Goal: Task Accomplishment & Management: Use online tool/utility

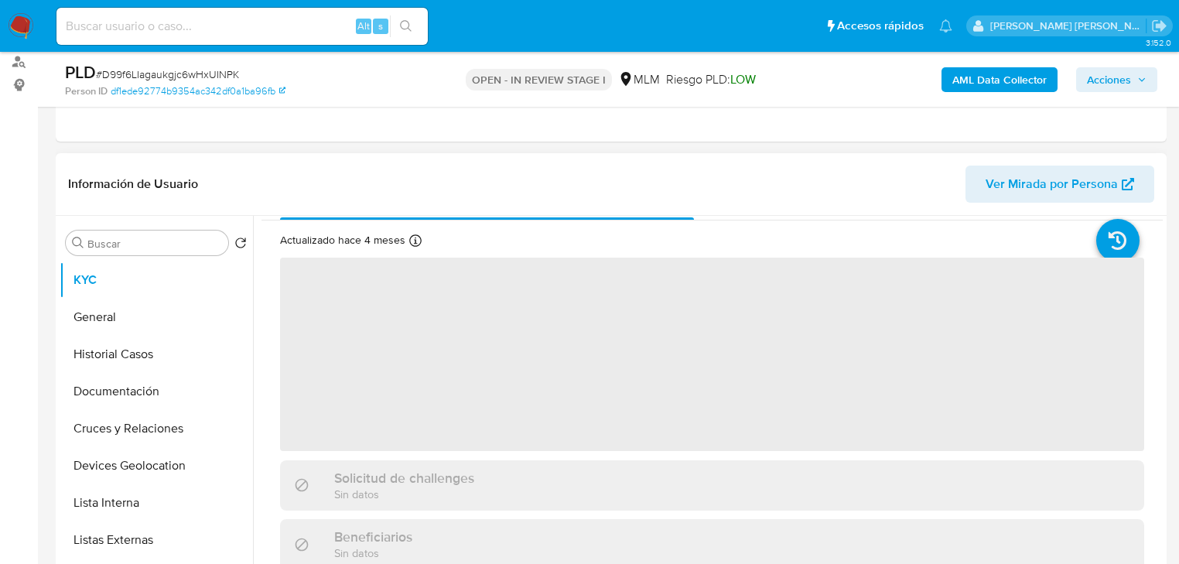
scroll to position [62, 0]
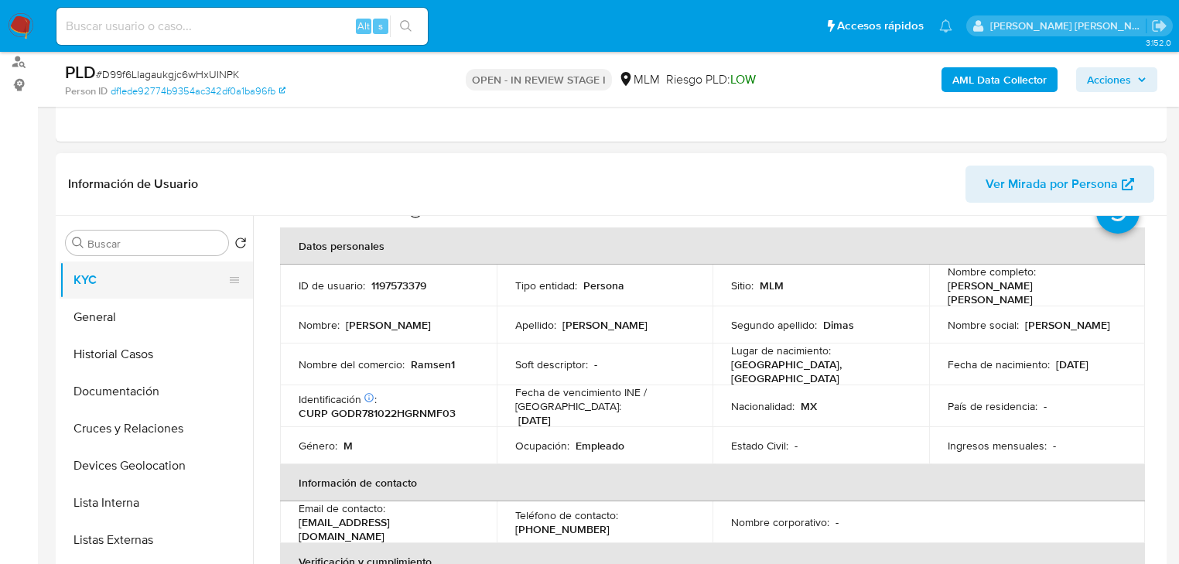
select select "10"
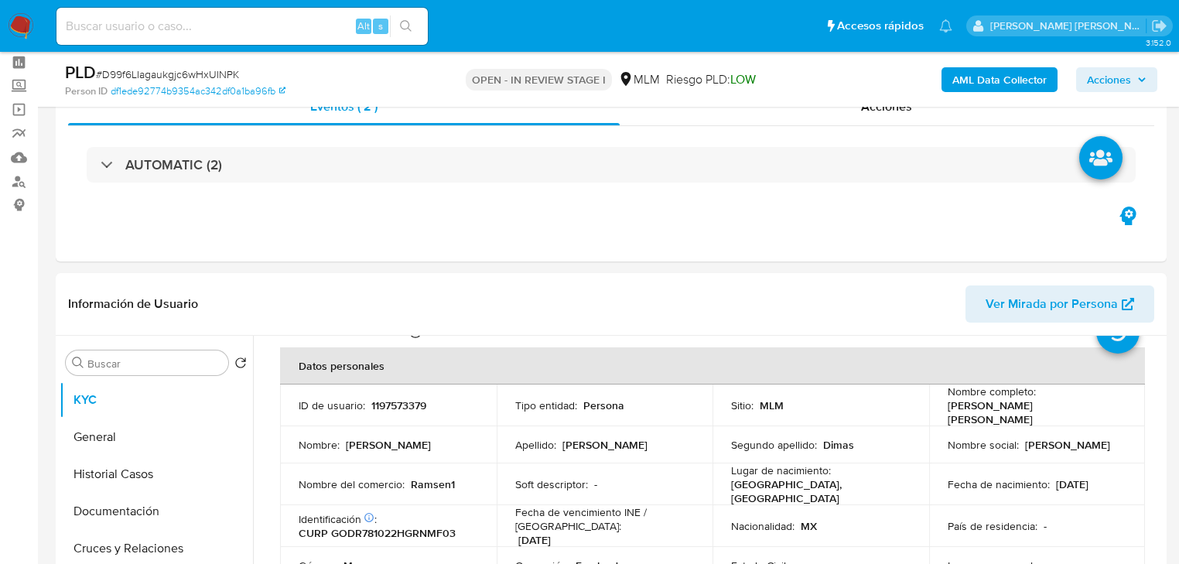
scroll to position [0, 0]
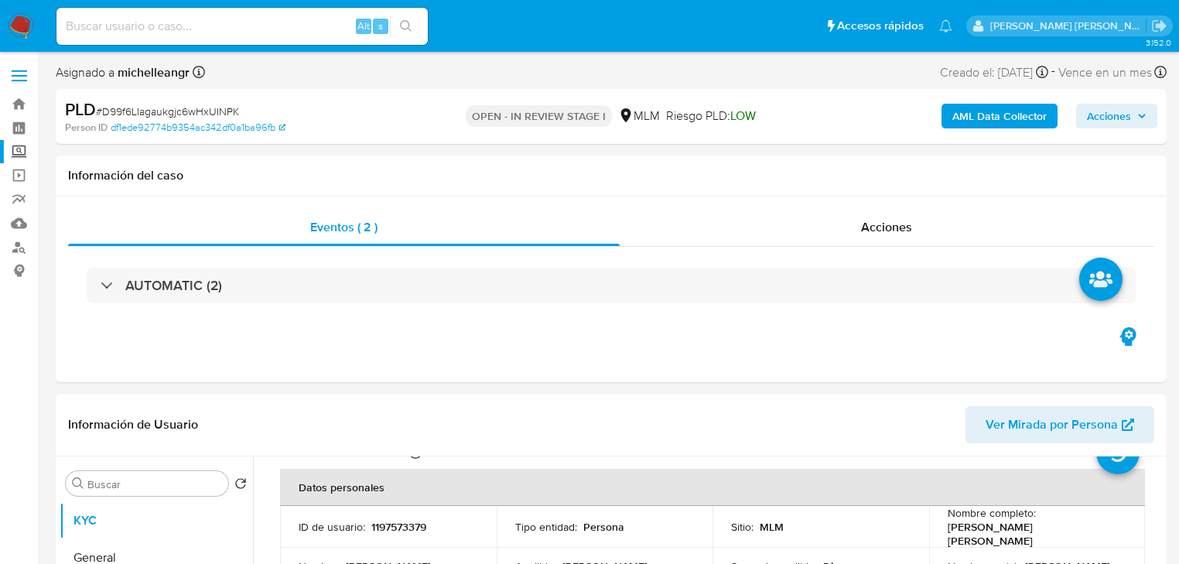
click at [16, 153] on label "Screening" at bounding box center [92, 152] width 184 height 24
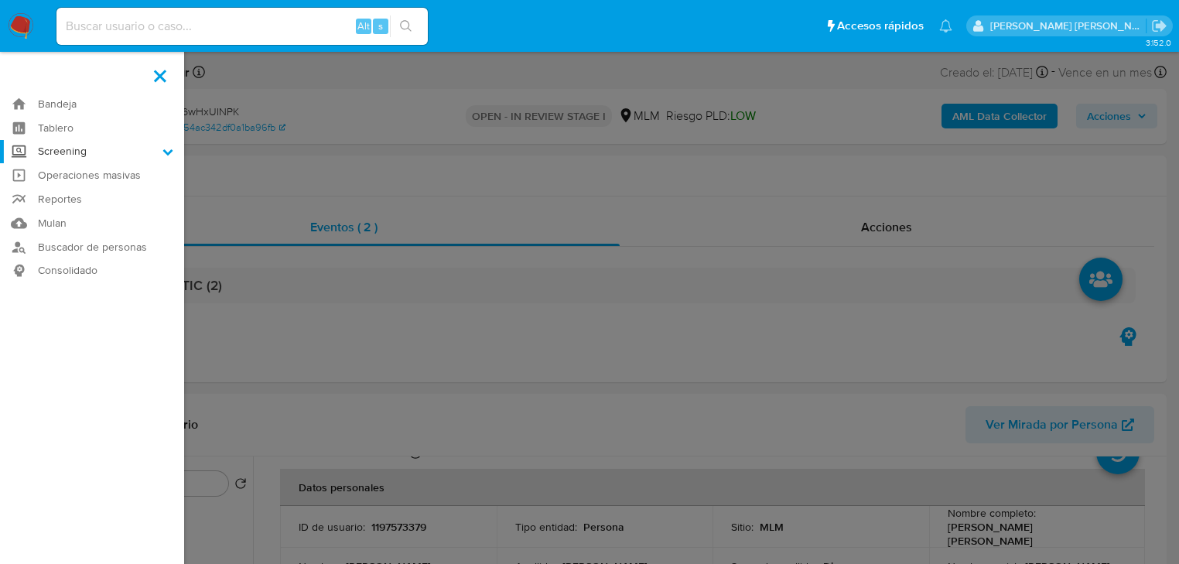
click at [0, 0] on input "Screening" at bounding box center [0, 0] width 0 height 0
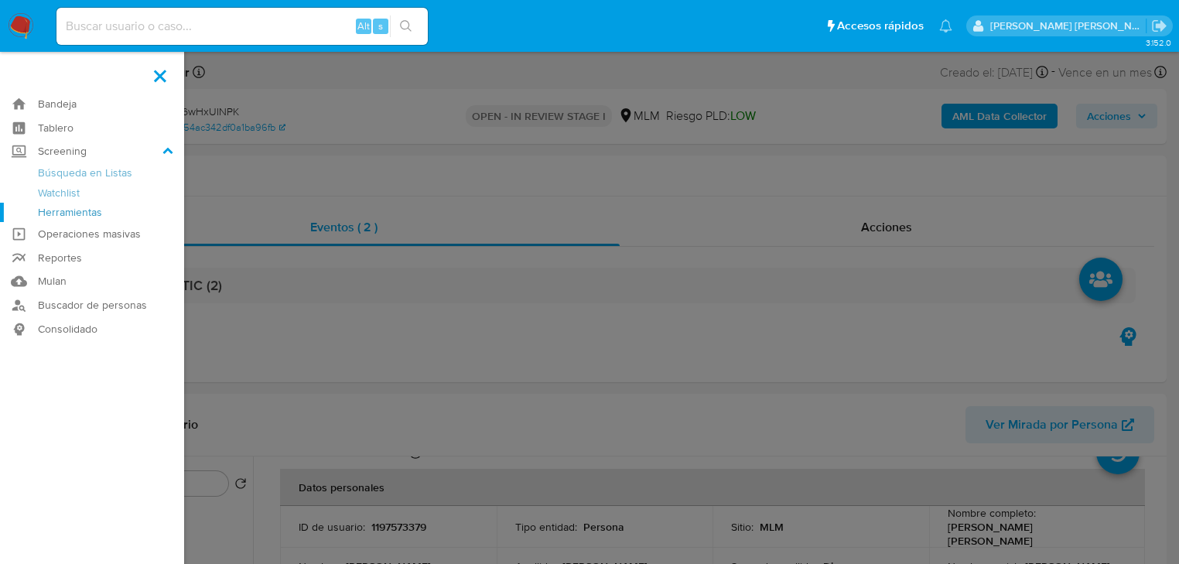
click at [65, 214] on link "Herramientas" at bounding box center [92, 212] width 184 height 19
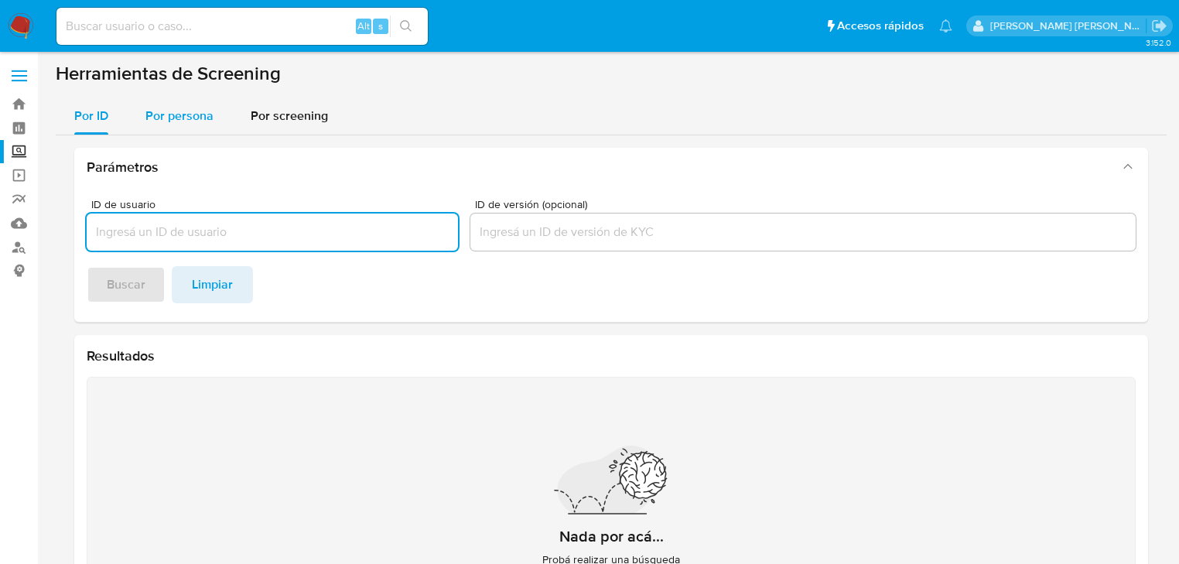
click at [201, 118] on span "Por persona" at bounding box center [179, 116] width 68 height 18
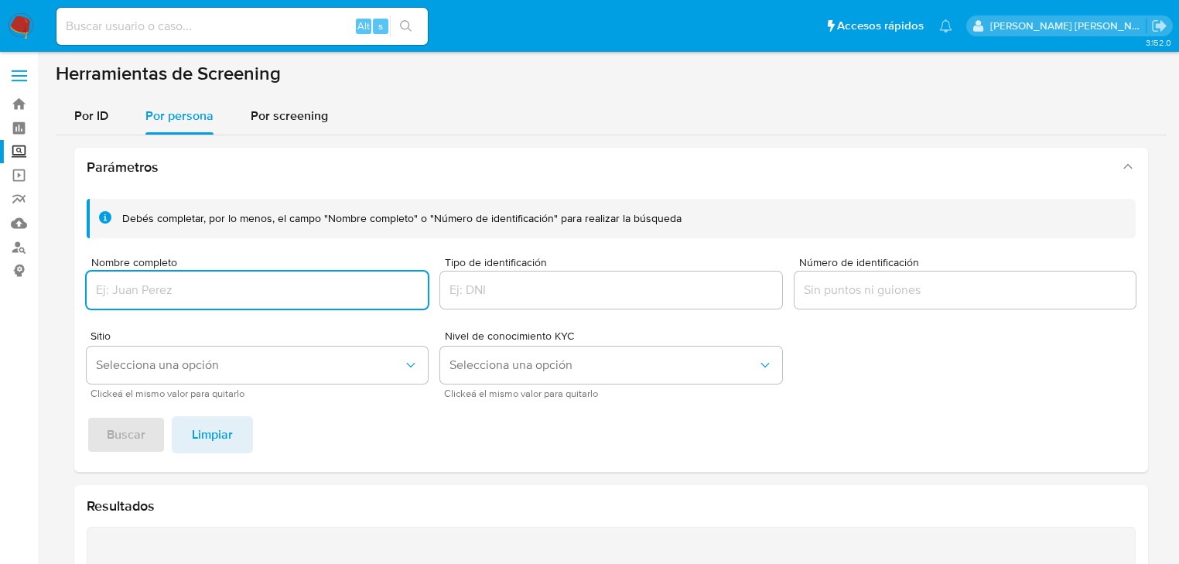
click at [196, 276] on div at bounding box center [257, 290] width 341 height 37
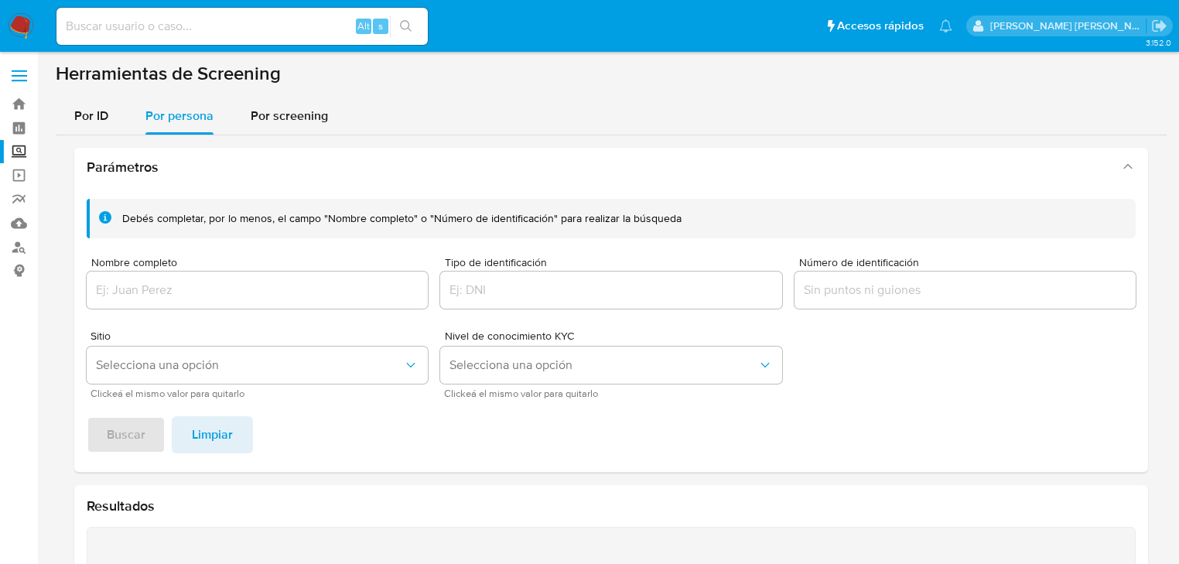
click at [198, 282] on input "Nombre completo" at bounding box center [257, 290] width 341 height 20
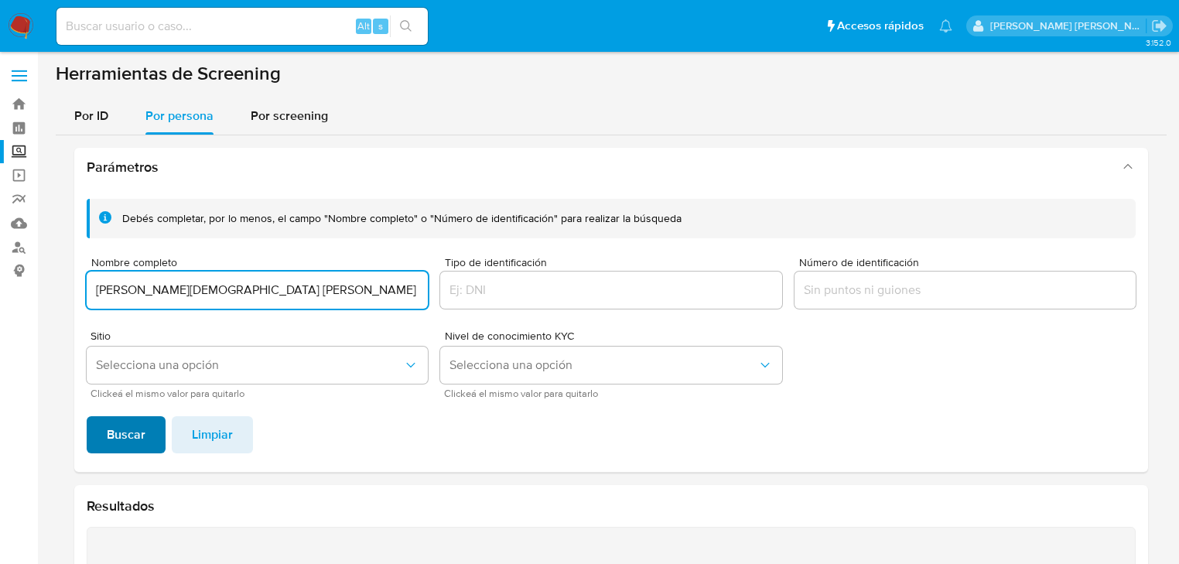
click at [125, 424] on span "Buscar" at bounding box center [126, 435] width 39 height 34
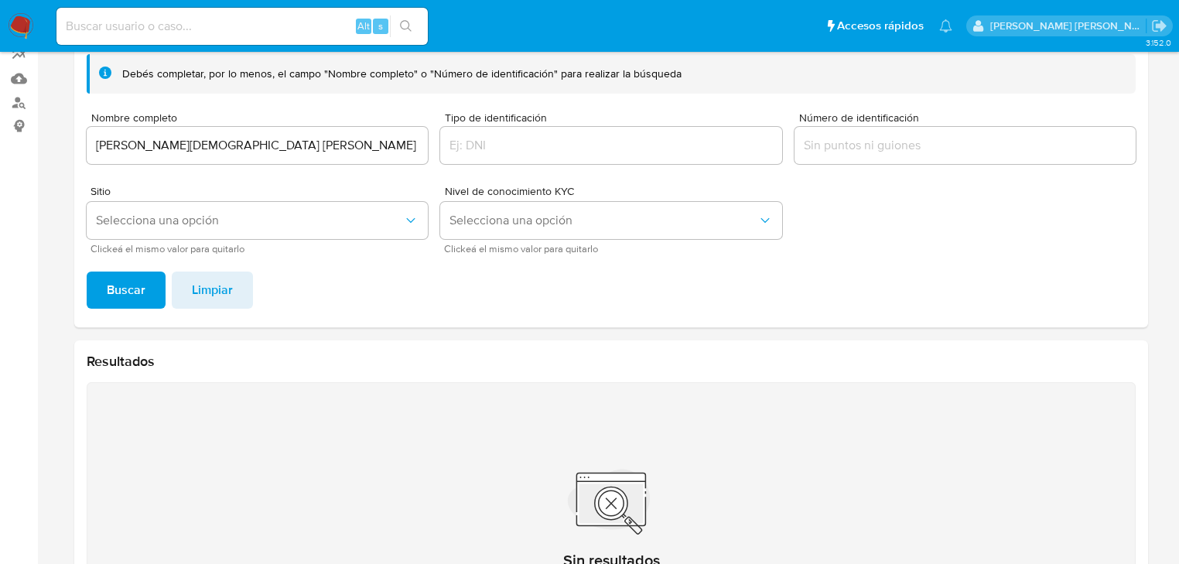
scroll to position [82, 0]
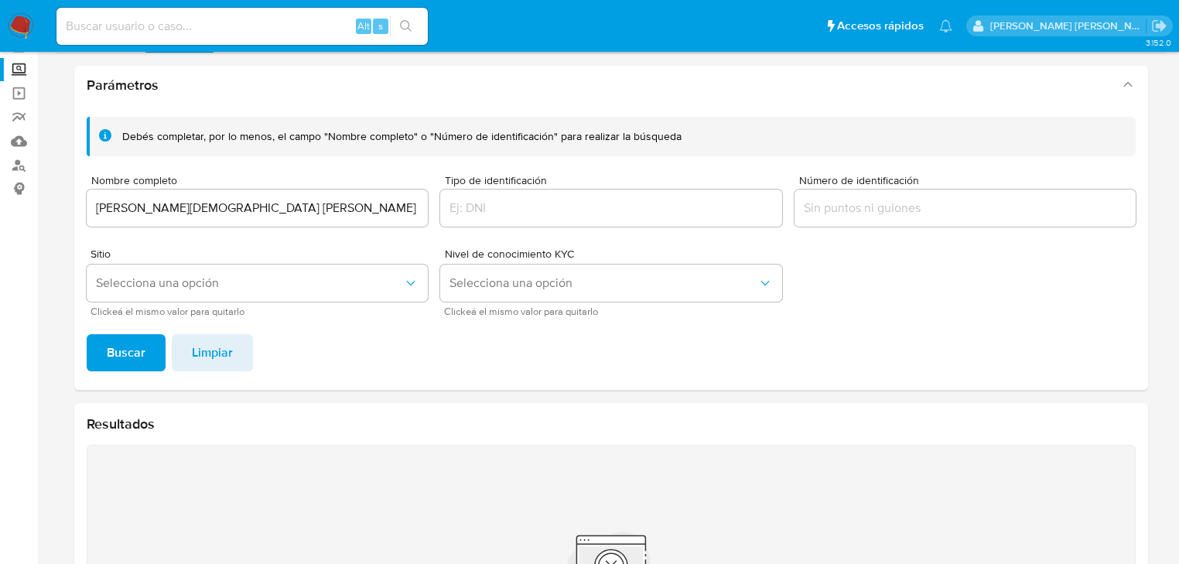
click at [332, 205] on input "EBELIO CATALAN MANZANAREZ" at bounding box center [257, 208] width 341 height 20
drag, startPoint x: 0, startPoint y: 196, endPoint x: 158, endPoint y: 229, distance: 161.3
click at [0, 195] on section "Bandeja Tablero Screening Búsqueda en Listas Watchlist Herramientas Operaciones…" at bounding box center [589, 334] width 1179 height 833
paste input "JONATHAN BENJAMIN JUAREZ HERNAND"
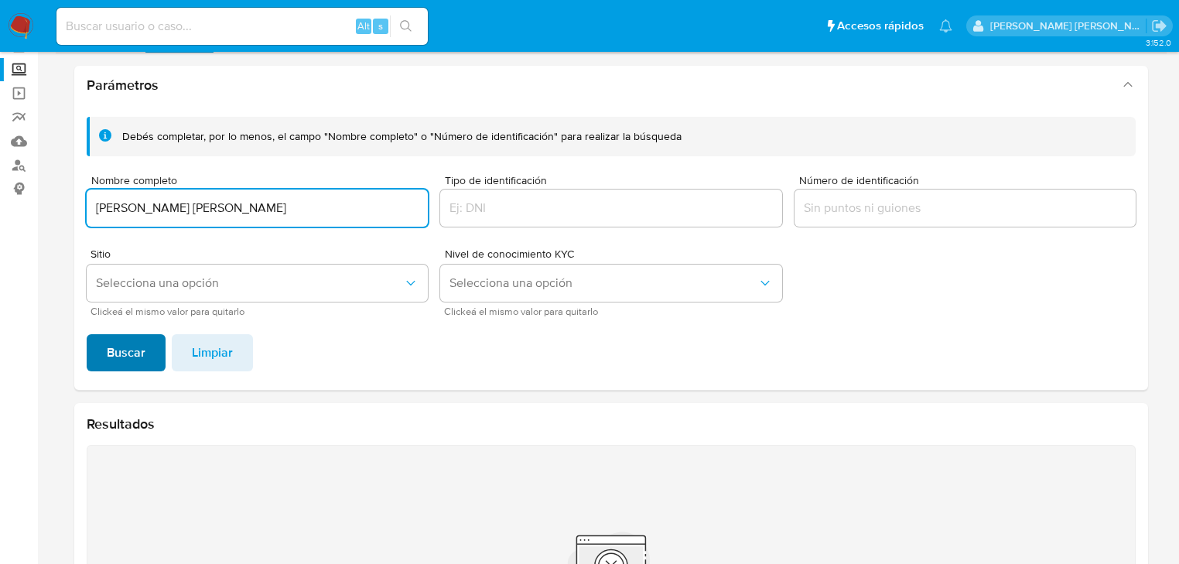
type input "JONATHAN BENJAMIN JUAREZ HERNANDEZ"
click at [132, 362] on span "Buscar" at bounding box center [126, 353] width 39 height 34
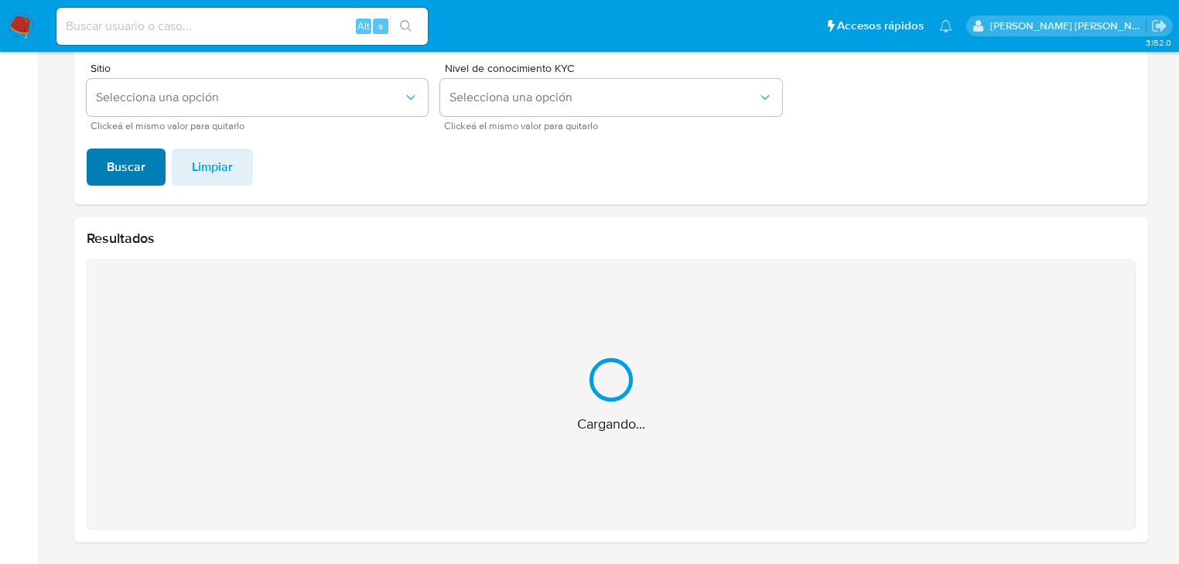
scroll to position [22, 0]
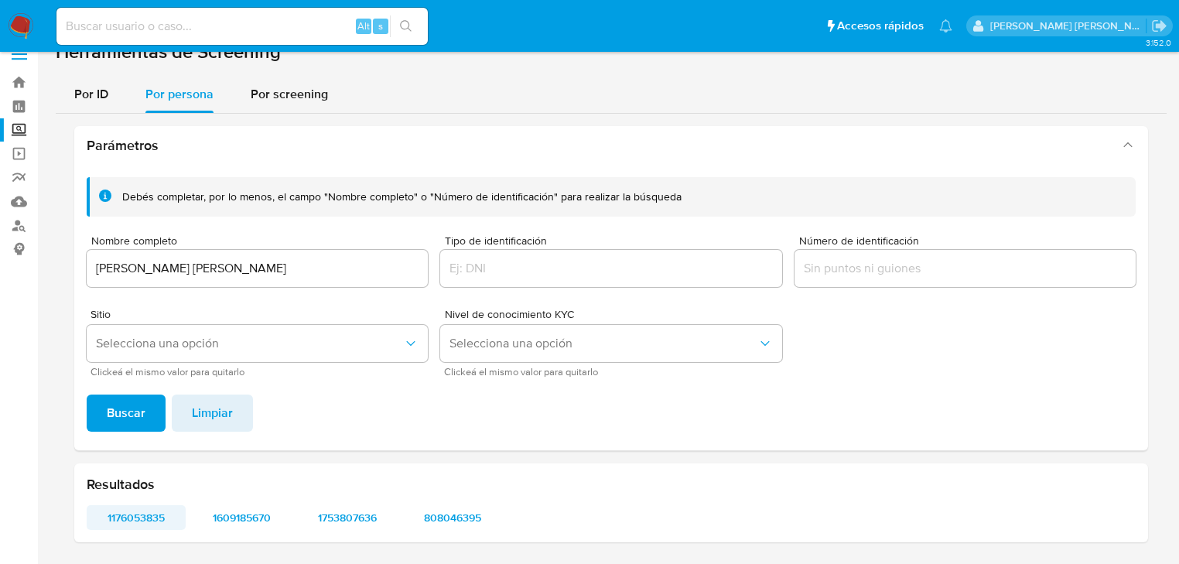
click at [158, 522] on span "1176053835" at bounding box center [135, 518] width 77 height 22
click at [235, 517] on span "1609185670" at bounding box center [241, 518] width 77 height 22
click at [340, 514] on span "1753807636" at bounding box center [347, 518] width 77 height 22
click at [467, 517] on span "808046395" at bounding box center [452, 518] width 77 height 22
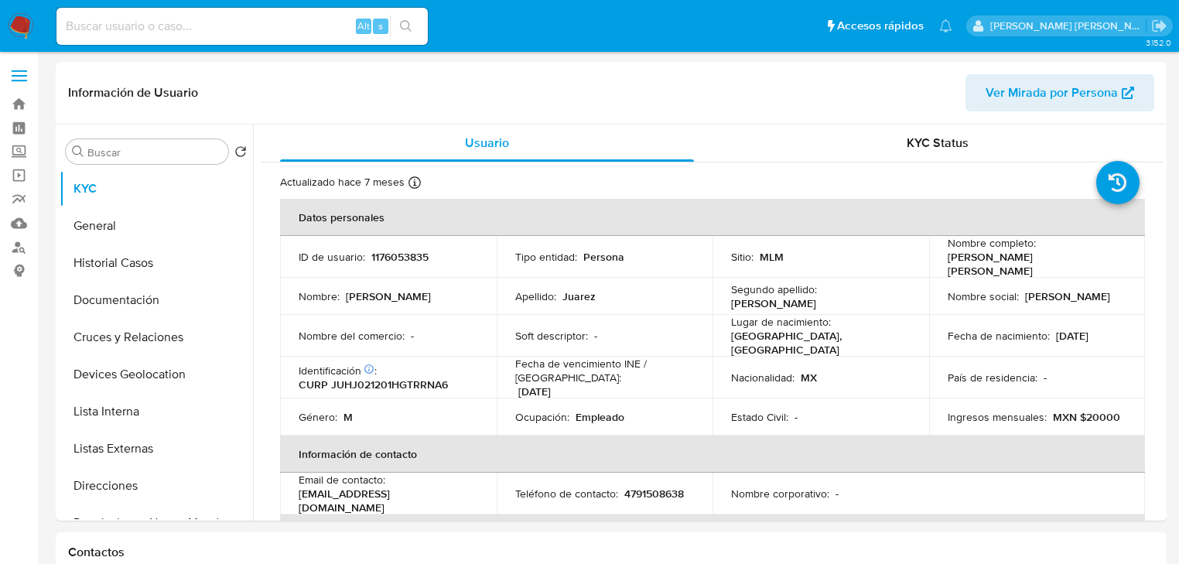
select select "10"
drag, startPoint x: 115, startPoint y: 223, endPoint x: 131, endPoint y: 220, distance: 16.5
click at [116, 220] on button "General" at bounding box center [150, 225] width 181 height 37
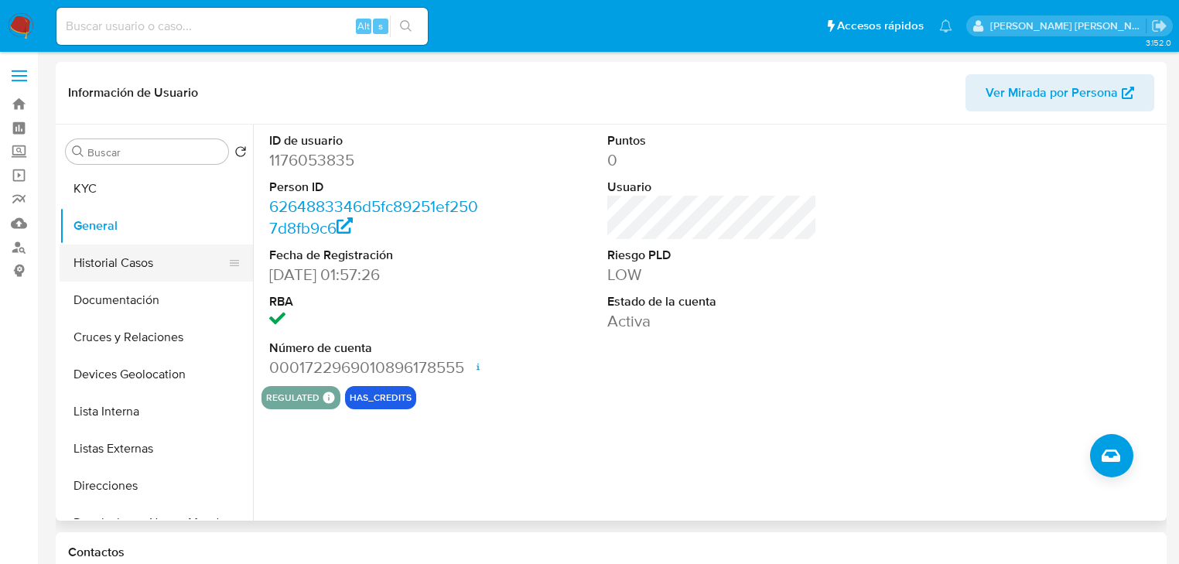
click at [127, 266] on button "Historial Casos" at bounding box center [150, 262] width 181 height 37
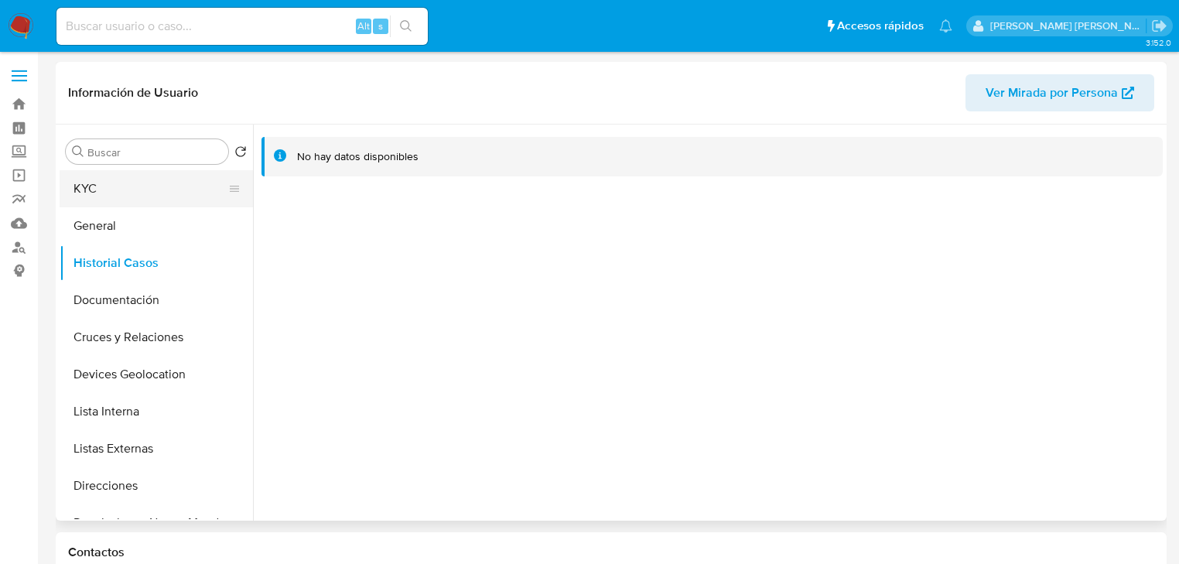
click at [112, 195] on button "KYC" at bounding box center [150, 188] width 181 height 37
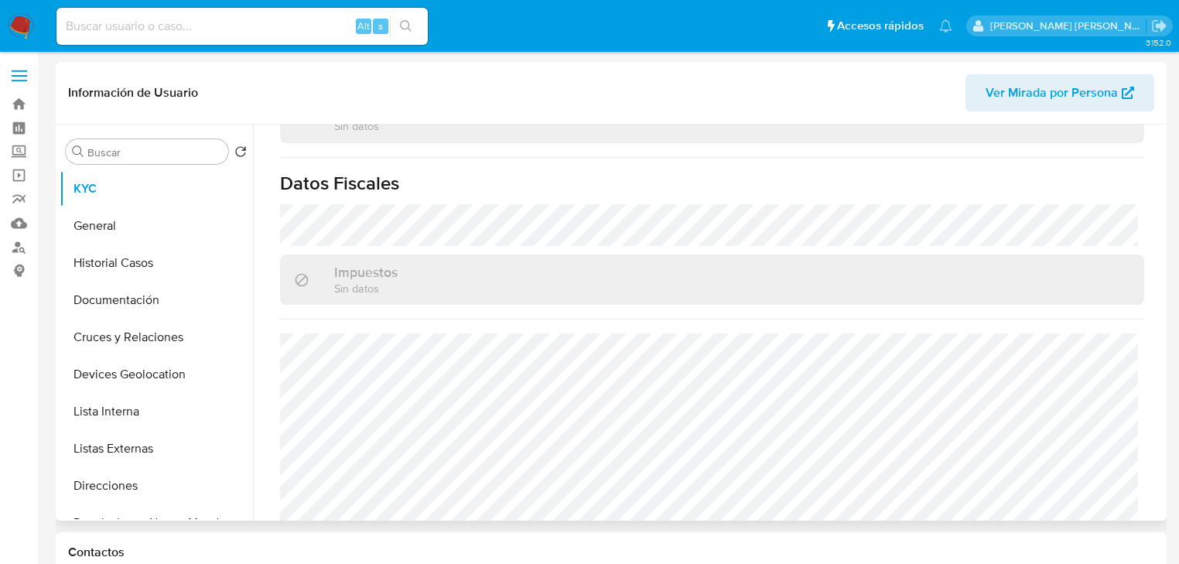
scroll to position [981, 0]
drag, startPoint x: 149, startPoint y: 215, endPoint x: 166, endPoint y: 214, distance: 17.9
click at [149, 214] on button "General" at bounding box center [150, 225] width 181 height 37
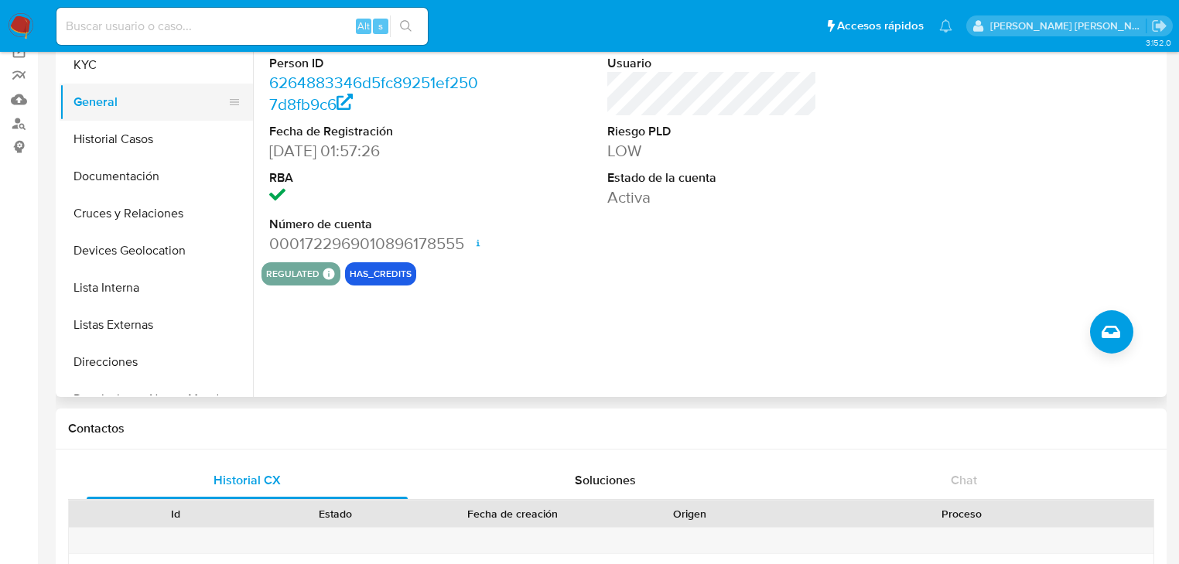
scroll to position [62, 0]
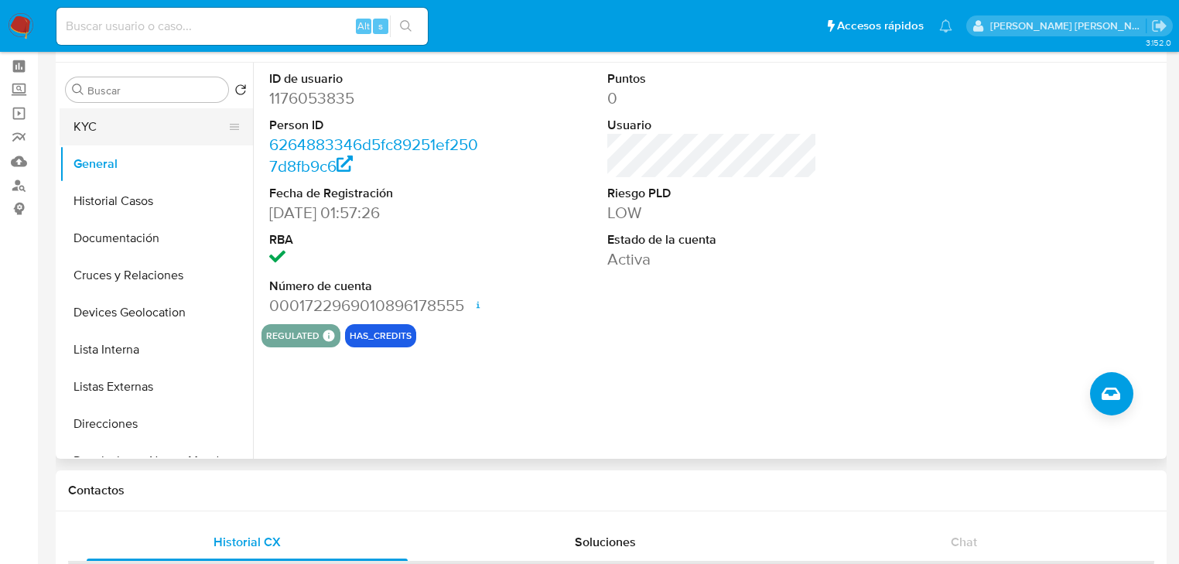
drag, startPoint x: 128, startPoint y: 138, endPoint x: 182, endPoint y: 121, distance: 57.0
click at [129, 137] on button "KYC" at bounding box center [150, 126] width 181 height 37
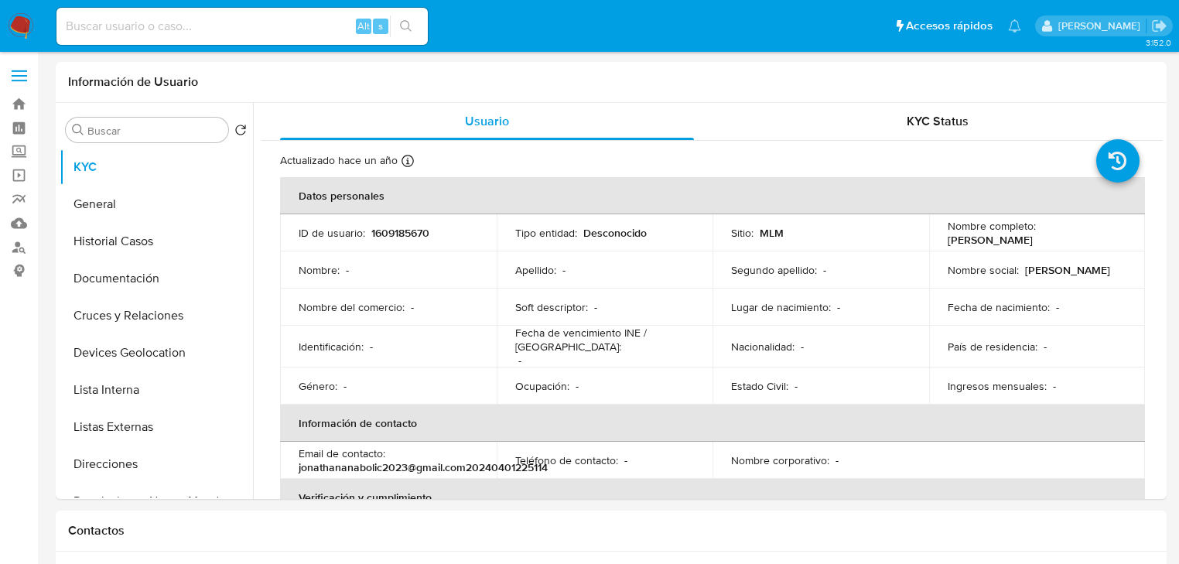
select select "10"
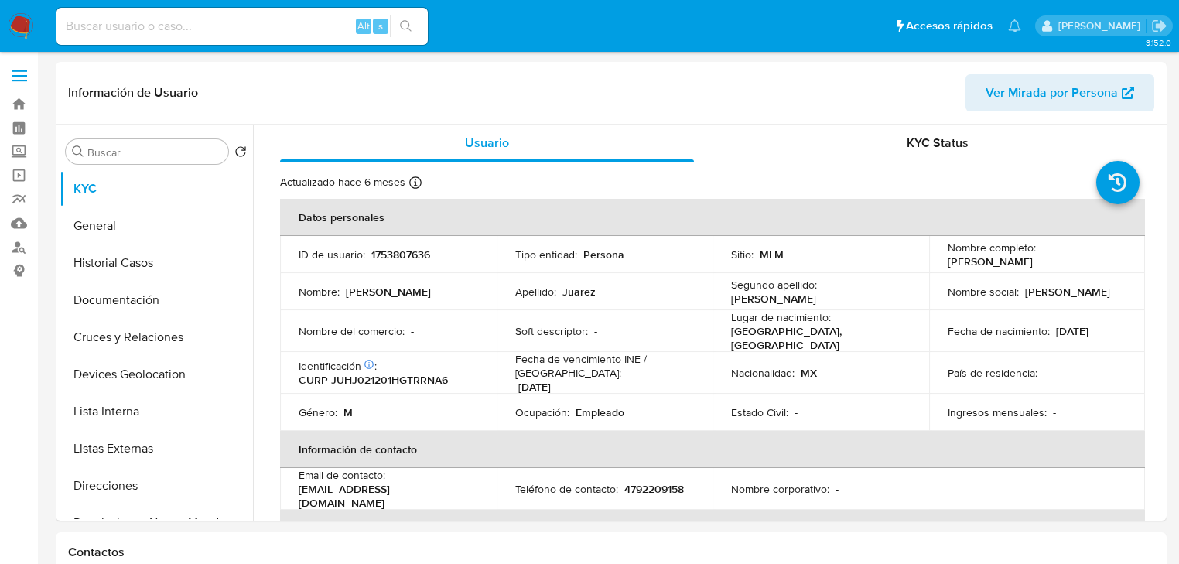
select select "10"
click at [136, 224] on button "General" at bounding box center [150, 225] width 181 height 37
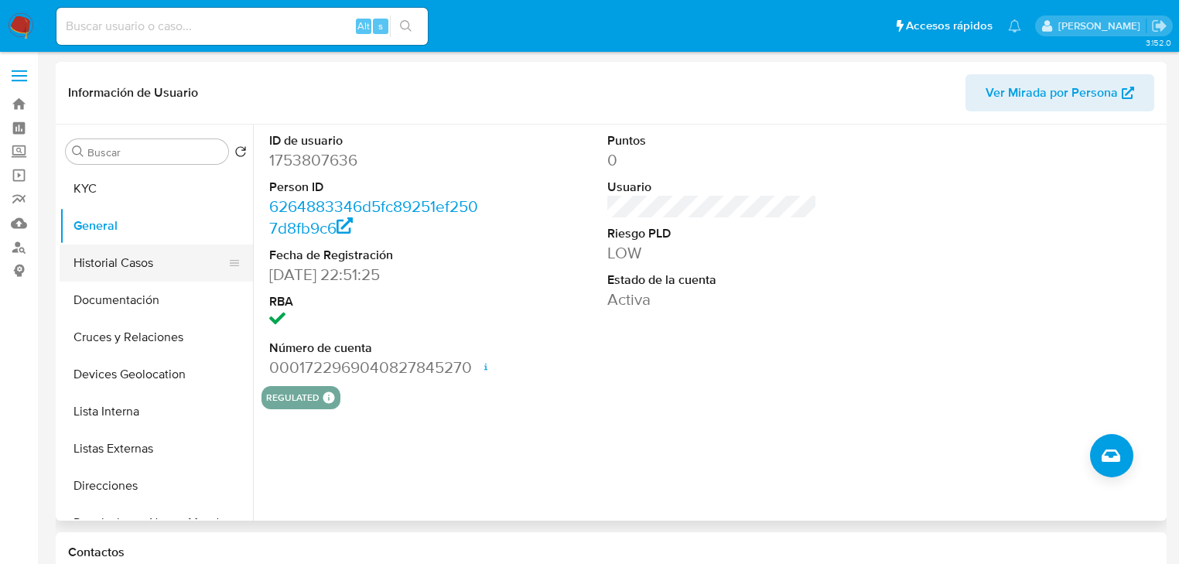
click at [151, 275] on button "Historial Casos" at bounding box center [150, 262] width 181 height 37
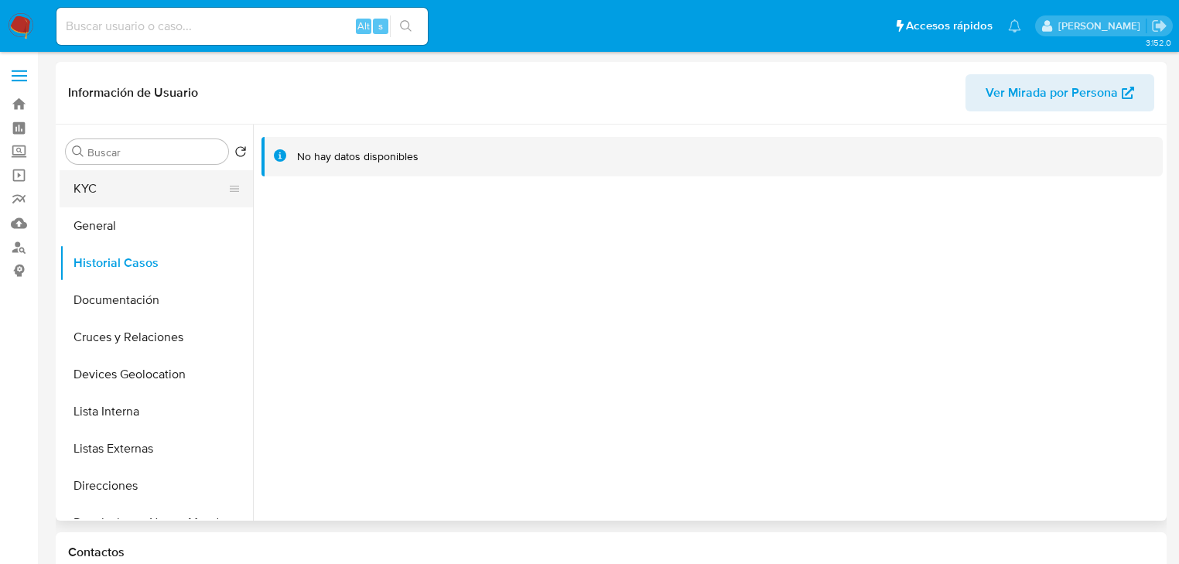
click at [119, 190] on button "KYC" at bounding box center [150, 188] width 181 height 37
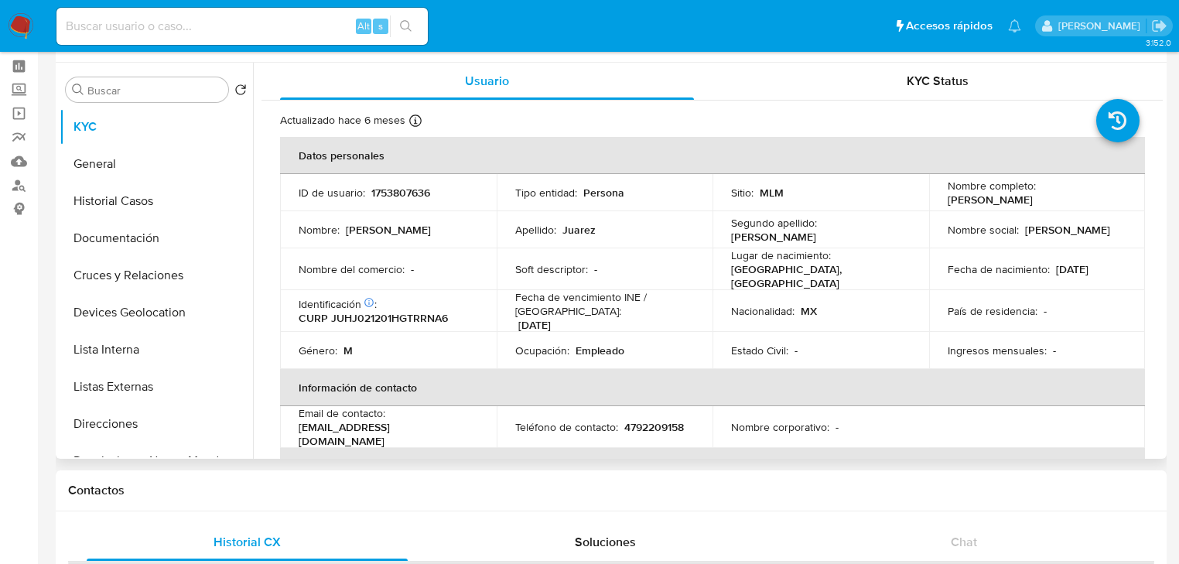
drag, startPoint x: 141, startPoint y: 170, endPoint x: 251, endPoint y: 195, distance: 112.6
click at [144, 169] on button "General" at bounding box center [156, 163] width 193 height 37
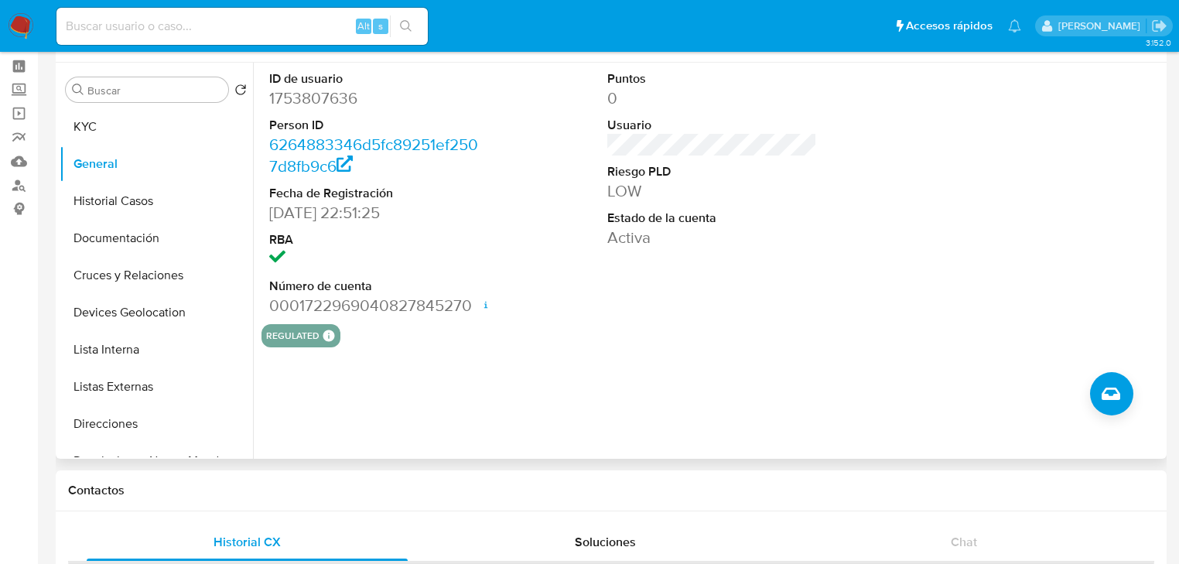
click at [600, 349] on div "ID de usuario 1753807636 Person ID 6264883346d5fc89251ef2507d8fb9c6 Fecha de Re…" at bounding box center [708, 261] width 910 height 396
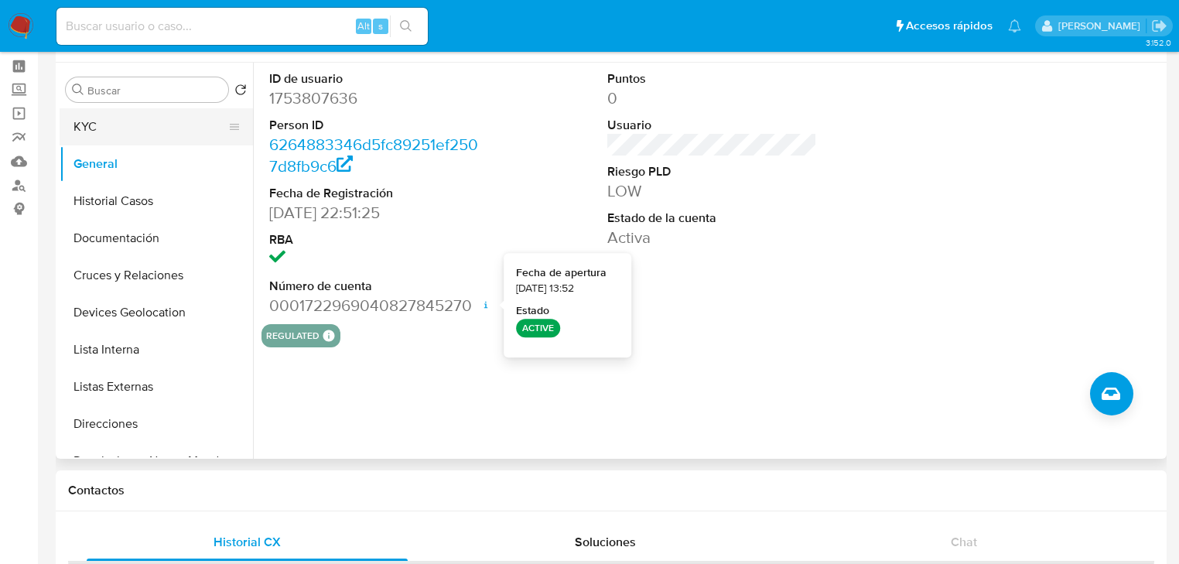
drag, startPoint x: 91, startPoint y: 127, endPoint x: 125, endPoint y: 139, distance: 37.0
click at [125, 139] on button "KYC" at bounding box center [150, 126] width 181 height 37
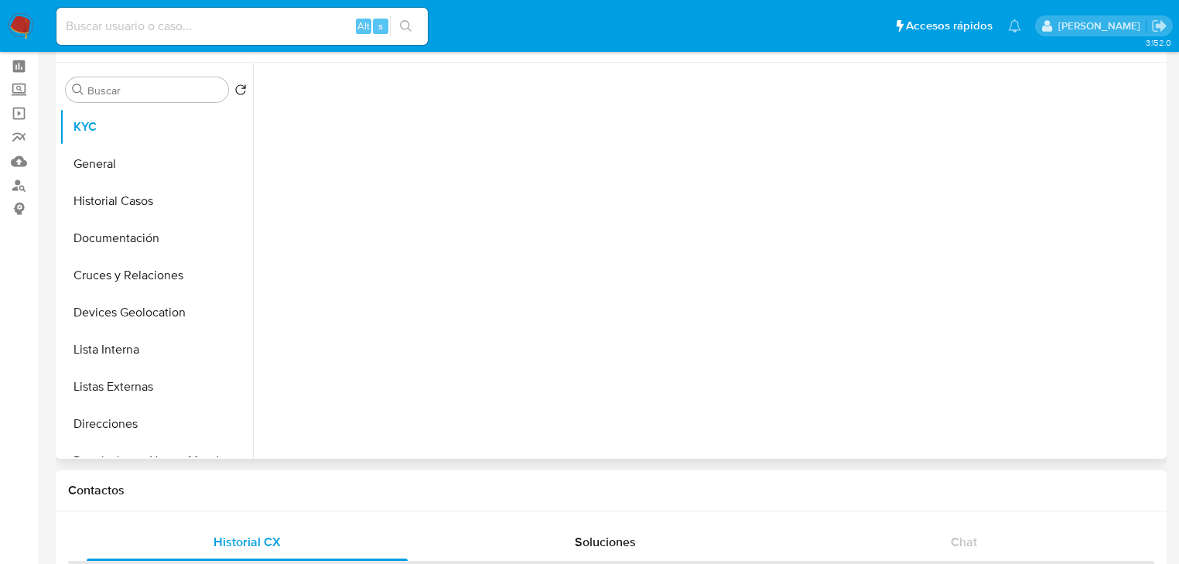
click at [833, 297] on div at bounding box center [712, 257] width 901 height 388
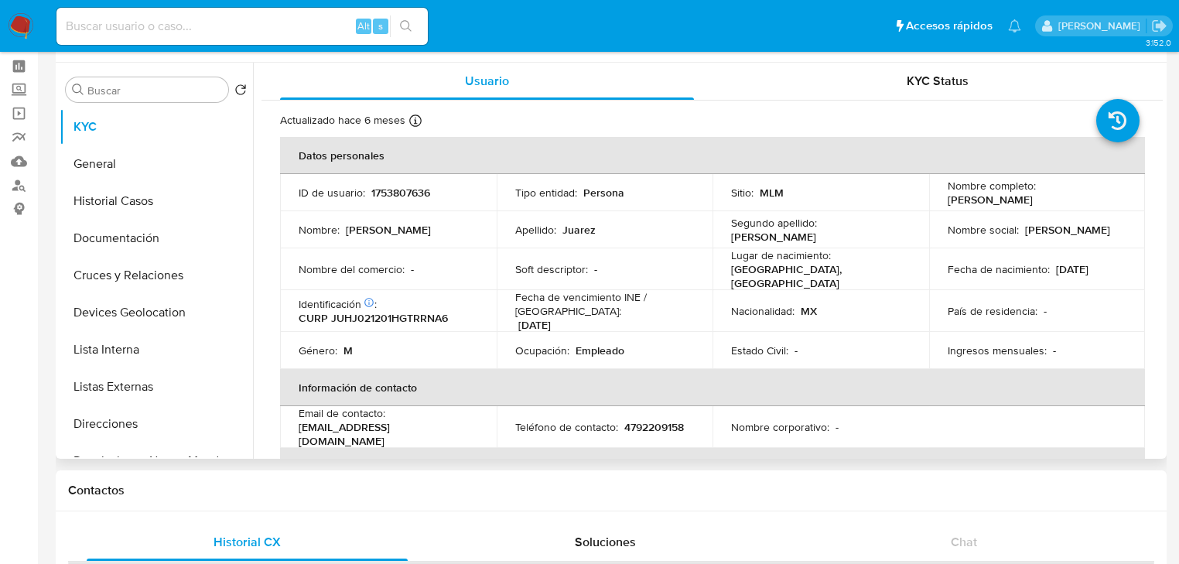
drag, startPoint x: 135, startPoint y: 378, endPoint x: 296, endPoint y: 374, distance: 161.0
click at [135, 381] on button "Listas Externas" at bounding box center [156, 386] width 193 height 37
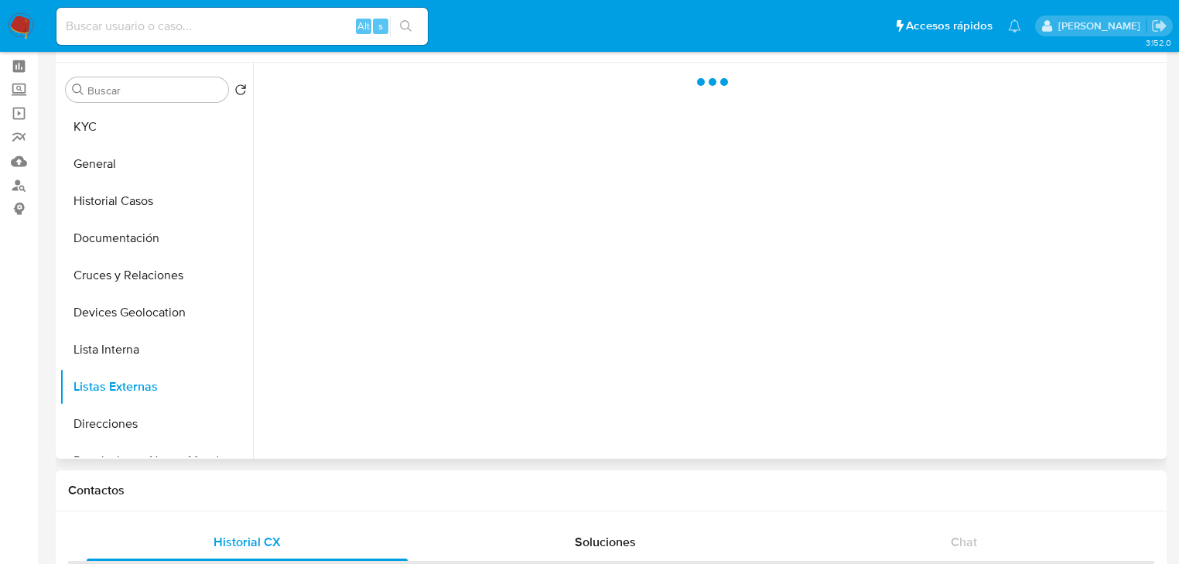
click at [440, 363] on div at bounding box center [708, 261] width 910 height 396
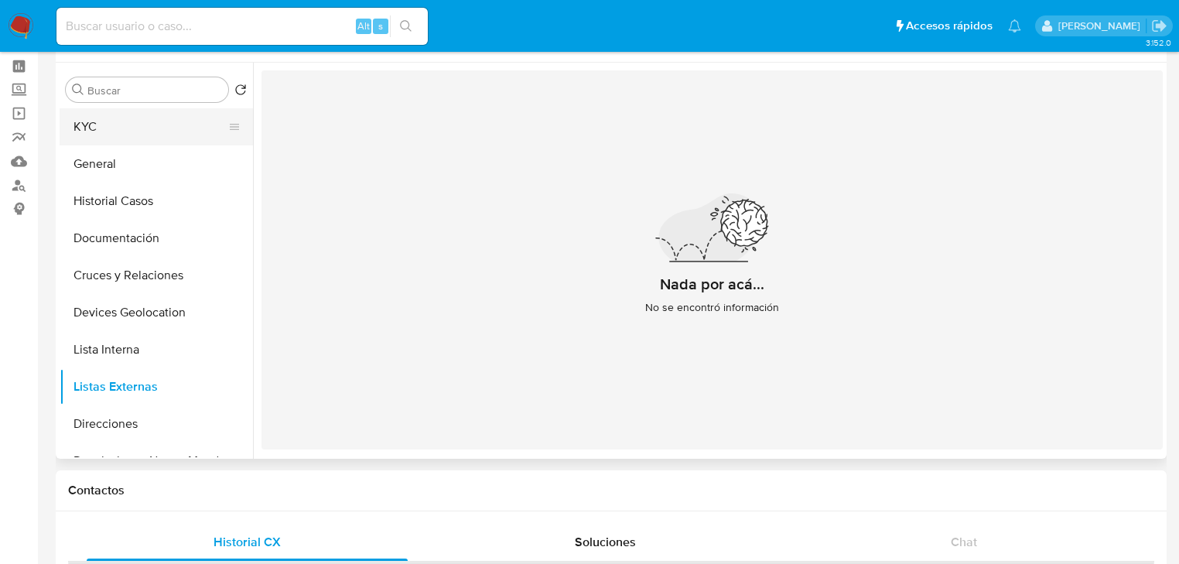
drag, startPoint x: 127, startPoint y: 115, endPoint x: 210, endPoint y: 143, distance: 88.3
click at [130, 115] on button "KYC" at bounding box center [150, 126] width 181 height 37
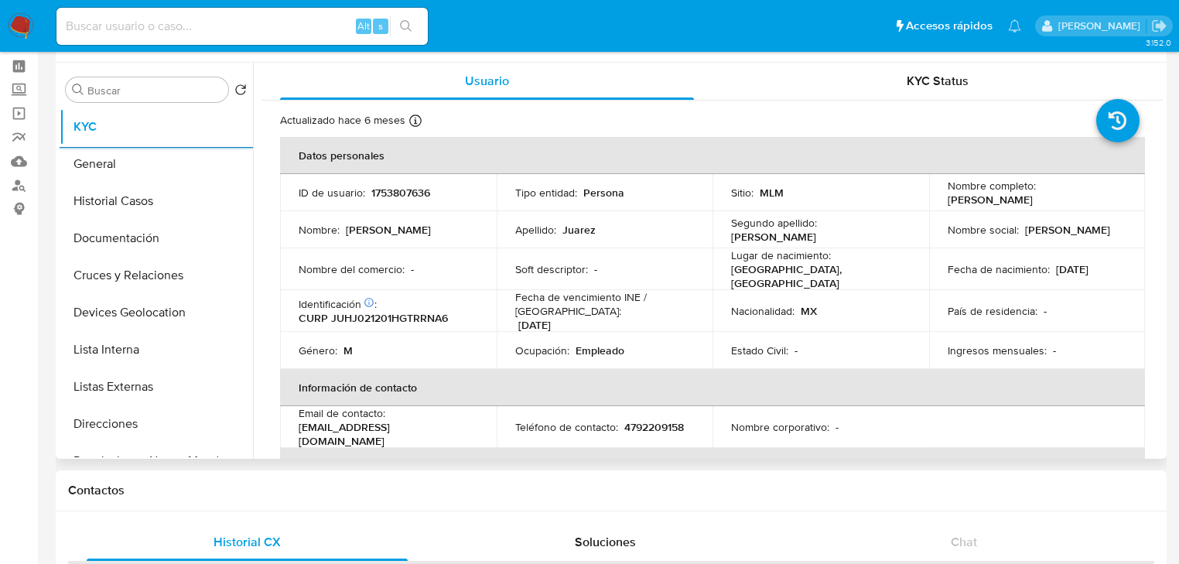
click at [402, 190] on p "1753807636" at bounding box center [400, 193] width 59 height 14
copy p "1753807636"
drag, startPoint x: 1073, startPoint y: 257, endPoint x: 526, endPoint y: 272, distance: 547.2
click at [1068, 257] on td "Fecha de nacimiento : 01/12/2002" at bounding box center [1037, 269] width 217 height 42
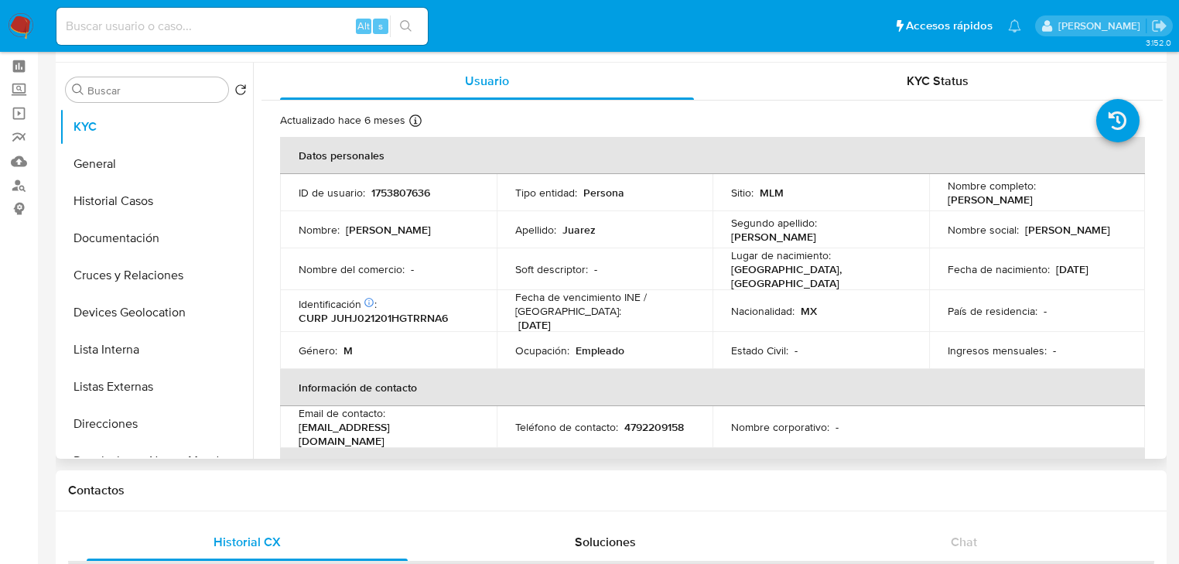
click at [406, 316] on p "CURP JUHJ021201HGTRRNA6" at bounding box center [373, 318] width 149 height 14
copy p "JUHJ021201HGTRRNA6"
click at [1068, 290] on td "País de residencia : -" at bounding box center [1037, 311] width 217 height 42
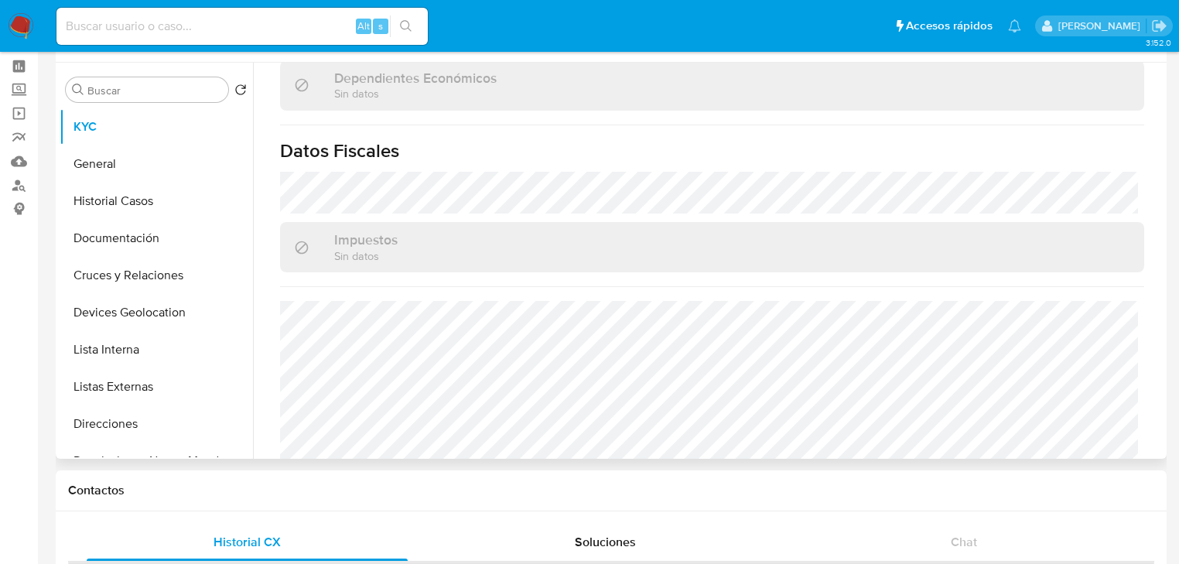
scroll to position [981, 0]
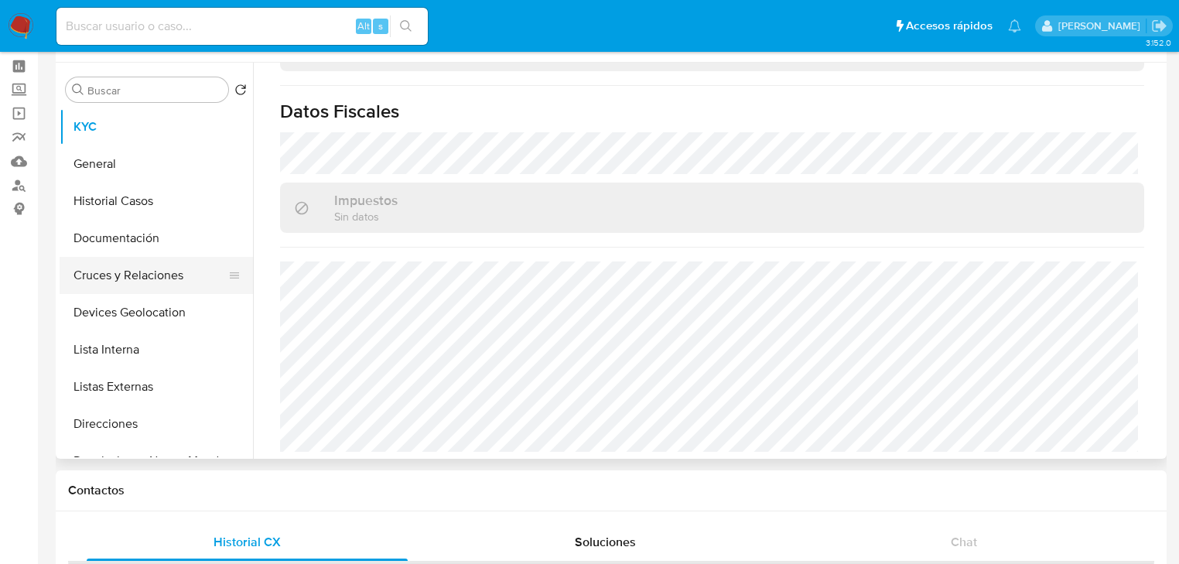
drag, startPoint x: 115, startPoint y: 203, endPoint x: 112, endPoint y: 260, distance: 57.3
click at [115, 207] on button "Historial Casos" at bounding box center [156, 201] width 193 height 37
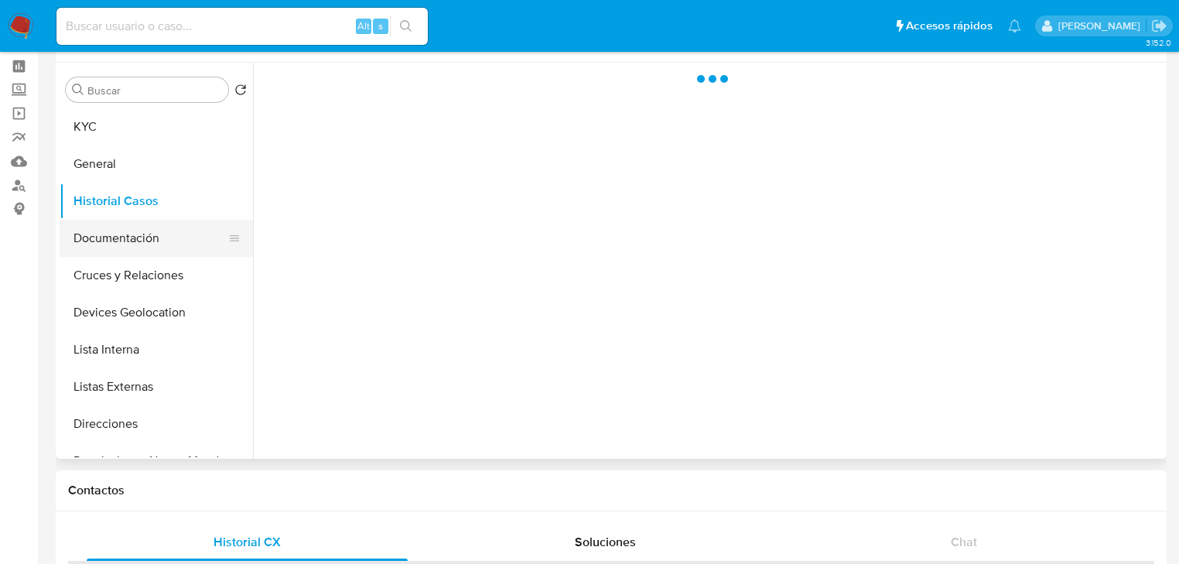
scroll to position [0, 0]
click at [116, 236] on button "Documentación" at bounding box center [150, 238] width 181 height 37
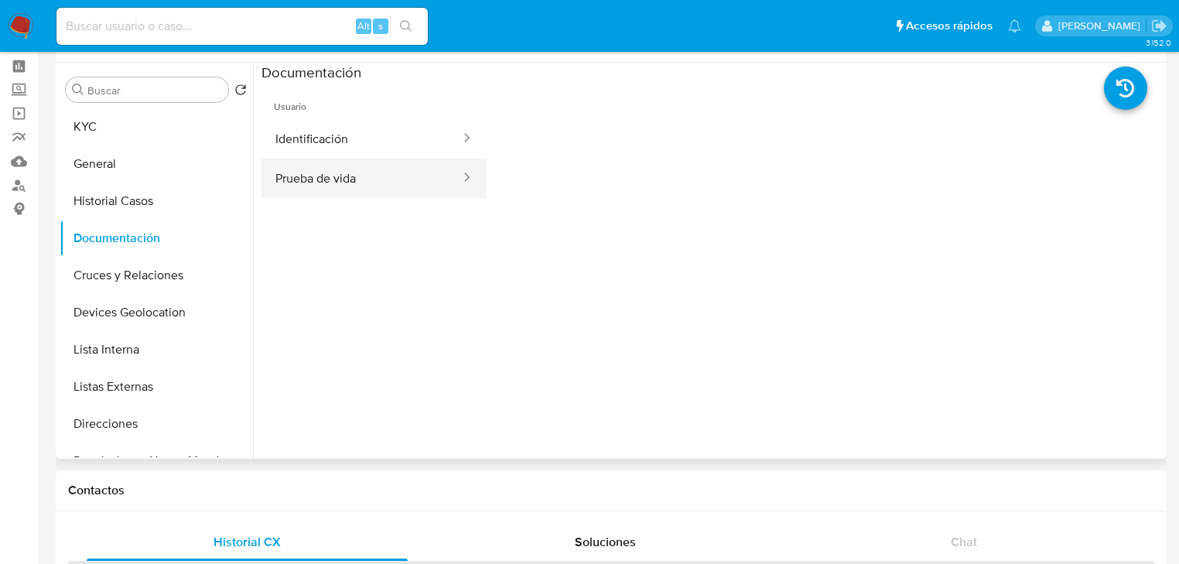
drag, startPoint x: 371, startPoint y: 140, endPoint x: 463, endPoint y: 173, distance: 98.4
click at [374, 136] on button "Identificación" at bounding box center [362, 138] width 200 height 39
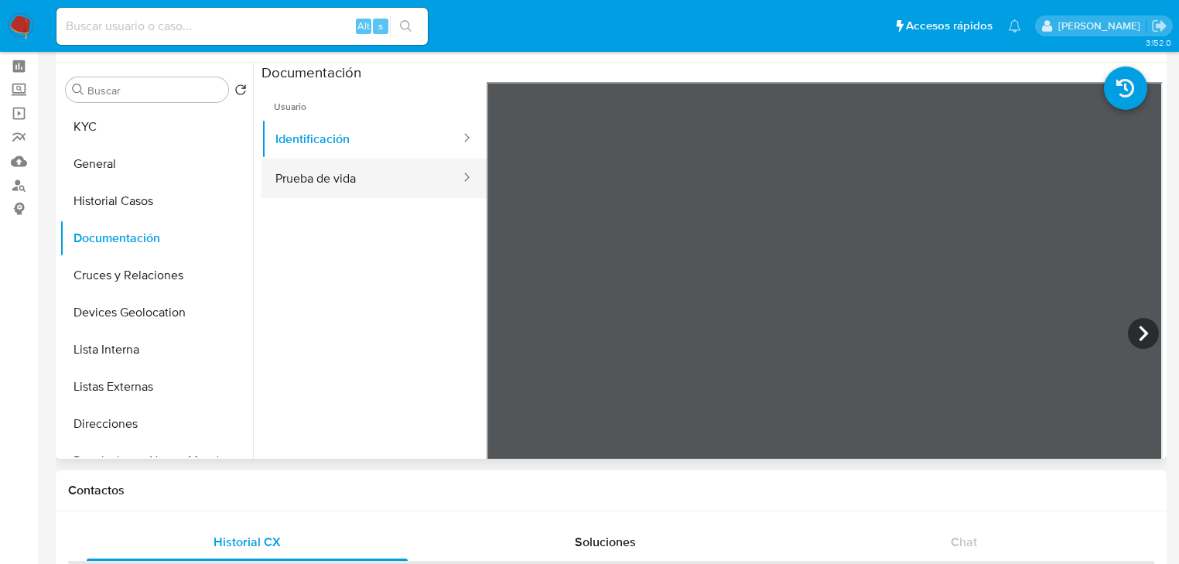
click at [454, 188] on div at bounding box center [462, 178] width 25 height 39
click at [290, 170] on button "Prueba de vida" at bounding box center [362, 178] width 200 height 39
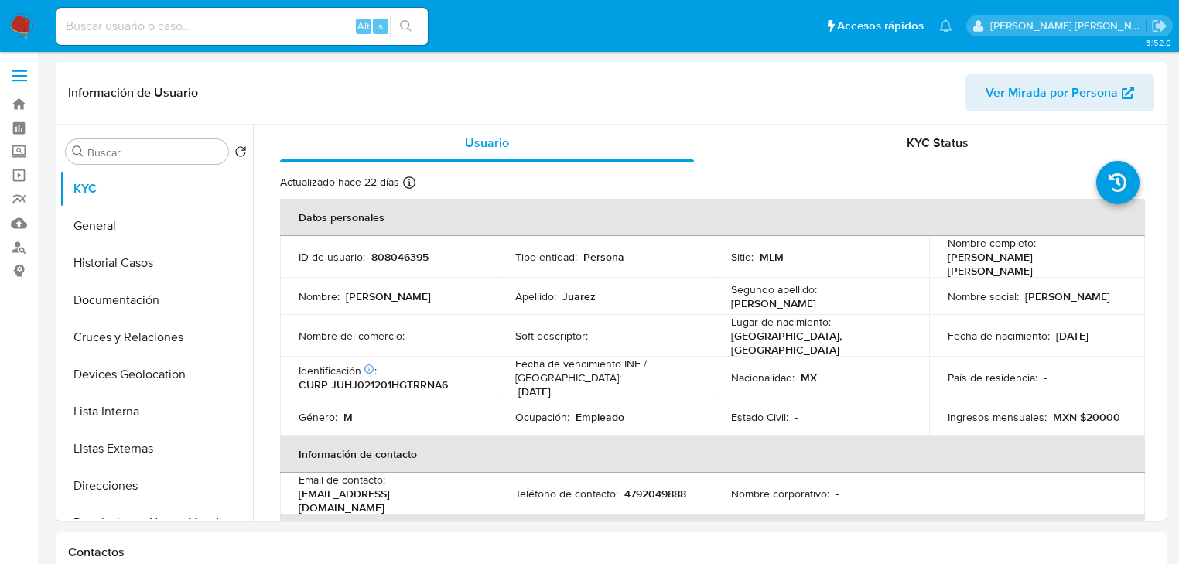
select select "10"
click at [142, 238] on button "General" at bounding box center [150, 225] width 181 height 37
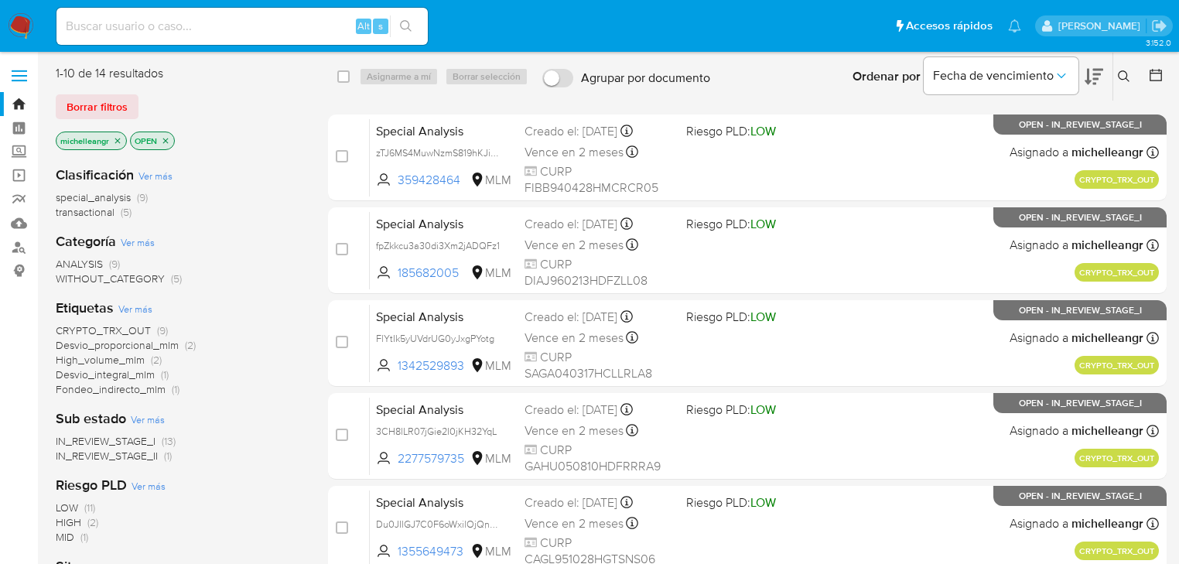
click at [114, 22] on input at bounding box center [241, 26] width 371 height 20
paste input "D99f6LIagaukgjc6wHxUINPK"
type input "D99f6LIagaukgjc6wHxUINPK"
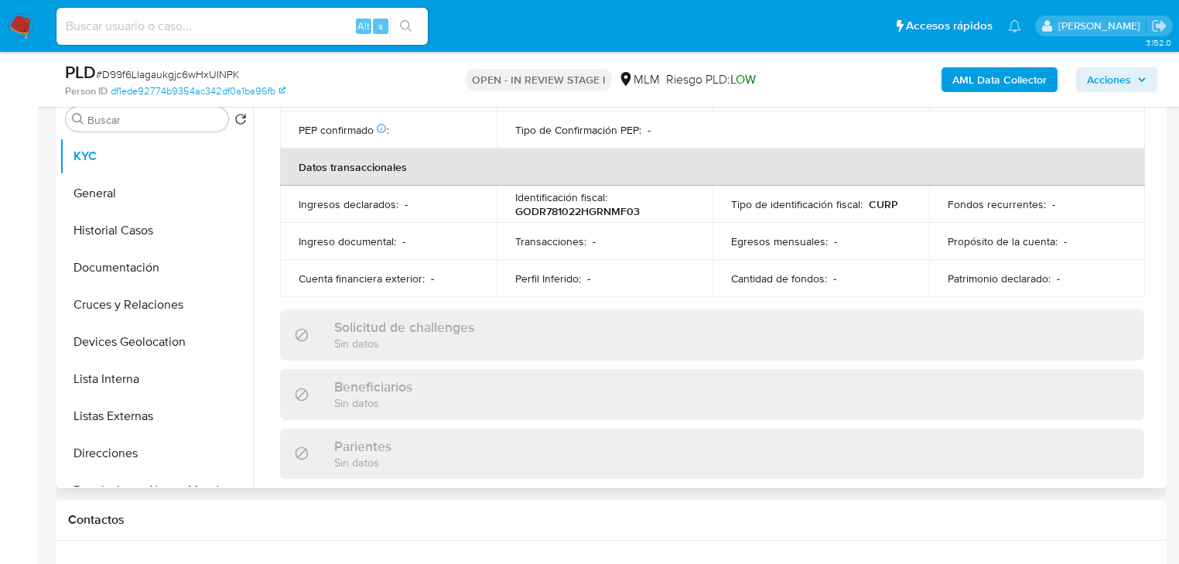
scroll to position [976, 0]
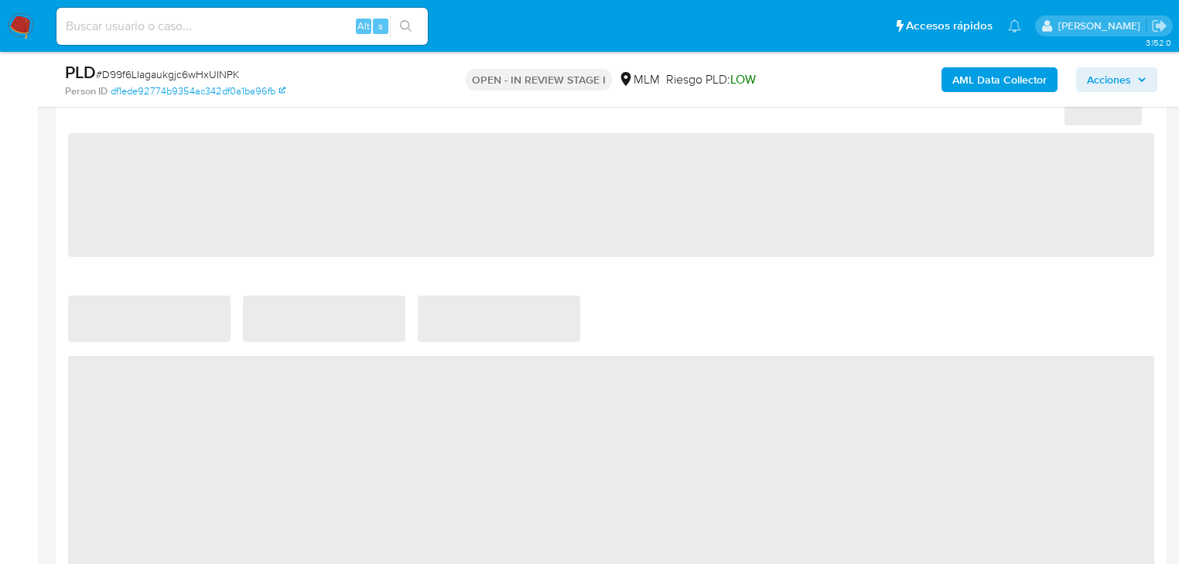
select select "10"
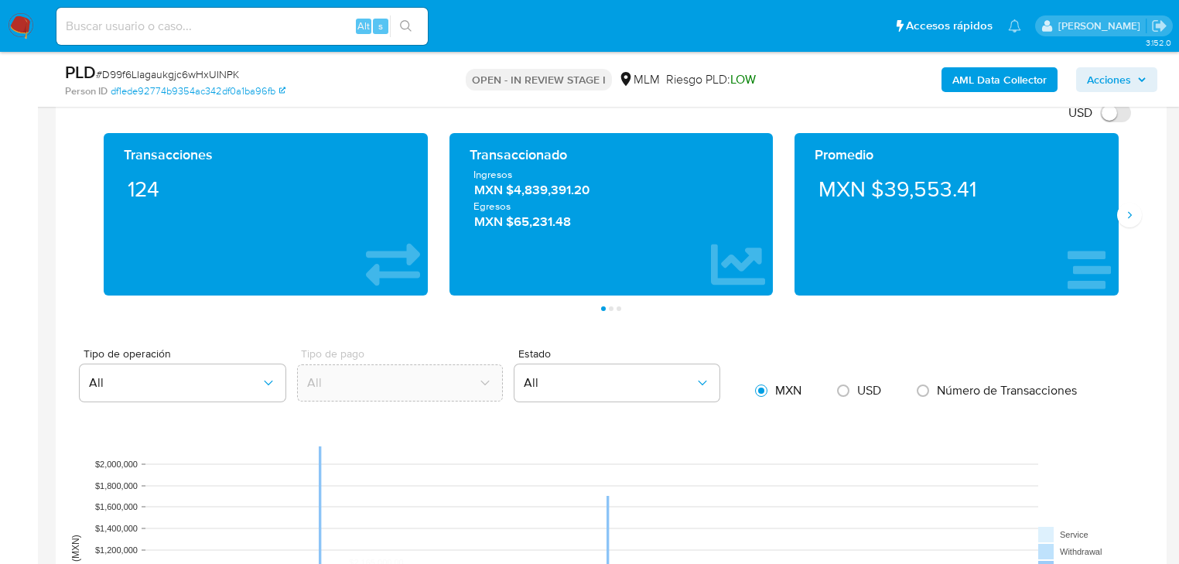
scroll to position [1052, 0]
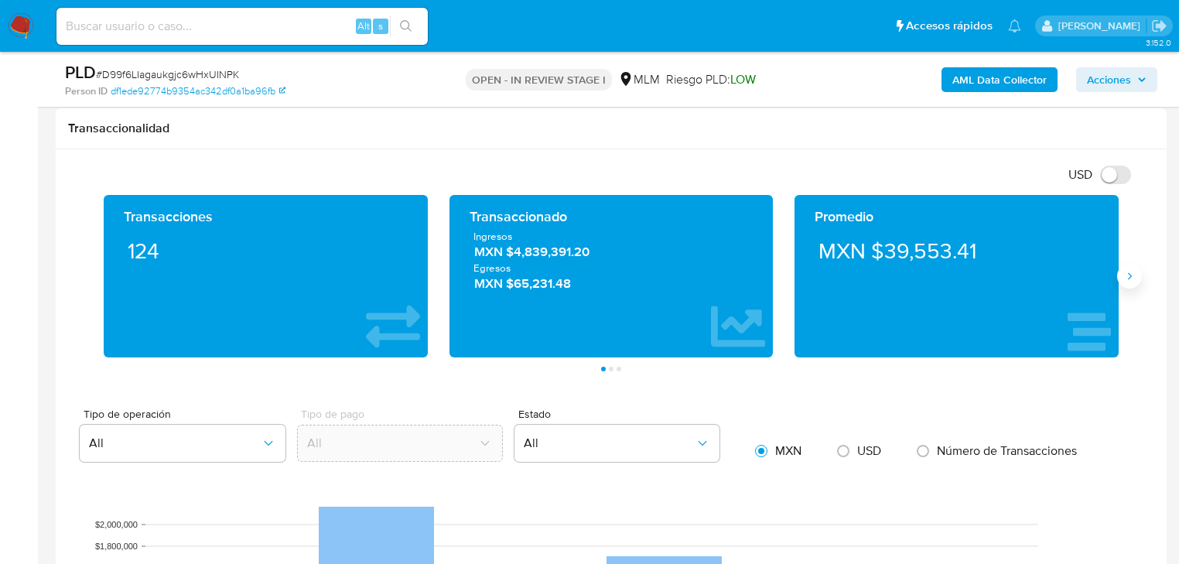
click at [1123, 275] on icon "Siguiente" at bounding box center [1129, 276] width 12 height 12
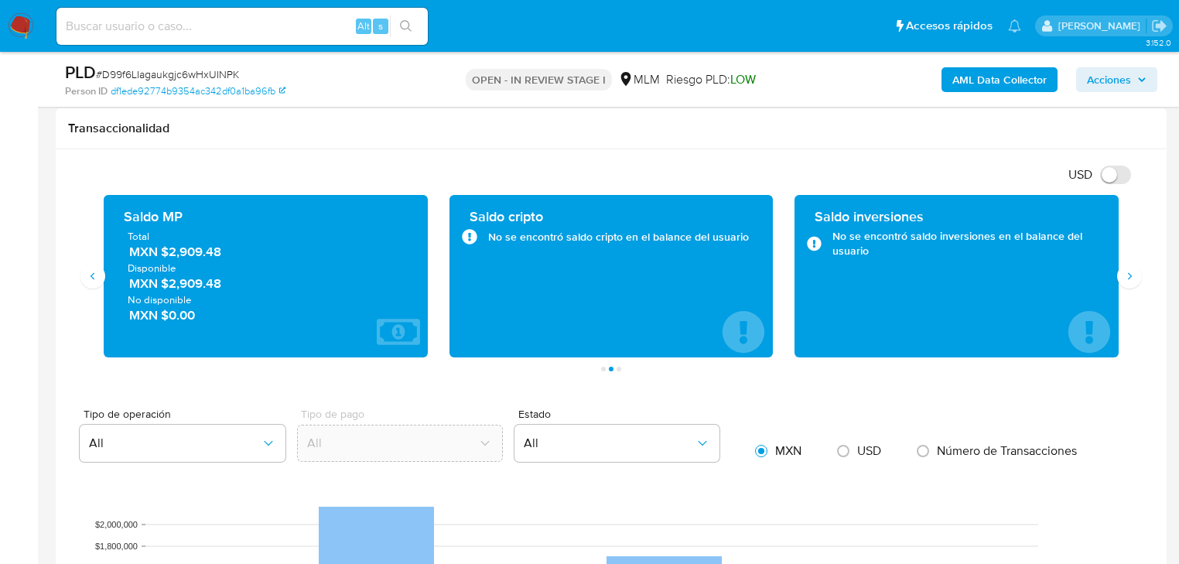
drag, startPoint x: 102, startPoint y: 169, endPoint x: 97, endPoint y: 180, distance: 12.1
click at [102, 168] on div "USD Cambiar entre moneda local y dolar" at bounding box center [605, 175] width 1075 height 26
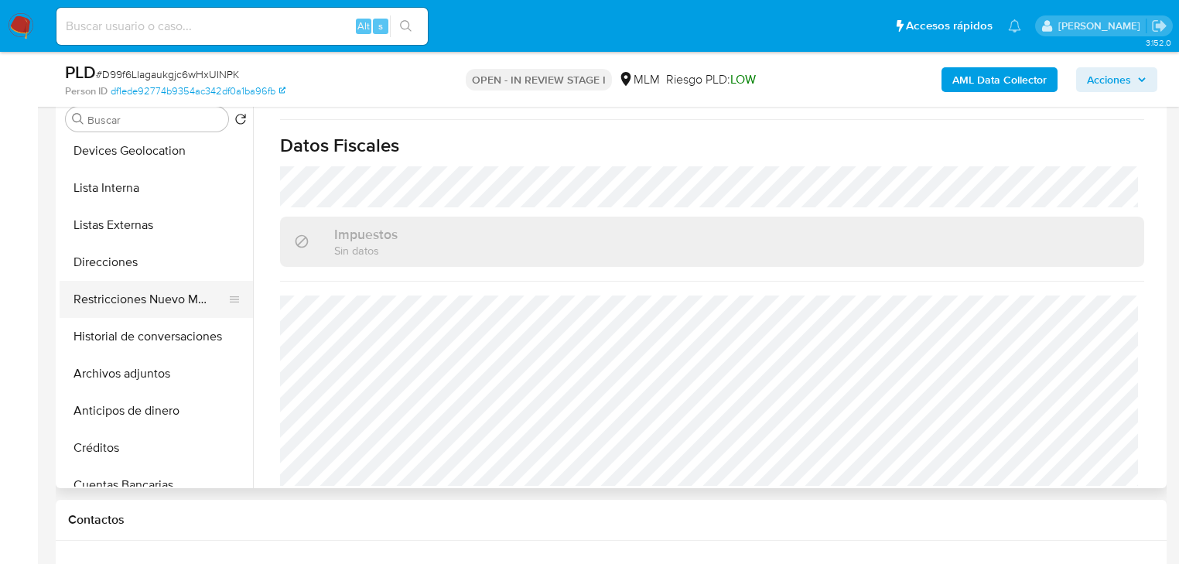
scroll to position [248, 0]
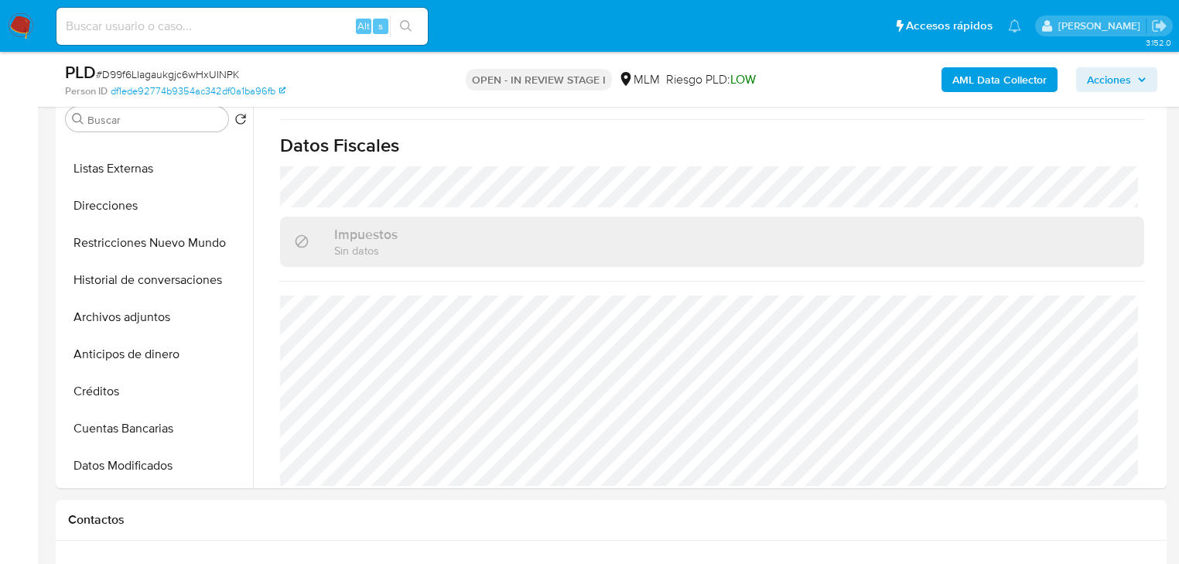
click at [160, 313] on button "Archivos adjuntos" at bounding box center [156, 317] width 193 height 37
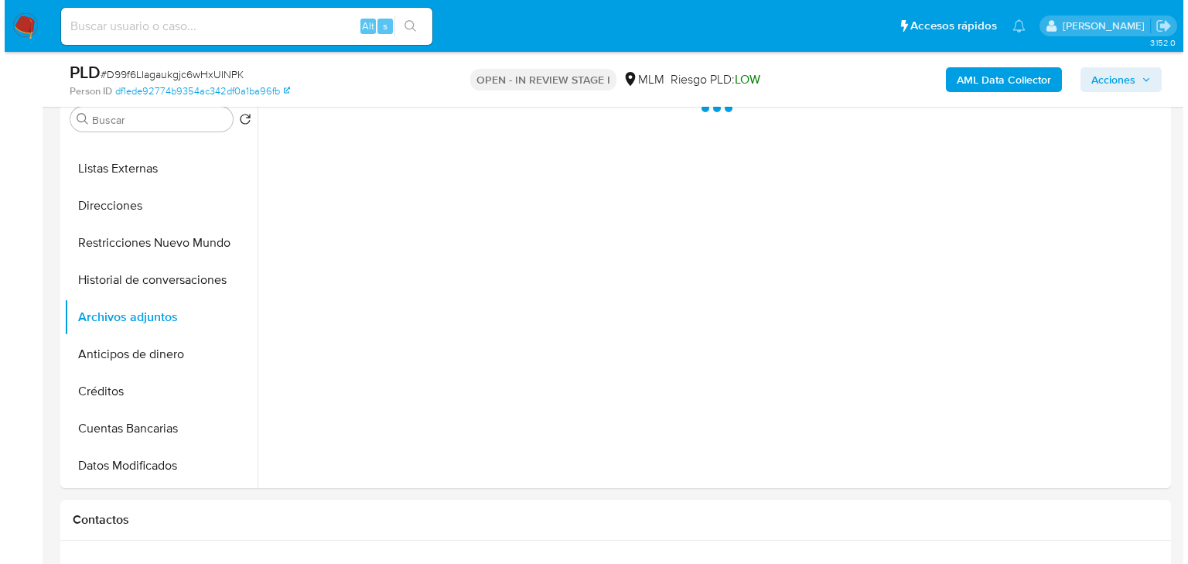
scroll to position [0, 0]
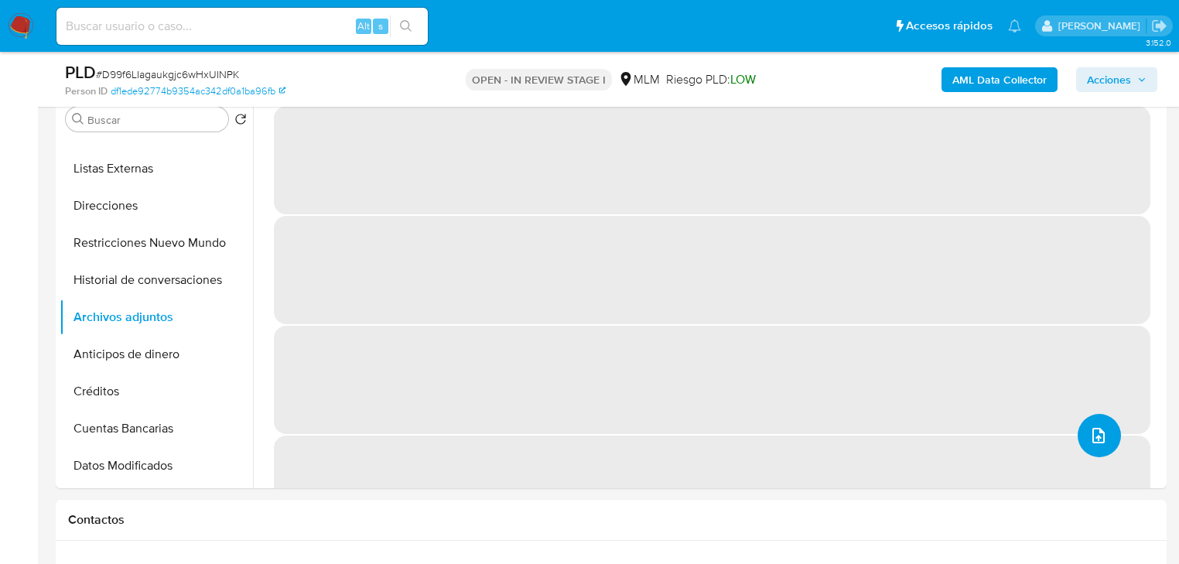
click at [1100, 437] on icon "upload-file" at bounding box center [1098, 435] width 19 height 19
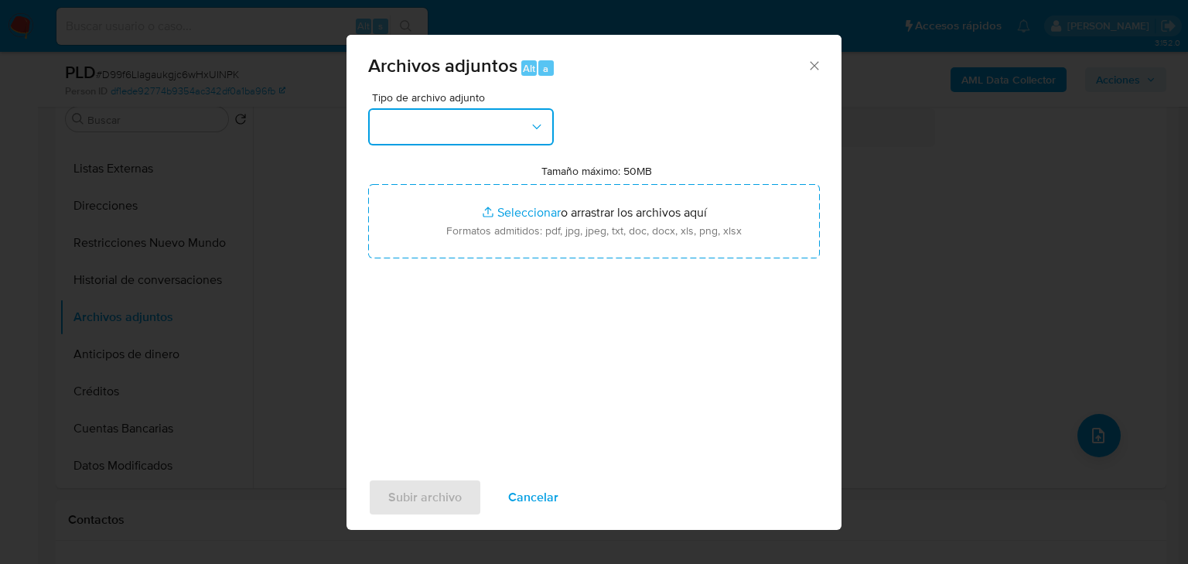
click at [460, 117] on button "button" at bounding box center [461, 126] width 186 height 37
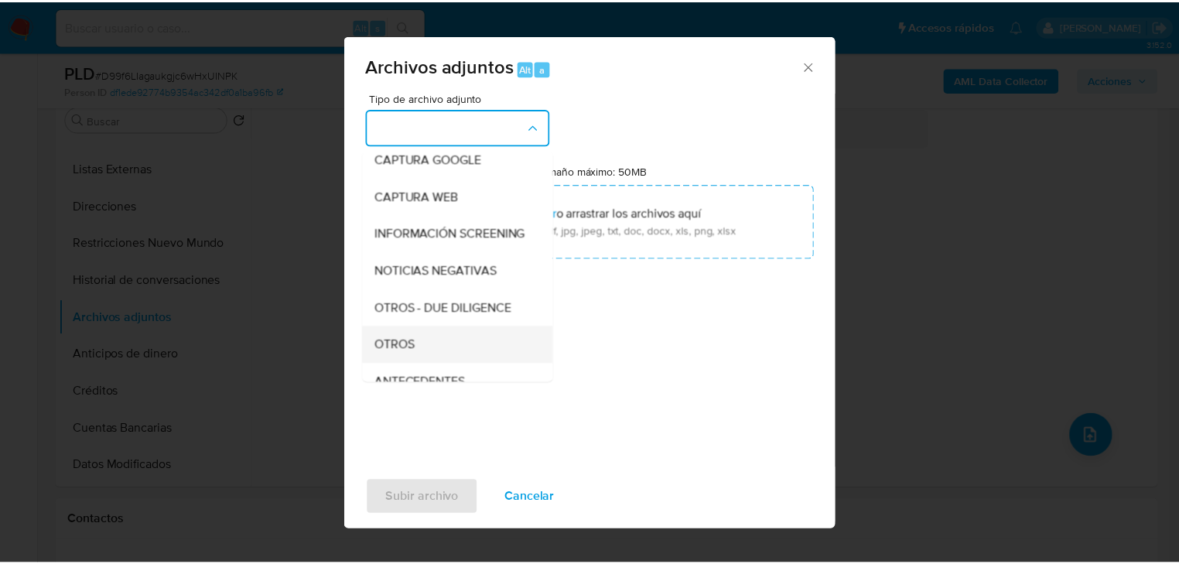
scroll to position [105, 0]
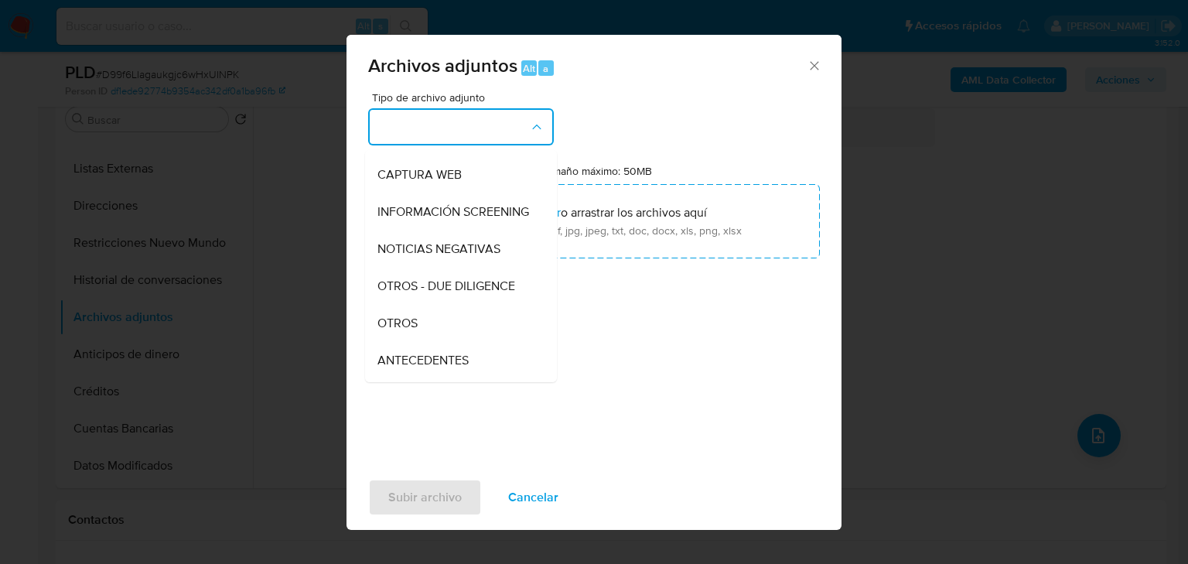
click at [454, 334] on div "OTROS" at bounding box center [457, 323] width 158 height 37
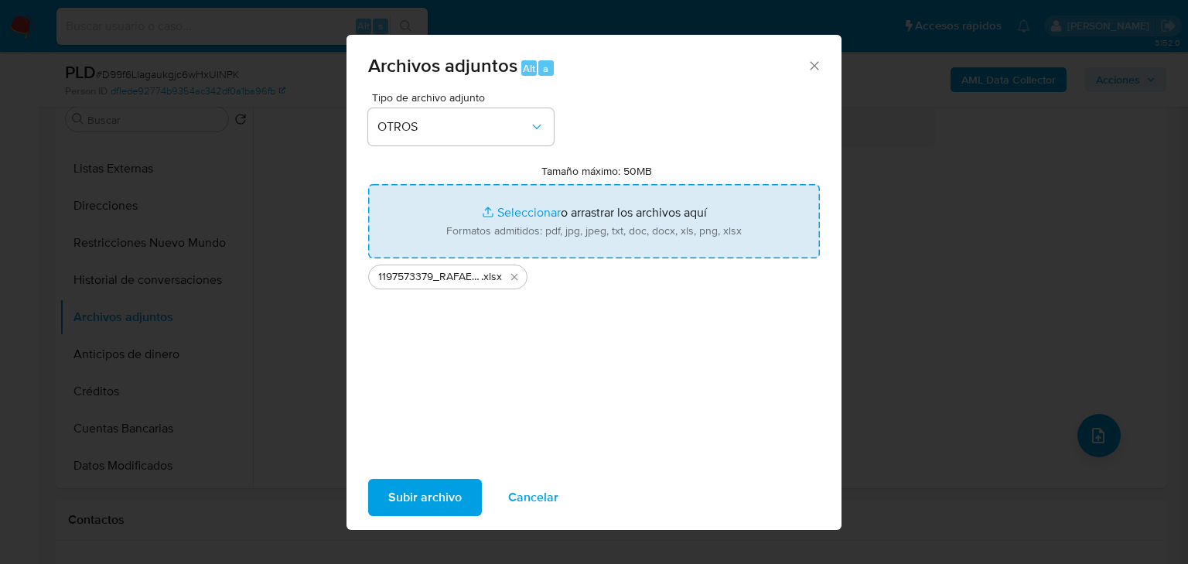
type input "C:\fakepath\1197573379_RAFAEL GONZALEZ DIMAS_JUL25.pdf"
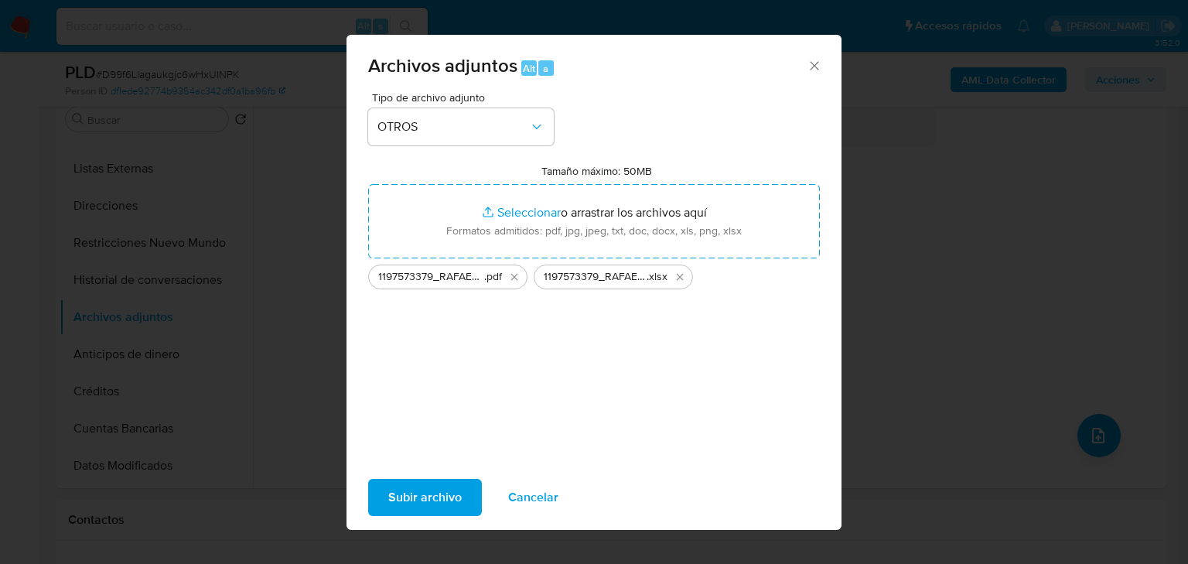
click at [433, 494] on span "Subir archivo" at bounding box center [425, 497] width 74 height 34
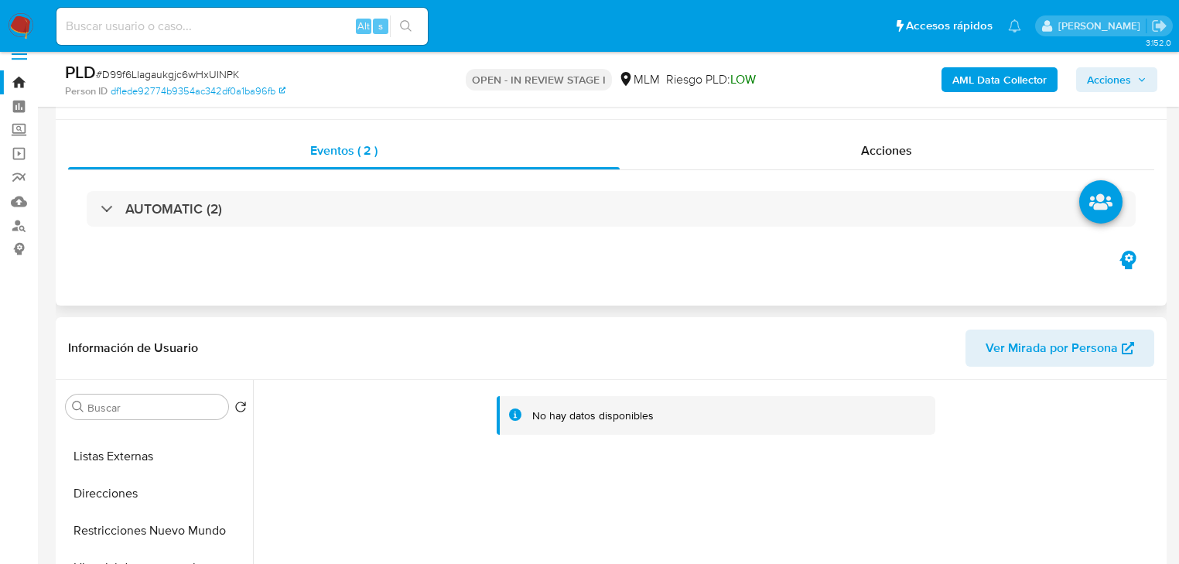
scroll to position [0, 0]
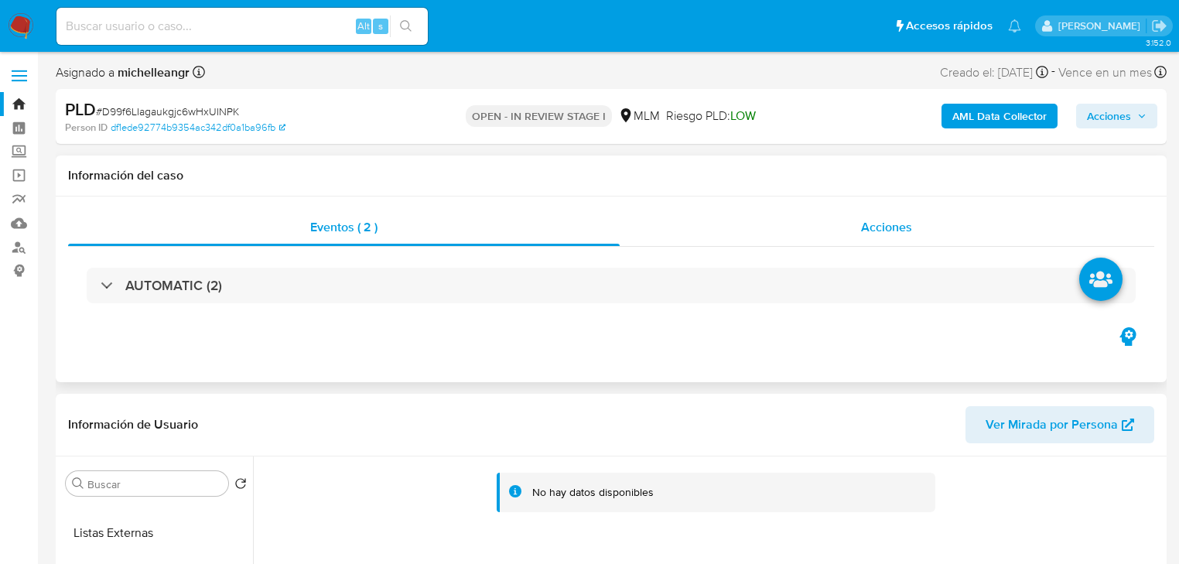
click at [908, 235] on span "Acciones" at bounding box center [886, 227] width 51 height 18
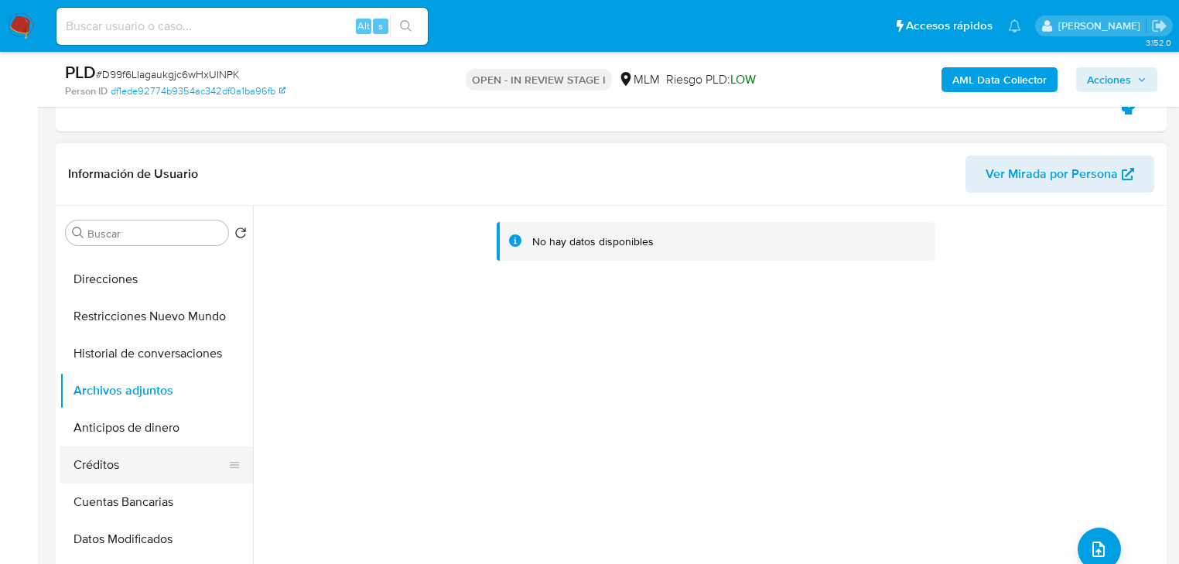
scroll to position [309, 0]
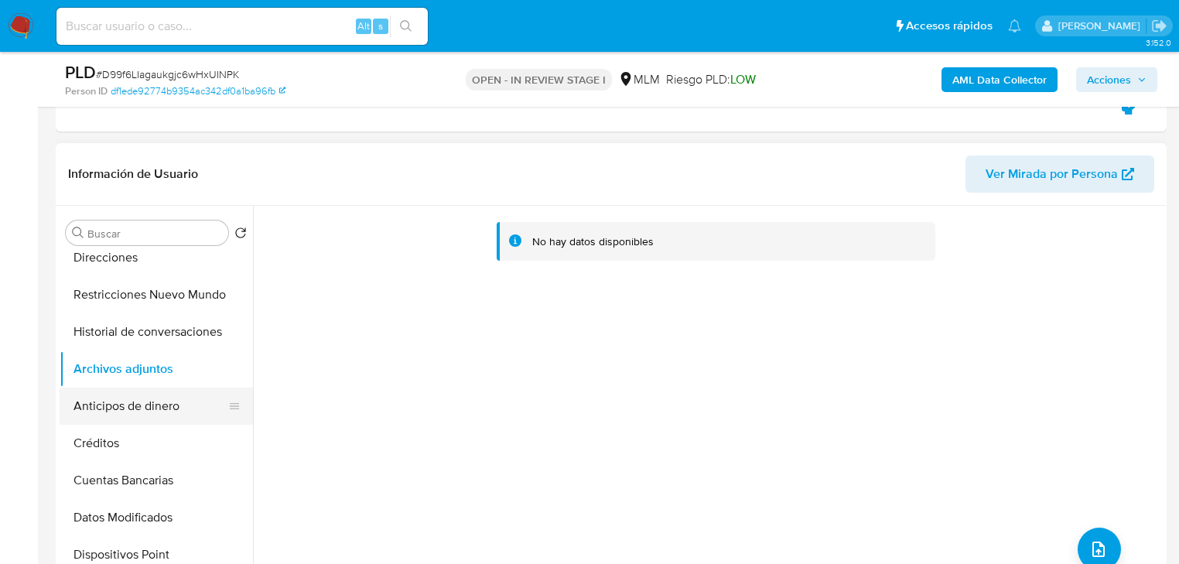
drag, startPoint x: 182, startPoint y: 438, endPoint x: 173, endPoint y: 396, distance: 42.8
click at [180, 431] on button "Créditos" at bounding box center [156, 443] width 193 height 37
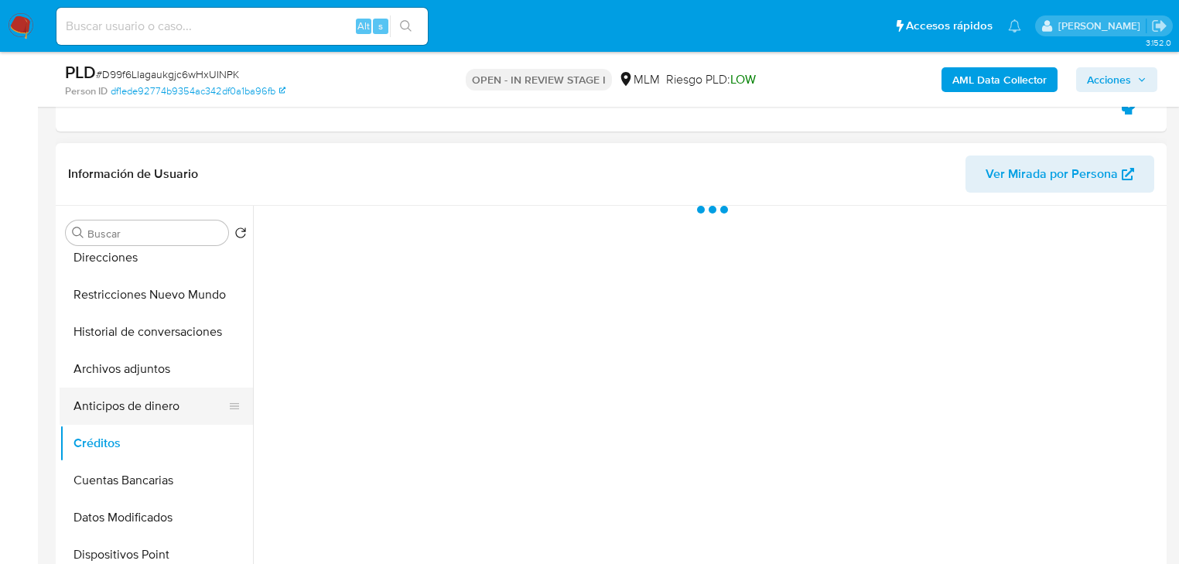
click at [171, 393] on button "Anticipos de dinero" at bounding box center [150, 406] width 181 height 37
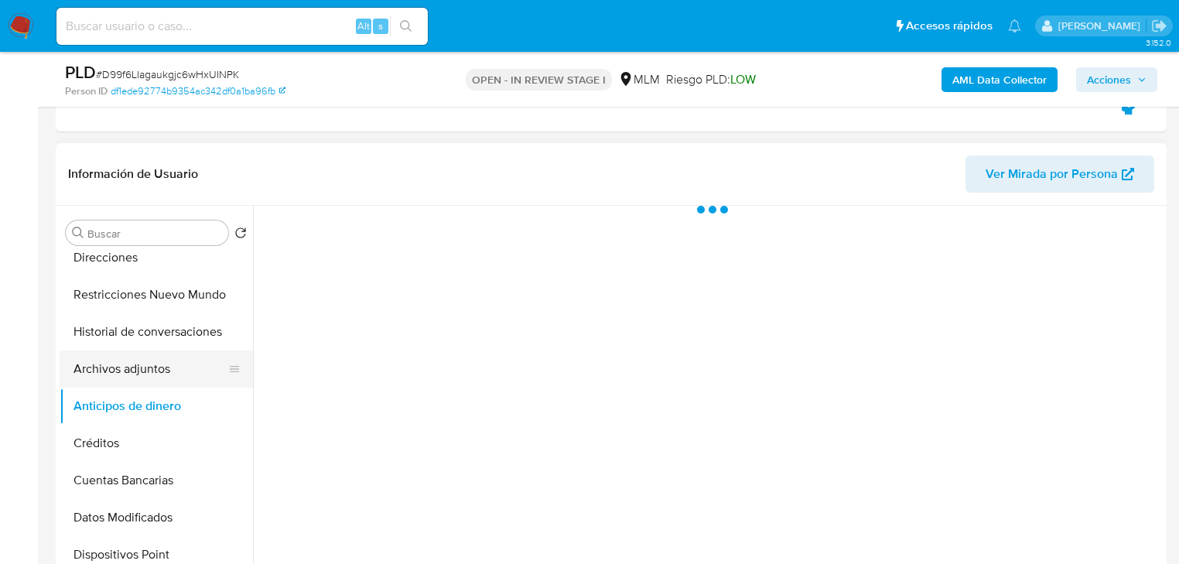
click at [175, 378] on button "Archivos adjuntos" at bounding box center [150, 368] width 181 height 37
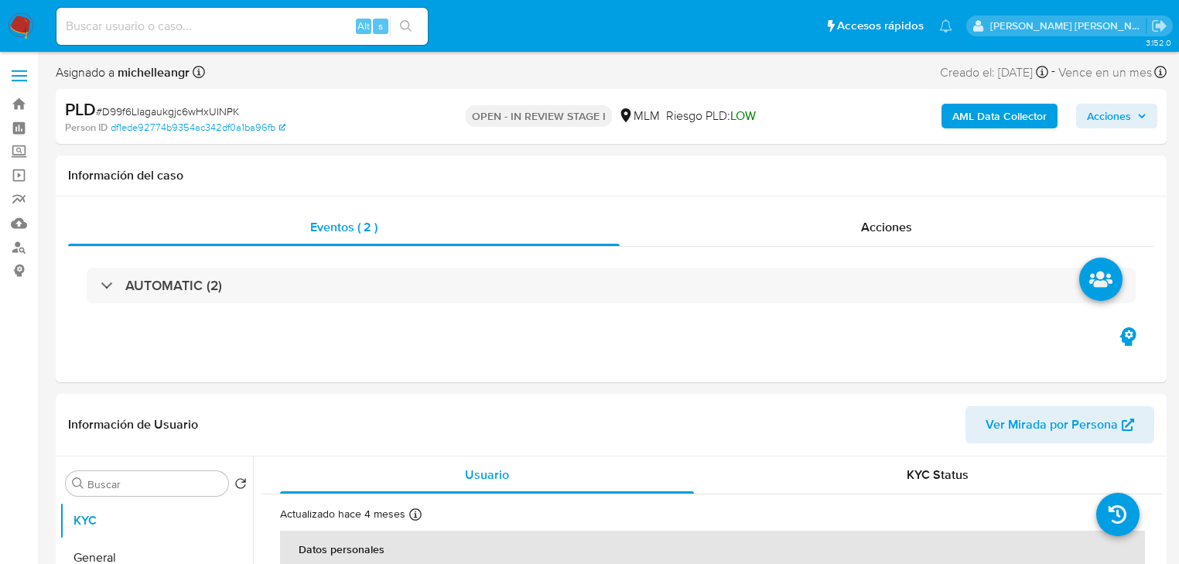
select select "10"
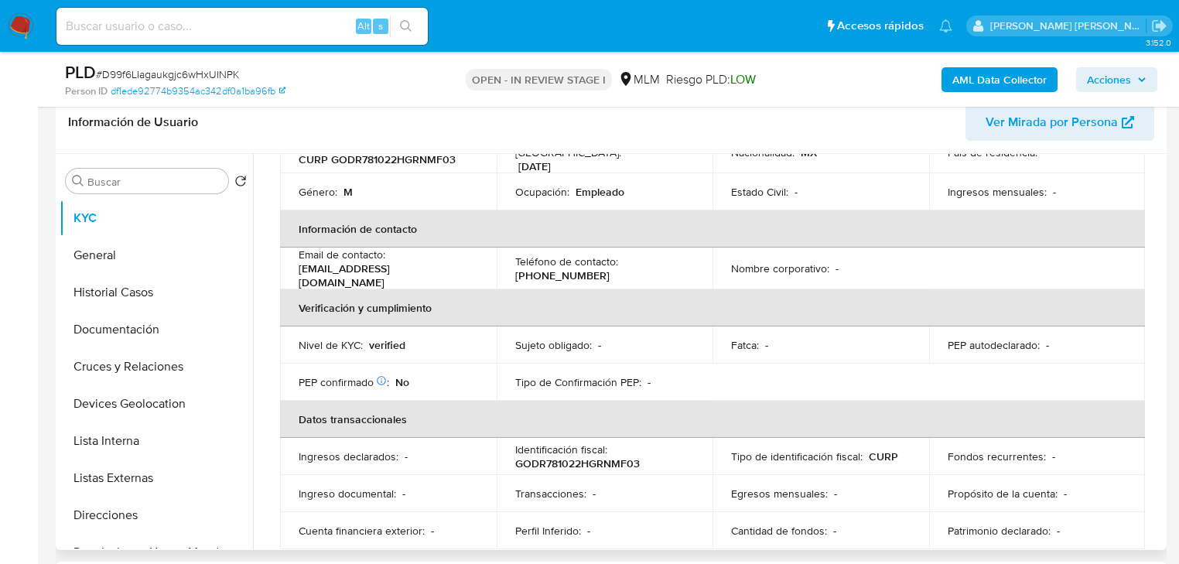
scroll to position [309, 0]
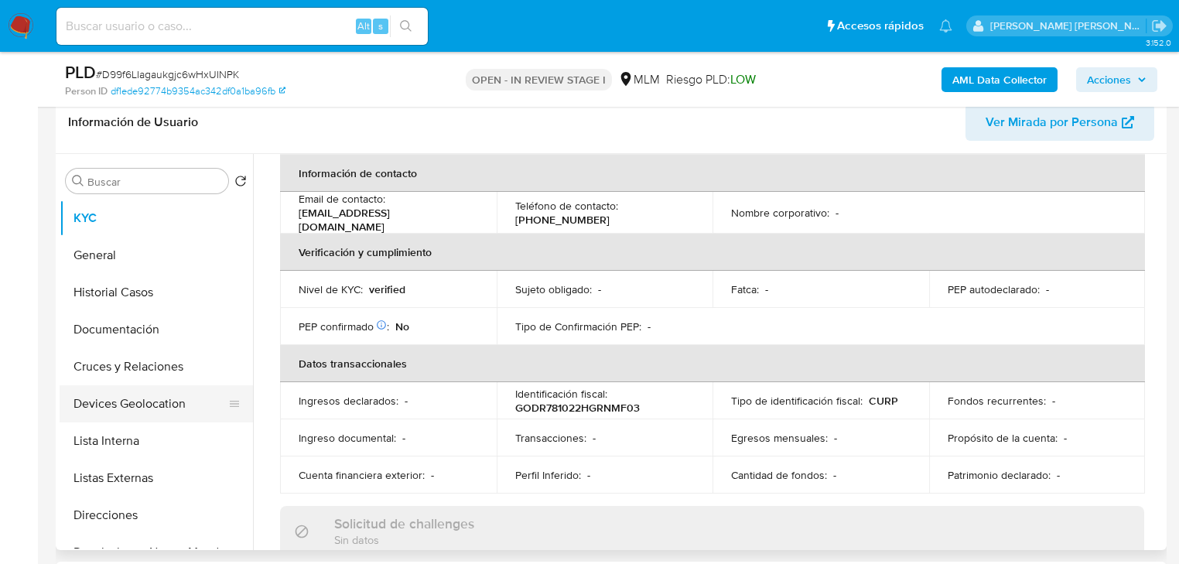
drag, startPoint x: 104, startPoint y: 402, endPoint x: 126, endPoint y: 289, distance: 115.0
click at [106, 391] on button "Devices Geolocation" at bounding box center [156, 403] width 193 height 37
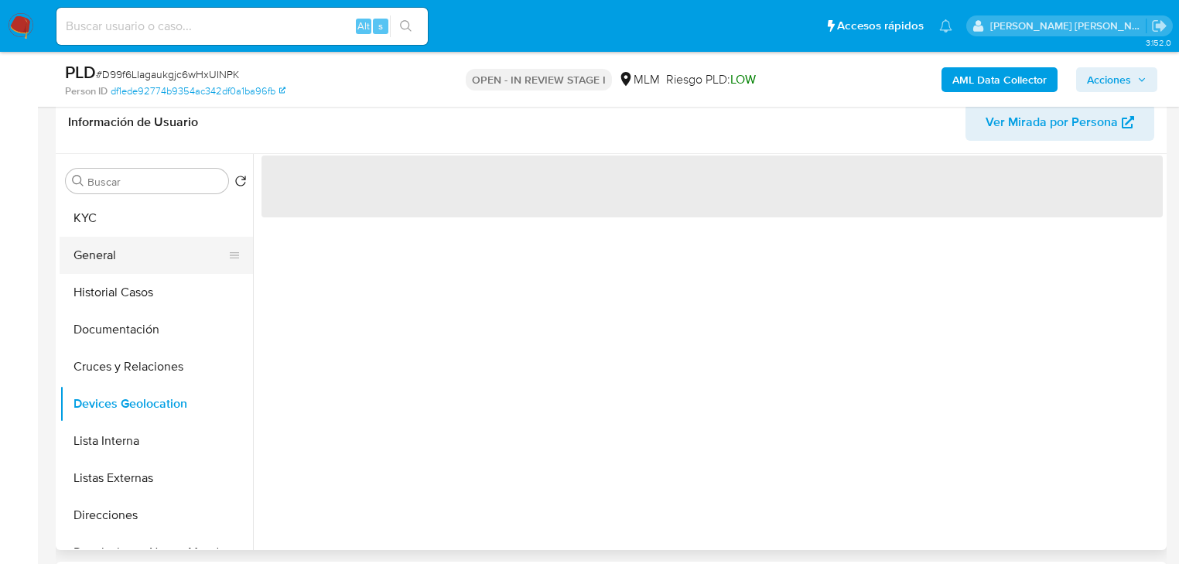
drag, startPoint x: 126, startPoint y: 291, endPoint x: 125, endPoint y: 270, distance: 20.9
click at [126, 289] on button "Historial Casos" at bounding box center [156, 292] width 193 height 37
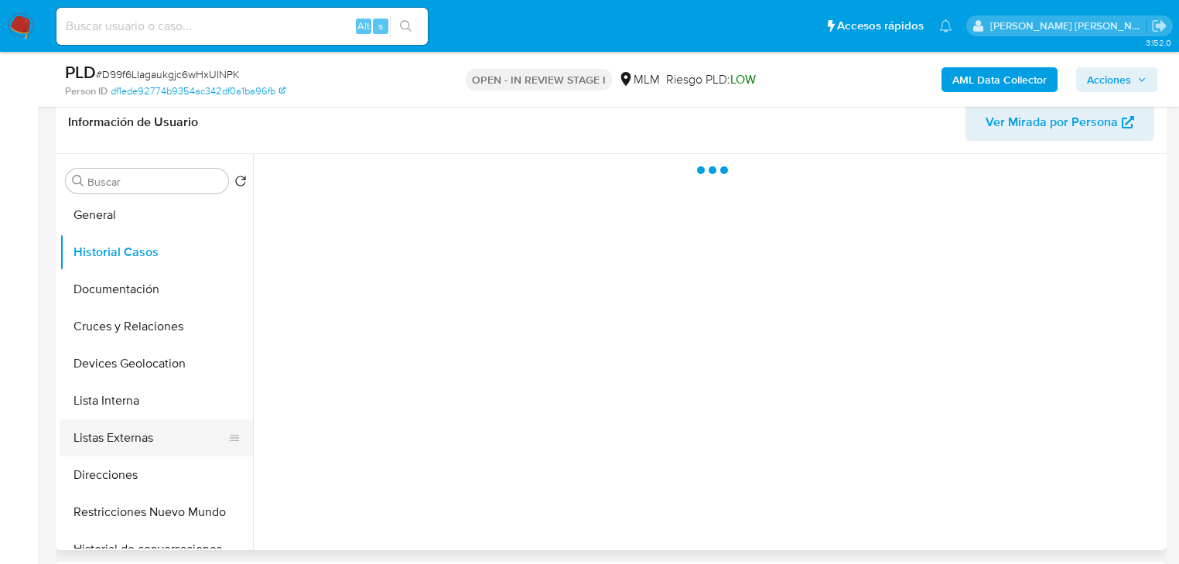
scroll to position [62, 0]
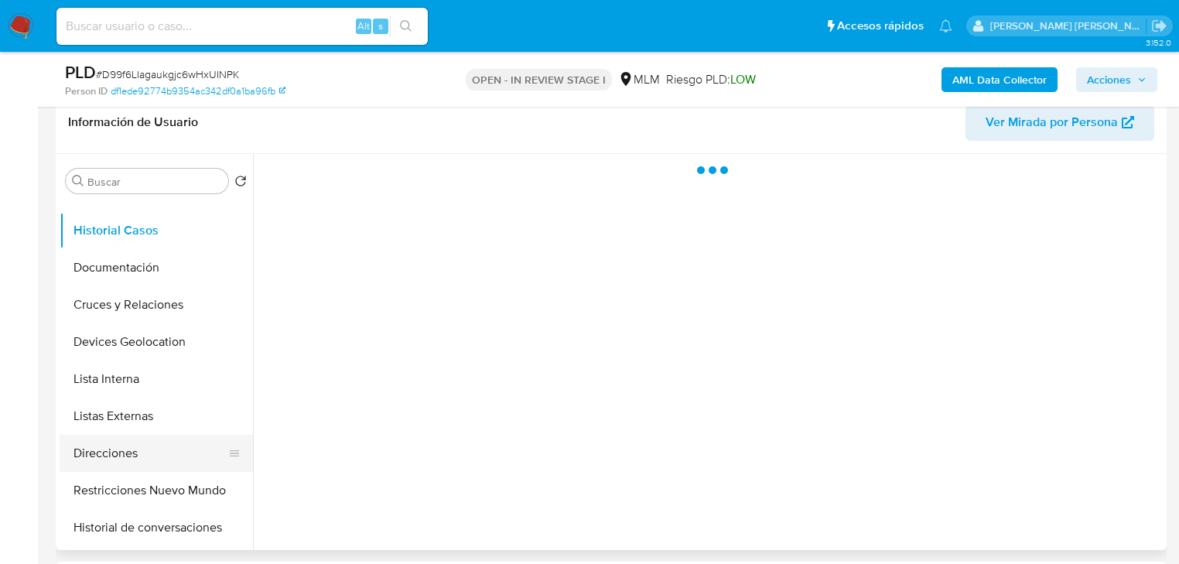
drag, startPoint x: 128, startPoint y: 452, endPoint x: 187, endPoint y: 446, distance: 59.1
click at [129, 450] on button "Direcciones" at bounding box center [150, 453] width 181 height 37
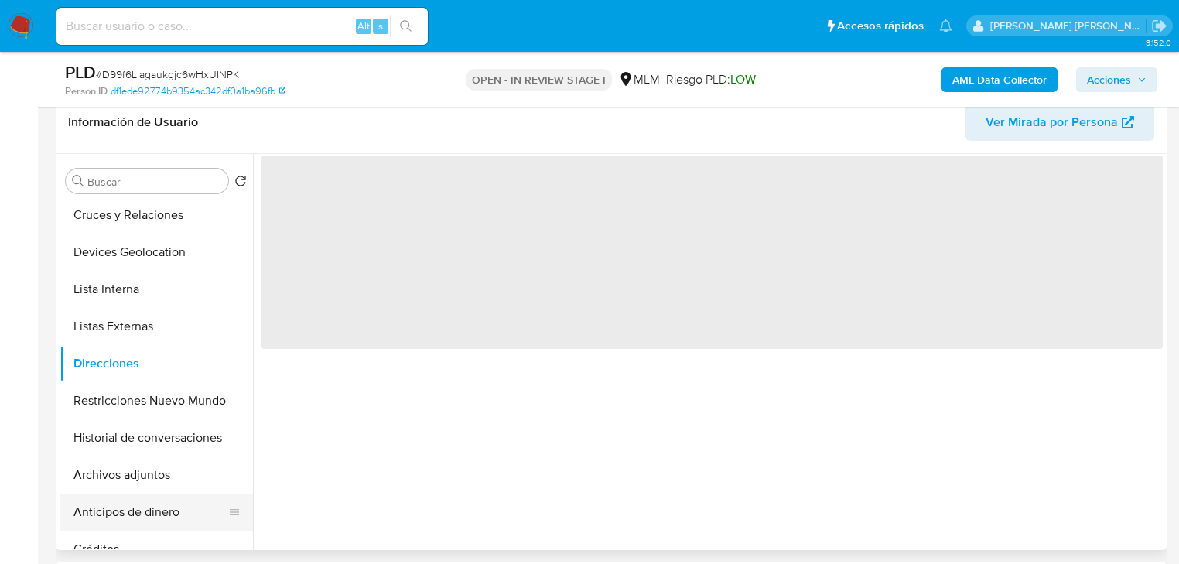
scroll to position [248, 0]
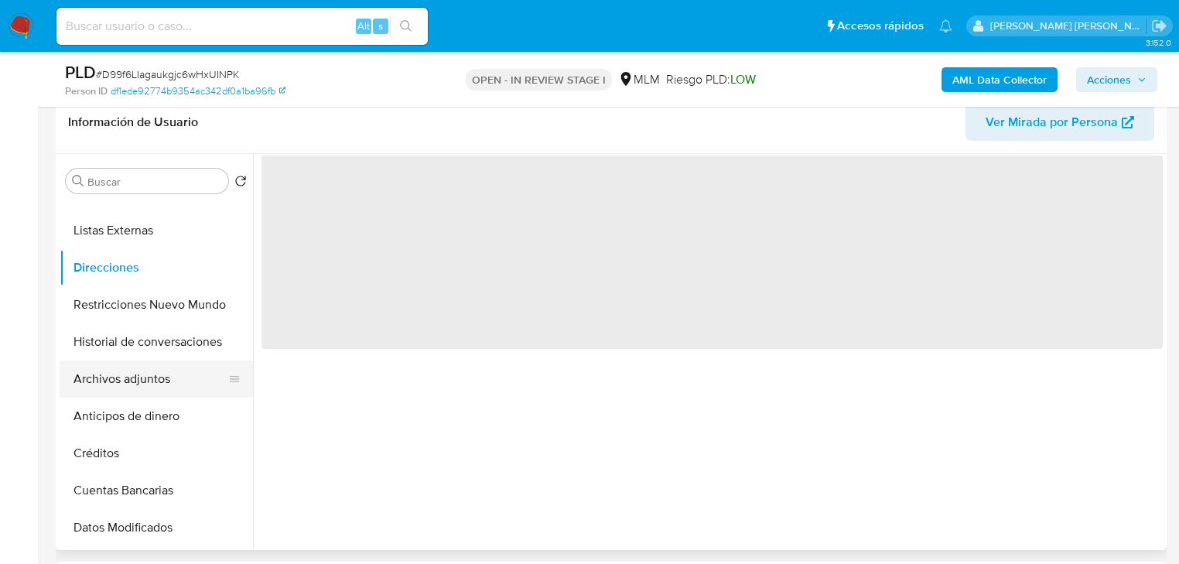
click at [146, 371] on button "Archivos adjuntos" at bounding box center [150, 379] width 181 height 37
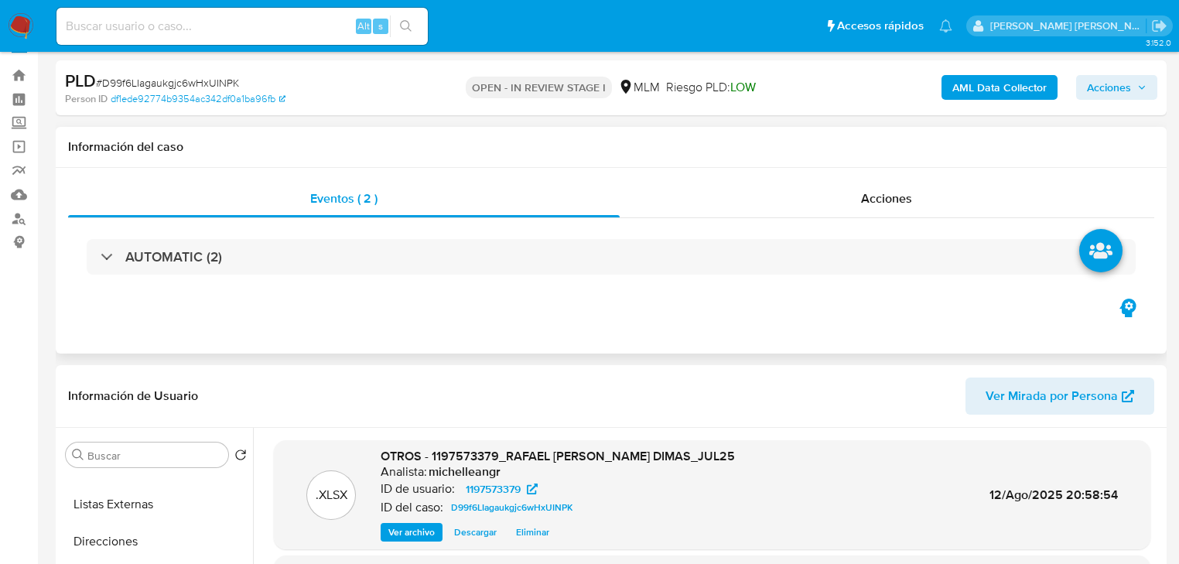
scroll to position [0, 0]
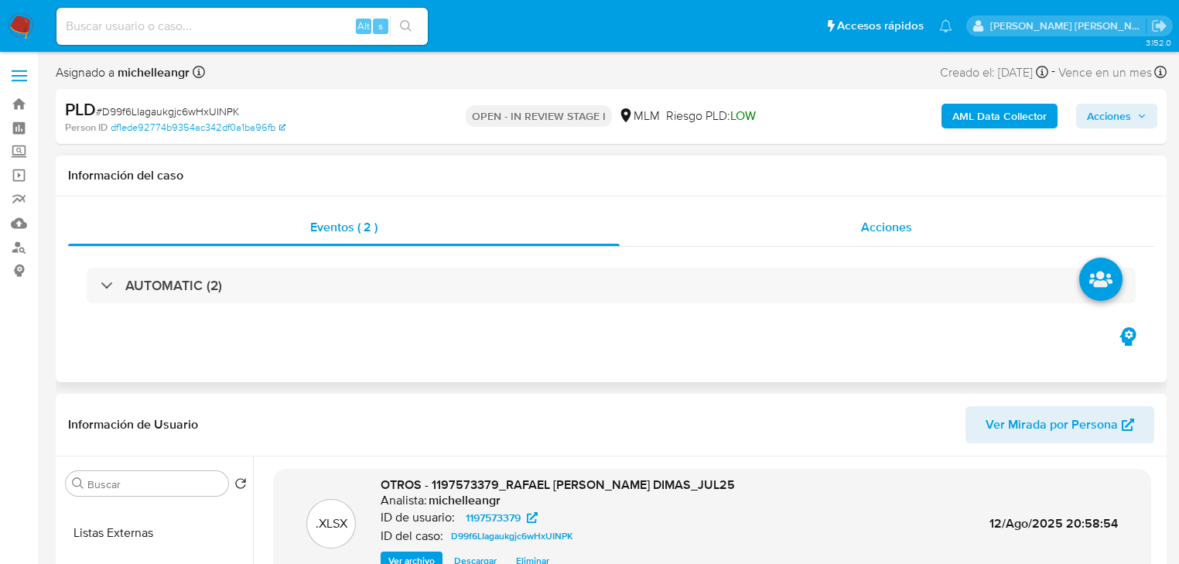
drag, startPoint x: 886, startPoint y: 241, endPoint x: 925, endPoint y: 211, distance: 49.1
click at [887, 241] on div "Acciones" at bounding box center [887, 227] width 535 height 37
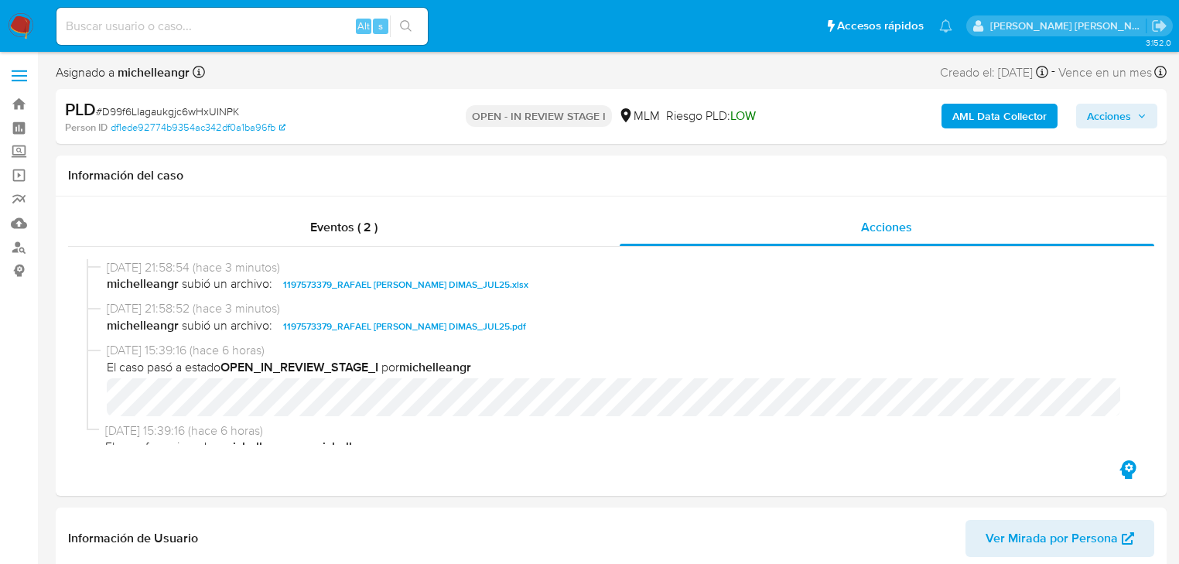
click at [1102, 94] on div "PLD # D99f6LIagaukgjc6wHxUINPK Person ID df1ede92774b9354ac342df0a1ba96fb OPEN …" at bounding box center [611, 116] width 1111 height 55
click at [1106, 115] on span "Acciones" at bounding box center [1109, 116] width 44 height 25
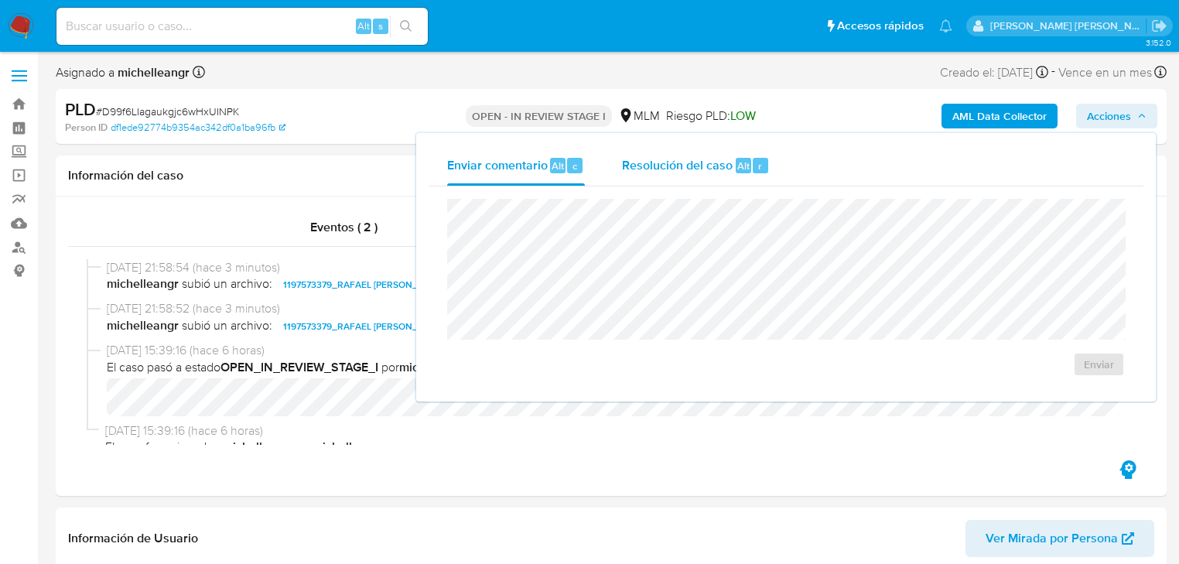
click at [679, 163] on span "Resolución del caso" at bounding box center [677, 165] width 111 height 18
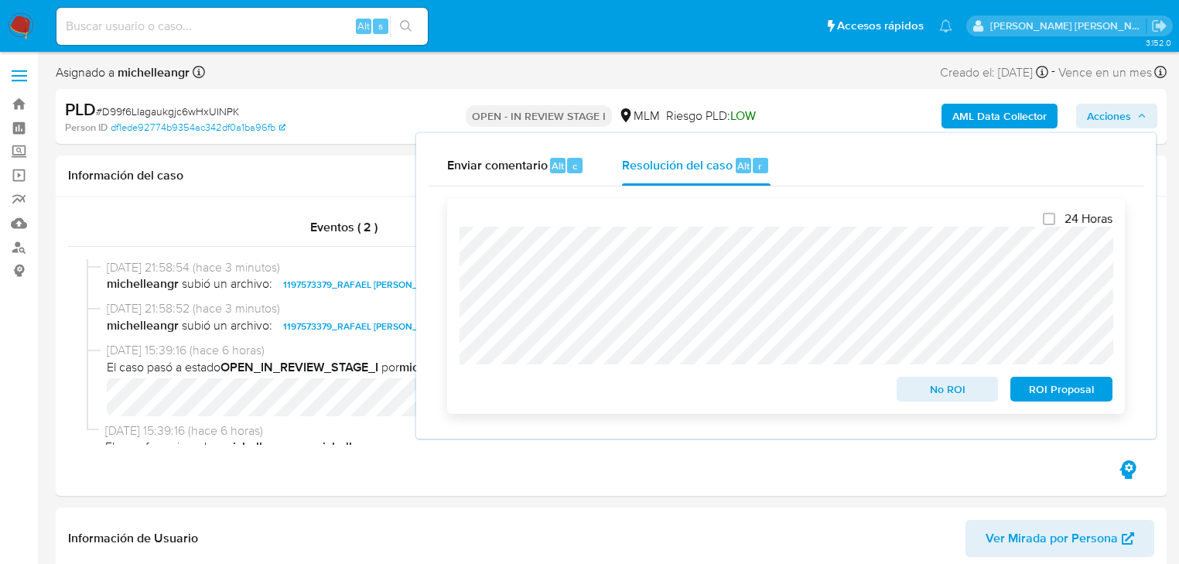
click at [1035, 390] on span "ROI Proposal" at bounding box center [1061, 389] width 80 height 22
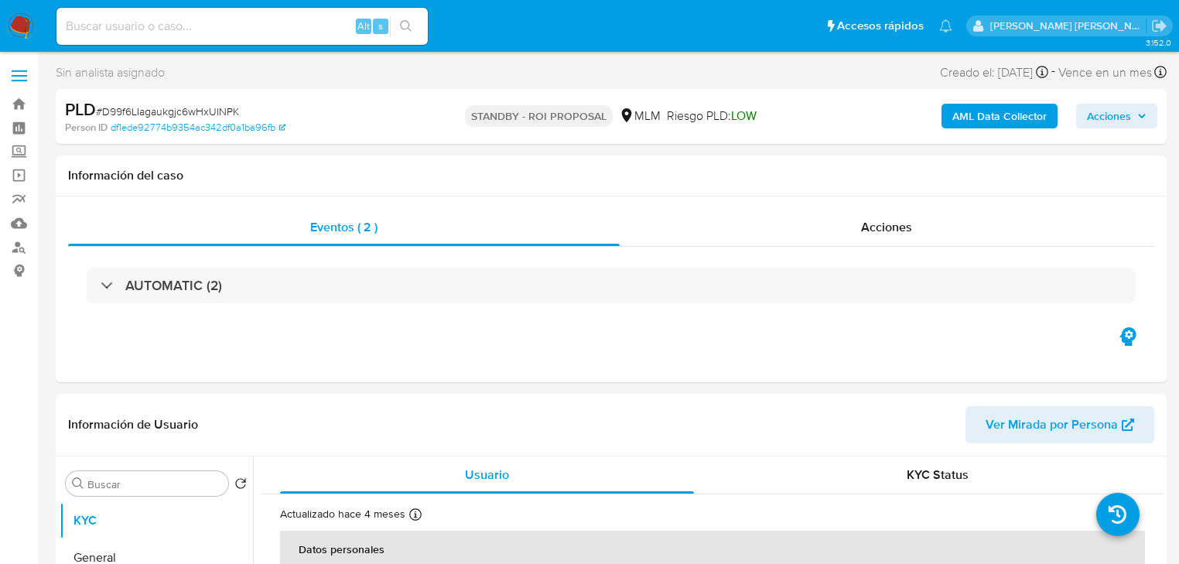
select select "10"
click at [165, 25] on input at bounding box center [241, 26] width 371 height 20
paste input "MQpJtaqbbRSOPDC3vEYM2guN"
type input "MQpJtaqbbRSOPDC3vEYM2guN"
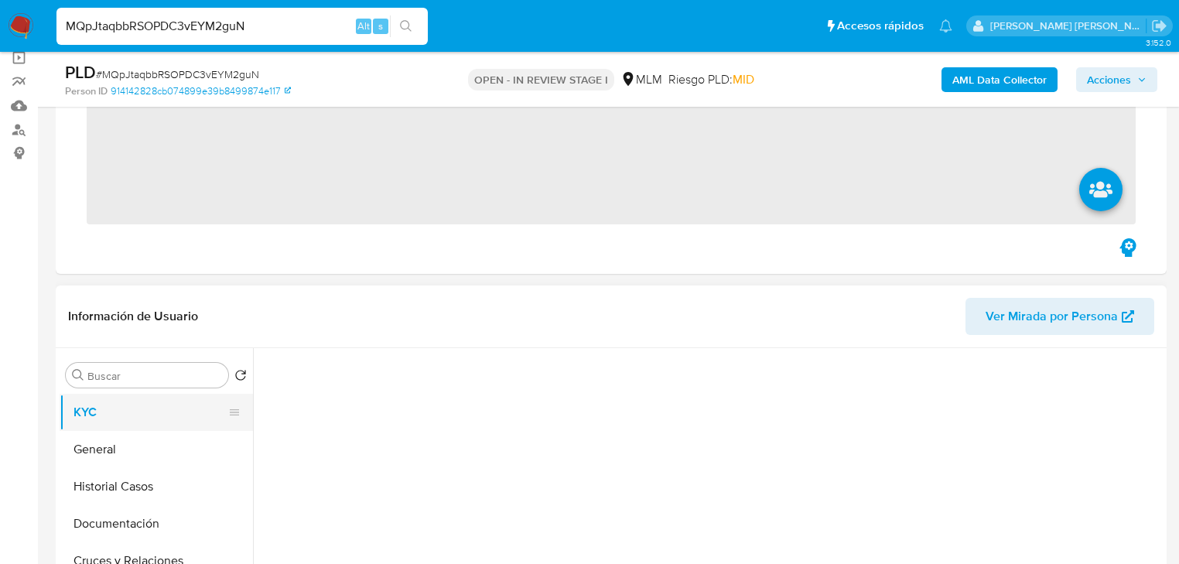
scroll to position [186, 0]
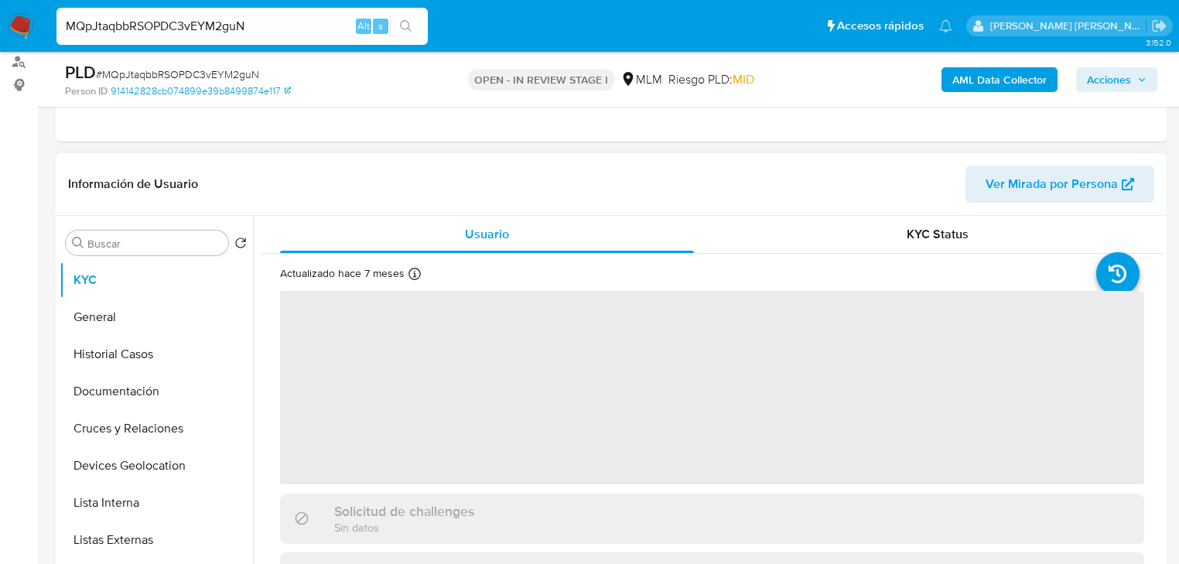
select select "10"
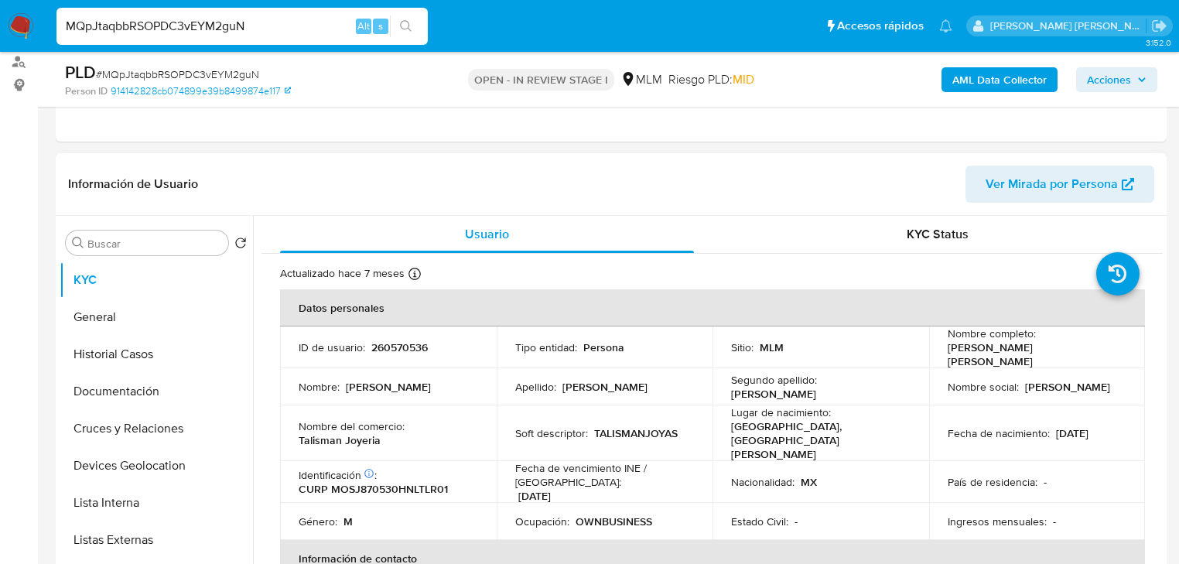
click at [395, 342] on p "260570536" at bounding box center [399, 347] width 56 height 14
copy p "260570536"
drag, startPoint x: 281, startPoint y: 34, endPoint x: 0, endPoint y: -7, distance: 283.8
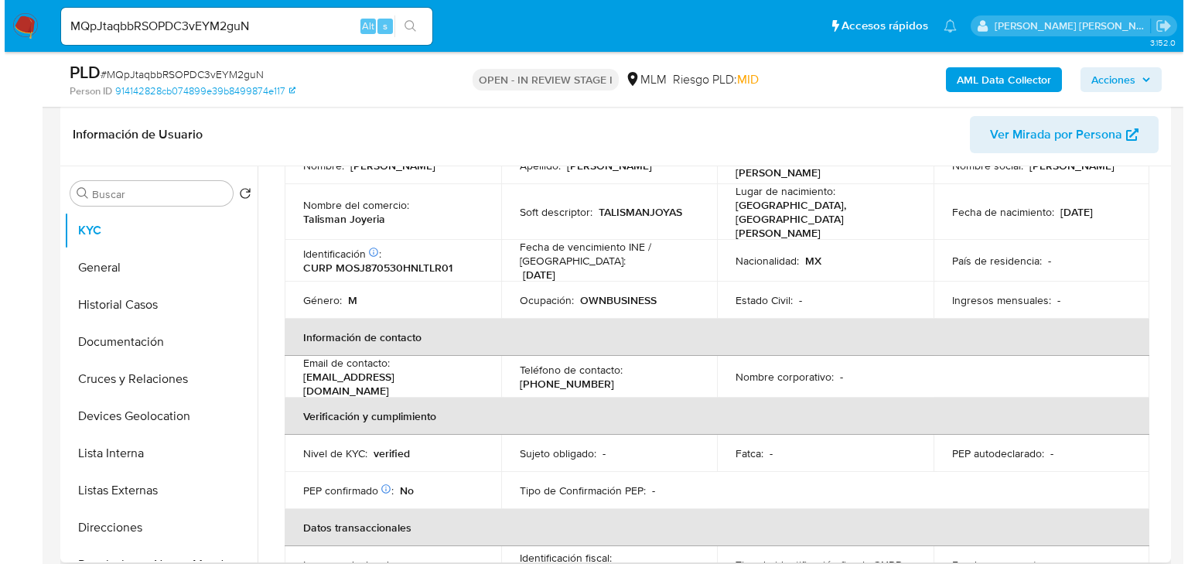
scroll to position [0, 0]
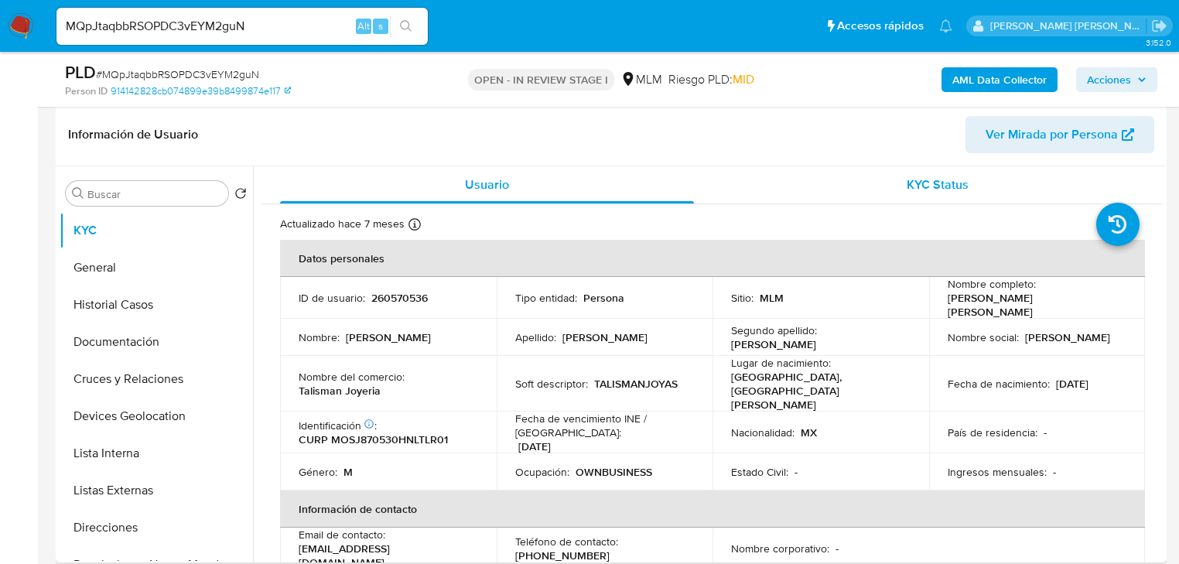
click at [1072, 183] on div "KYC Status" at bounding box center [938, 184] width 414 height 37
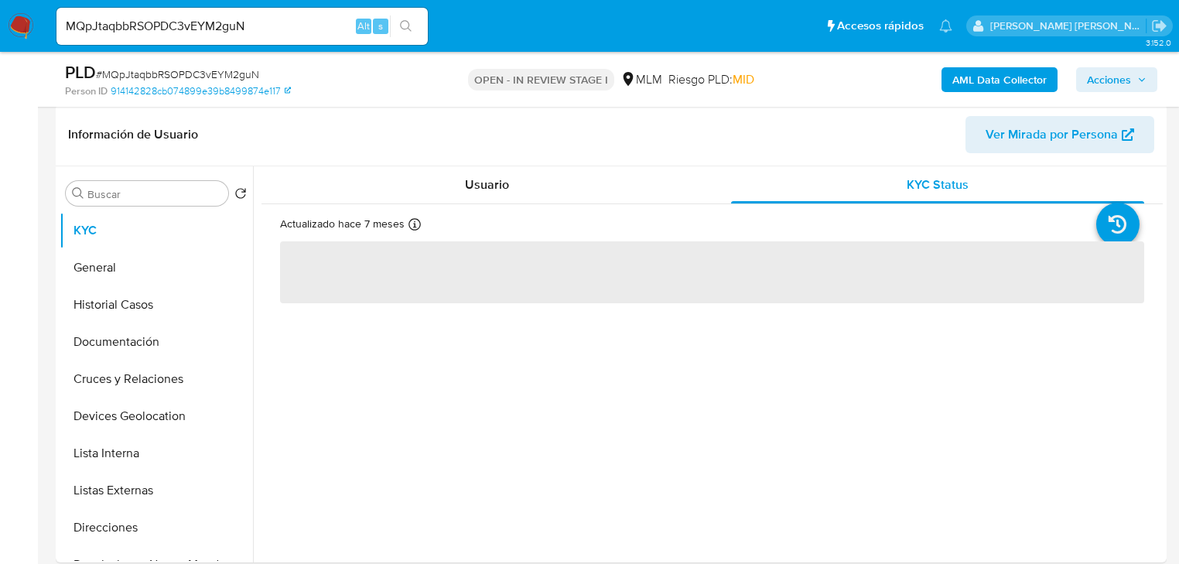
click at [1024, 80] on b "AML Data Collector" at bounding box center [999, 79] width 94 height 25
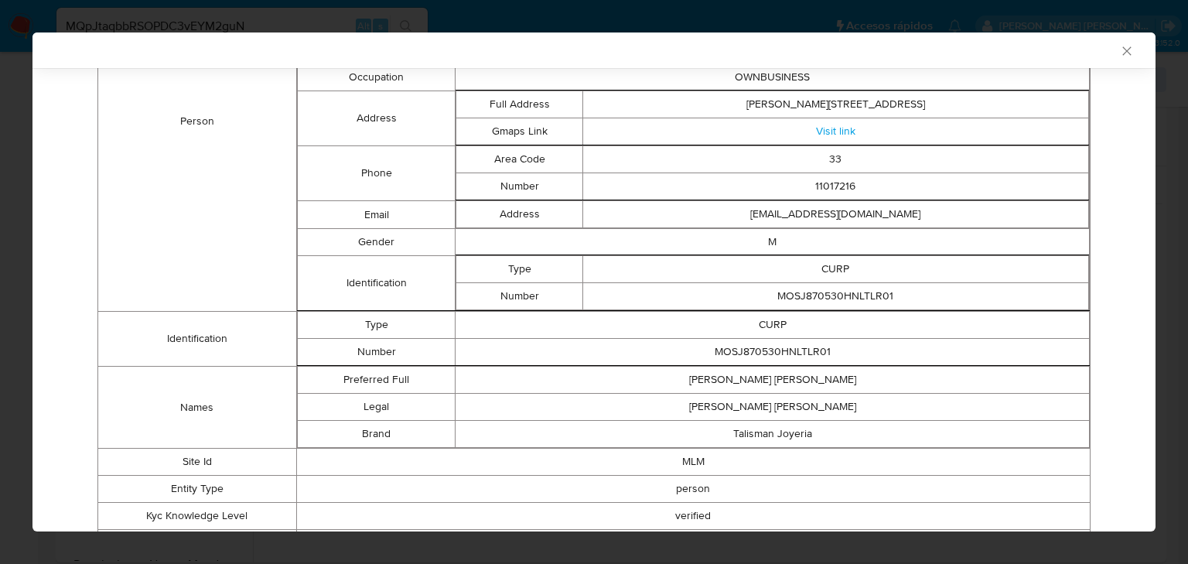
scroll to position [368, 0]
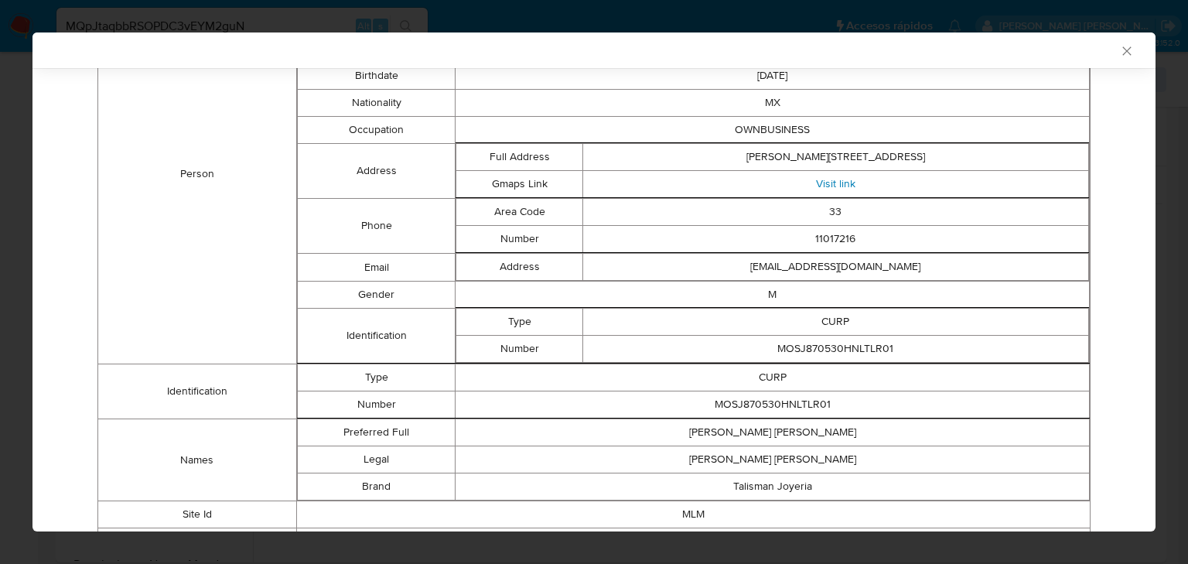
click at [827, 183] on link "Visit link" at bounding box center [835, 183] width 39 height 15
drag, startPoint x: 135, startPoint y: 126, endPoint x: 469, endPoint y: 303, distance: 378.3
click at [135, 126] on td "Person" at bounding box center [197, 174] width 199 height 380
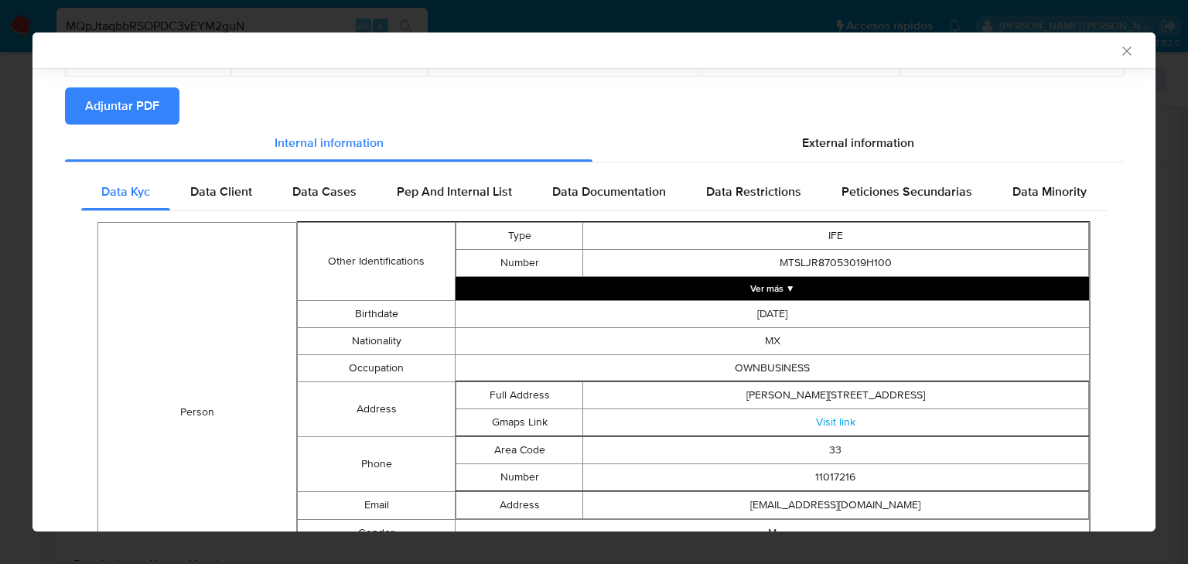
scroll to position [0, 0]
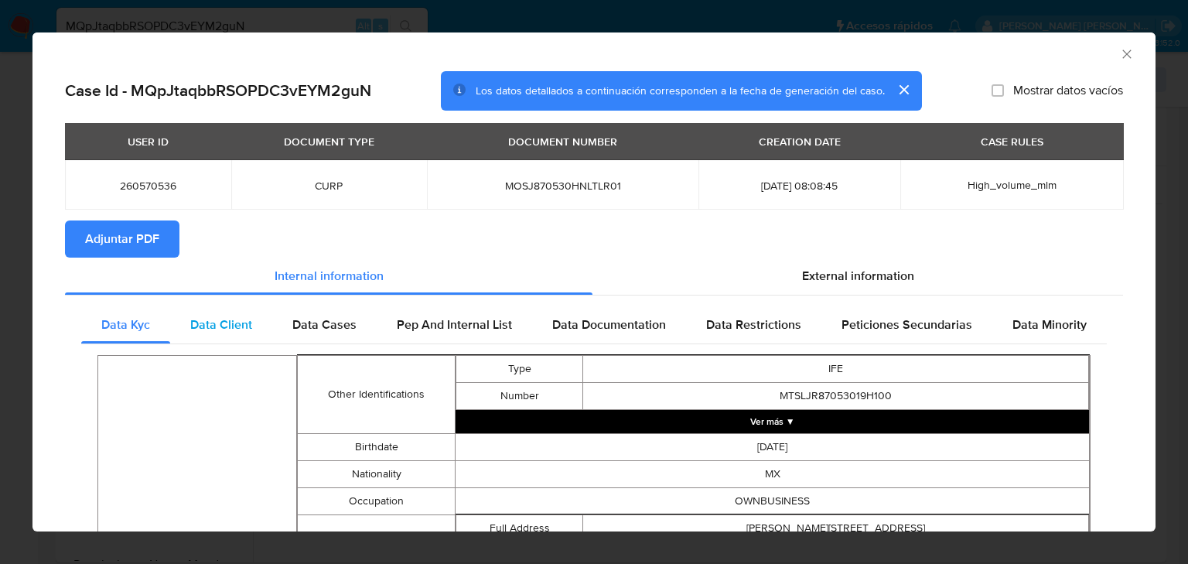
click at [192, 333] on div "Data Client" at bounding box center [221, 324] width 102 height 37
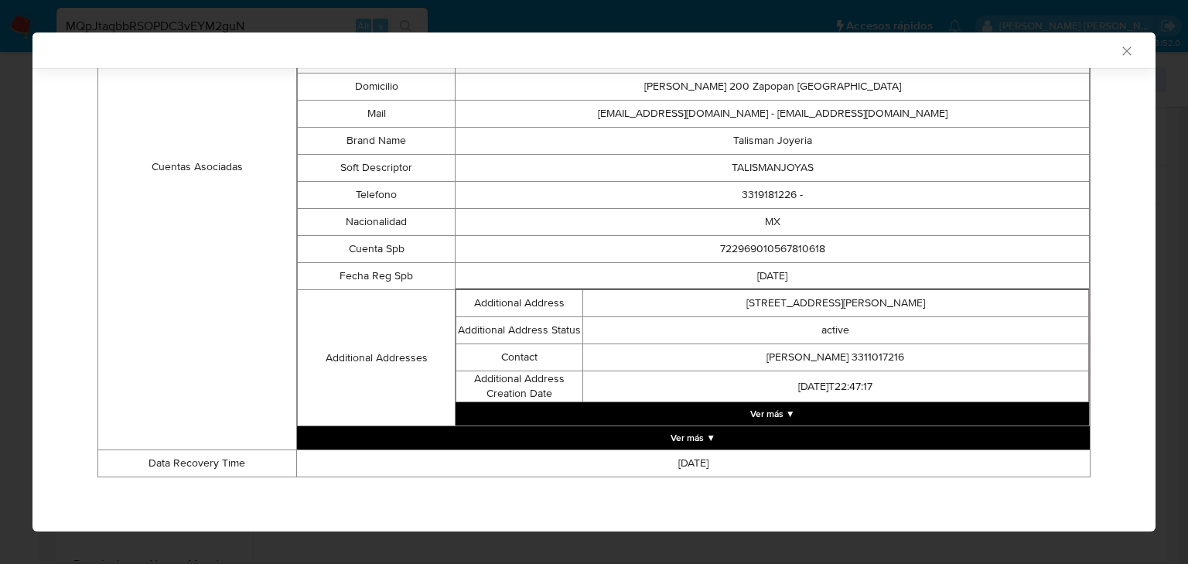
click at [761, 418] on button "Ver más ▼" at bounding box center [773, 413] width 634 height 23
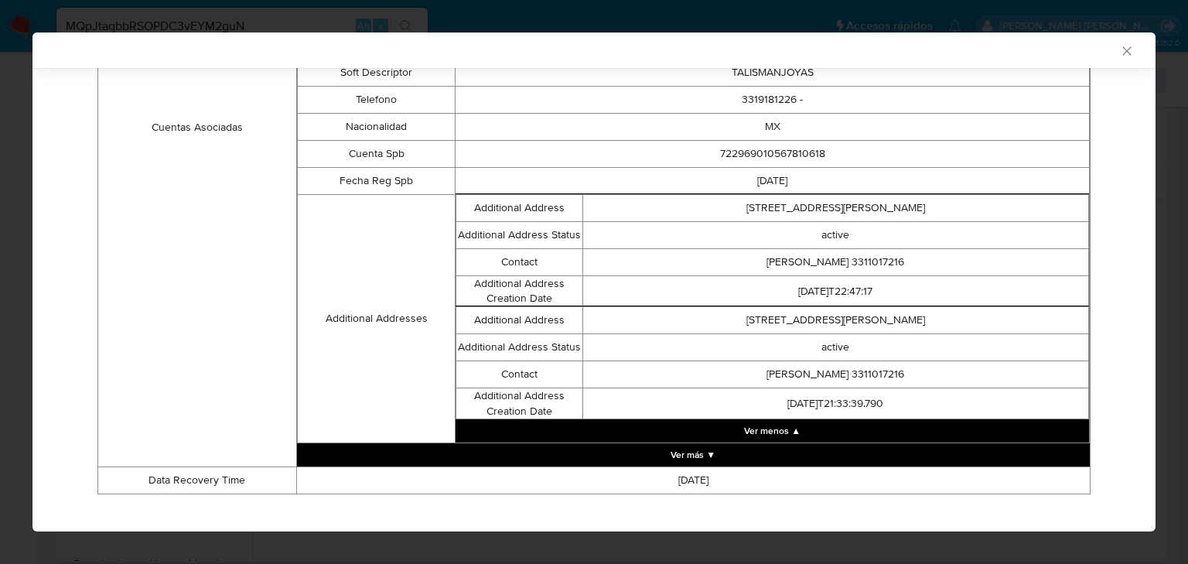
scroll to position [637, 0]
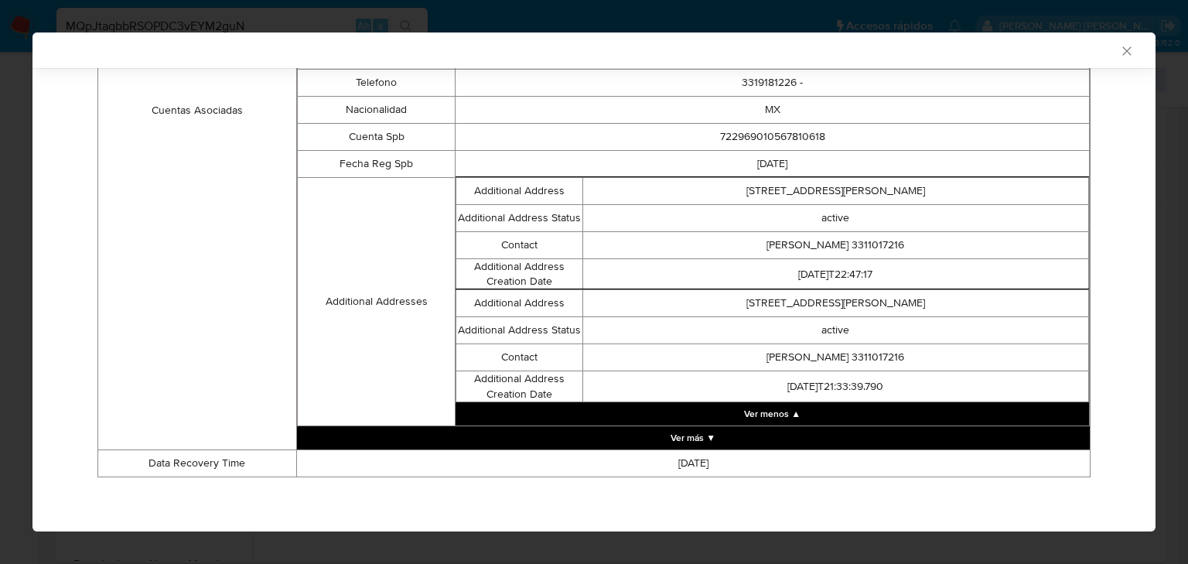
click at [675, 440] on button "Ver más ▼" at bounding box center [693, 437] width 793 height 23
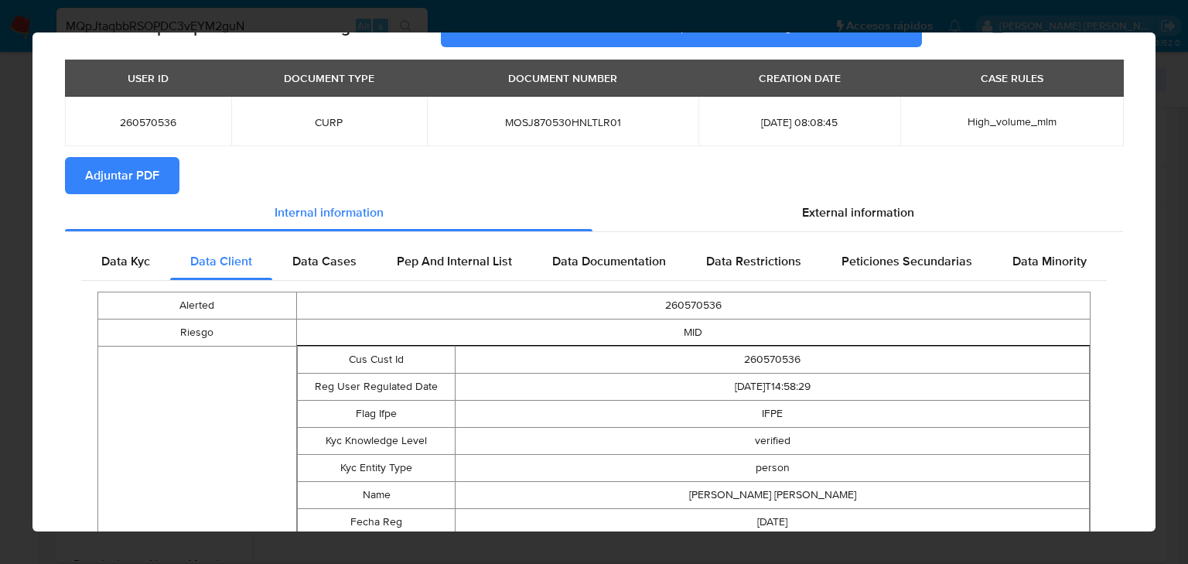
scroll to position [0, 0]
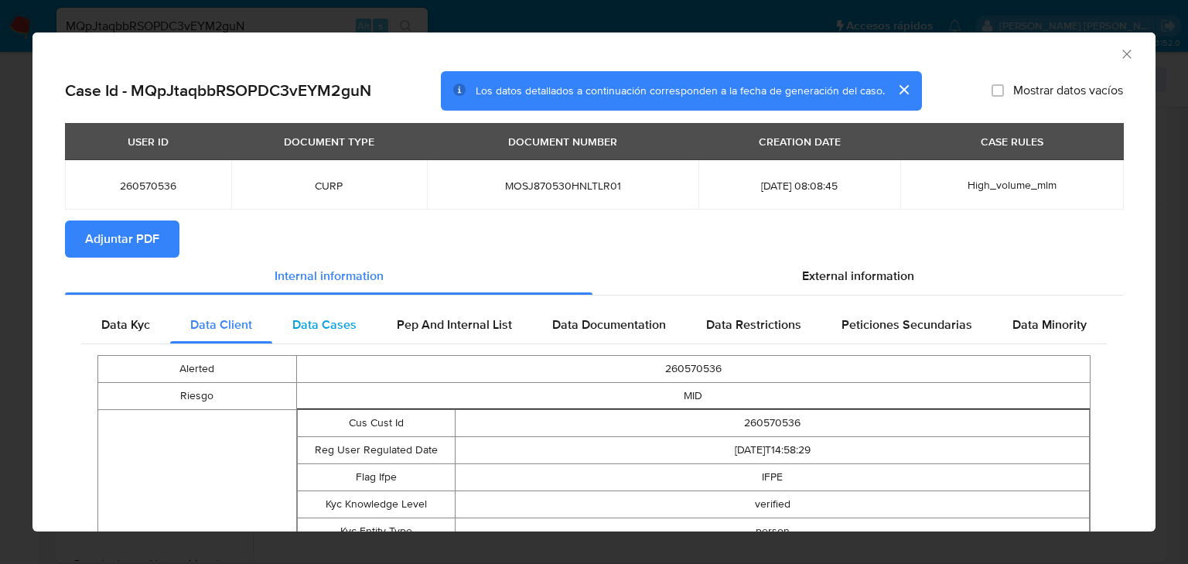
click at [330, 330] on span "Data Cases" at bounding box center [324, 325] width 64 height 18
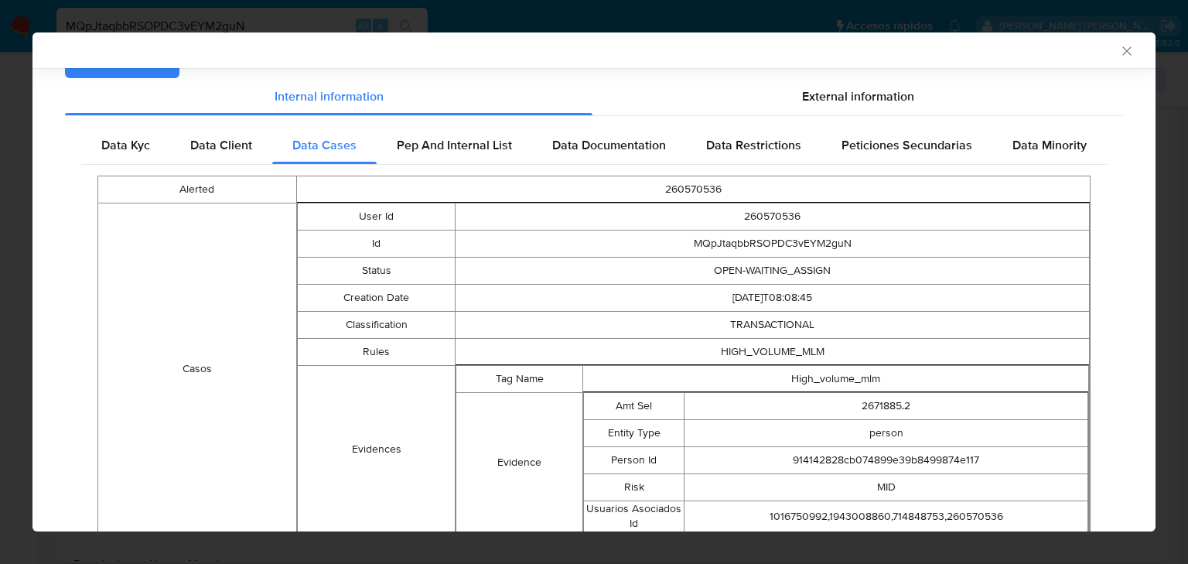
scroll to position [77, 0]
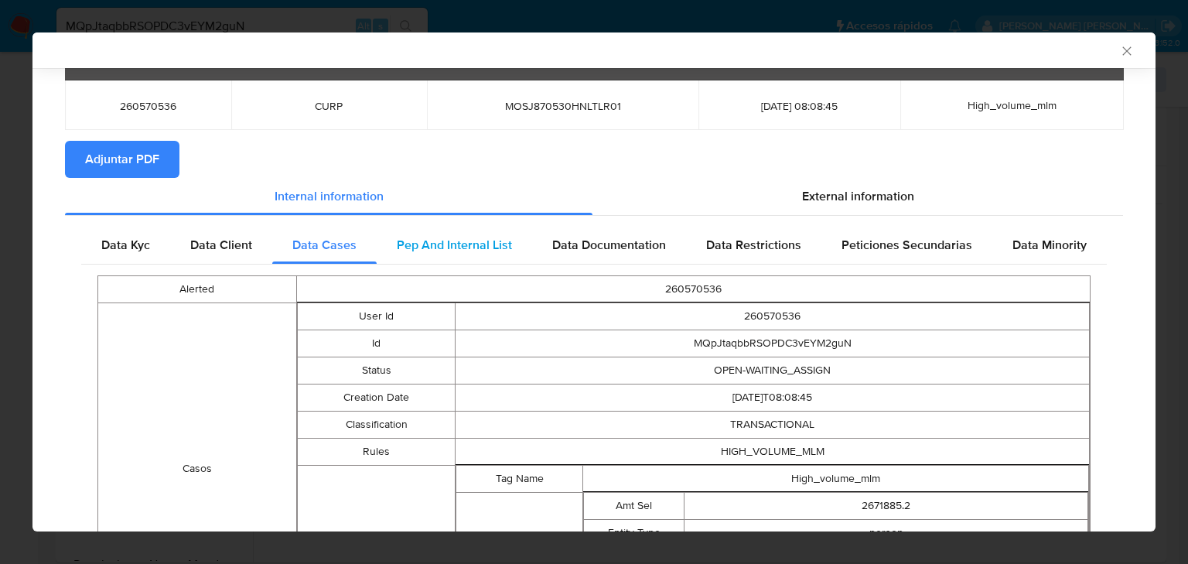
click at [438, 237] on span "Pep And Internal List" at bounding box center [454, 245] width 115 height 18
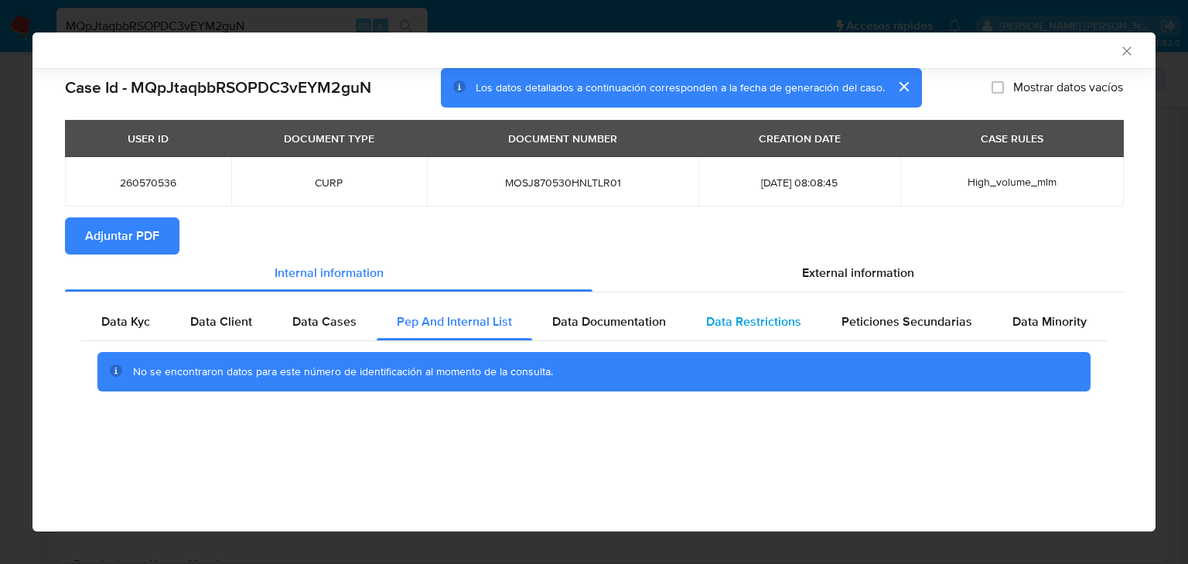
drag, startPoint x: 587, startPoint y: 334, endPoint x: 772, endPoint y: 321, distance: 185.4
click at [587, 333] on div "Data Documentation" at bounding box center [609, 321] width 154 height 37
click at [790, 319] on span "Data Restrictions" at bounding box center [753, 322] width 95 height 18
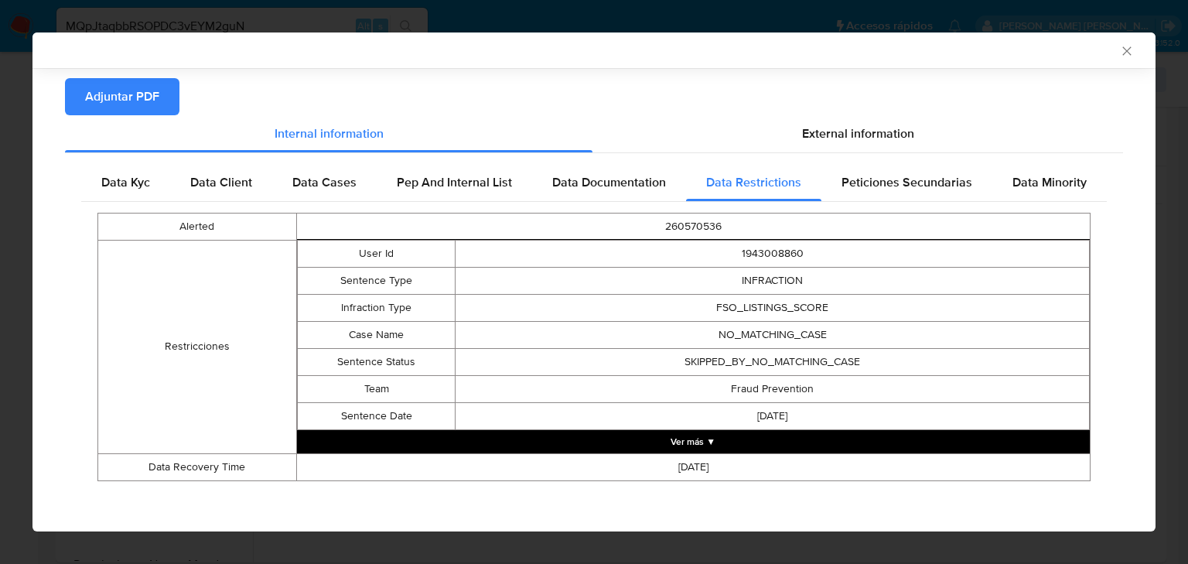
scroll to position [142, 0]
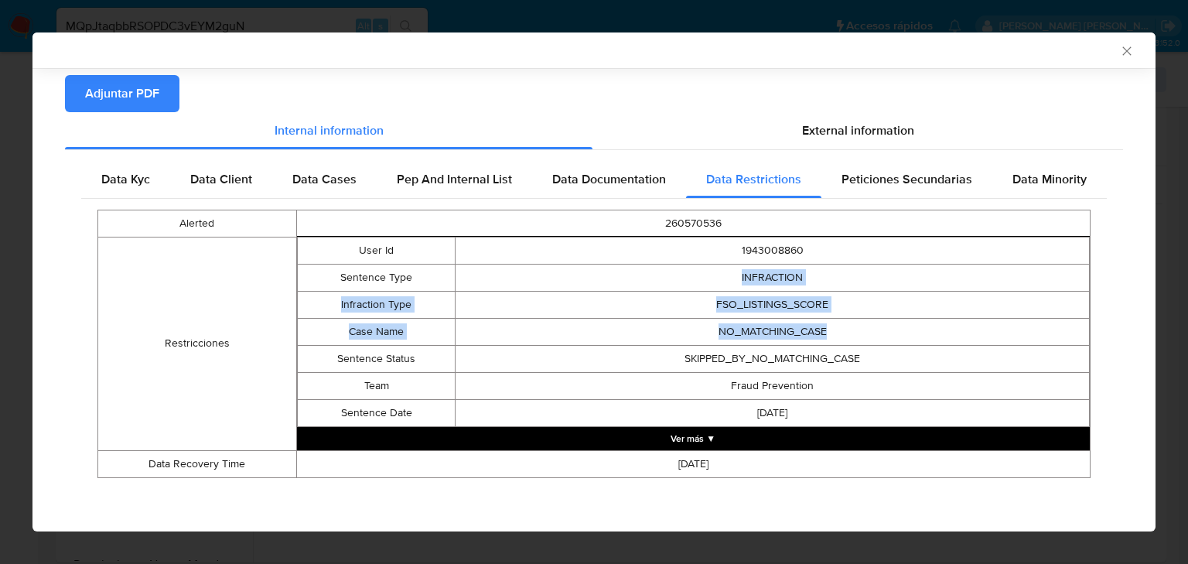
drag, startPoint x: 888, startPoint y: 321, endPoint x: 854, endPoint y: 355, distance: 48.1
click at [882, 337] on tbody "User Id 1943008860 Sentence Type INFRACTION Infraction Type FSO_LISTINGS_SCORE …" at bounding box center [693, 332] width 792 height 190
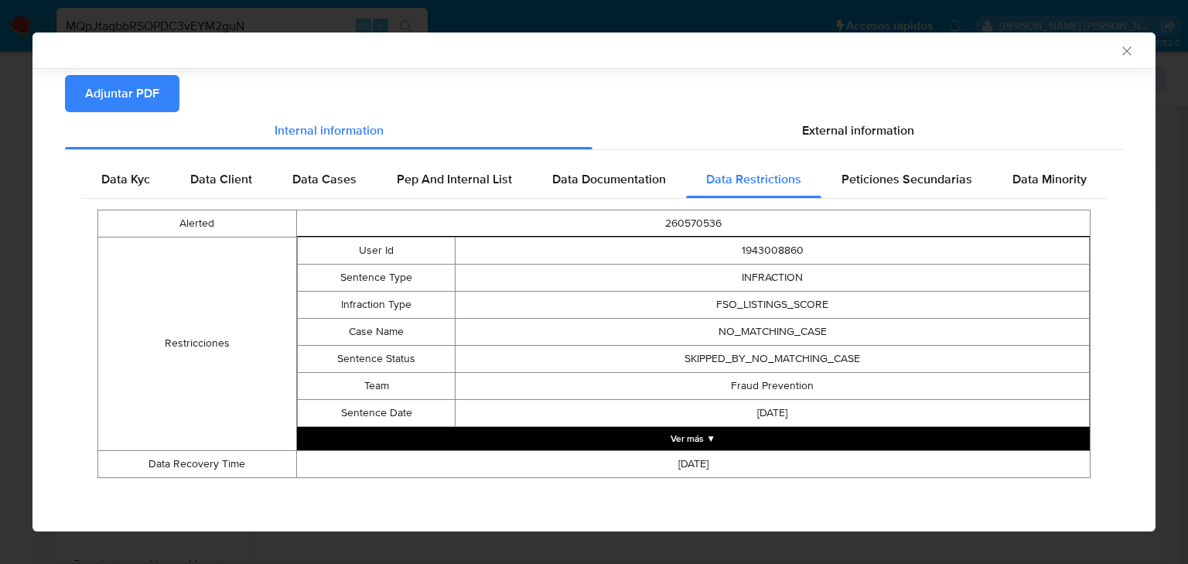
click at [717, 453] on td "2025-07-14" at bounding box center [693, 463] width 794 height 27
click at [693, 433] on button "Ver más ▼" at bounding box center [693, 438] width 793 height 23
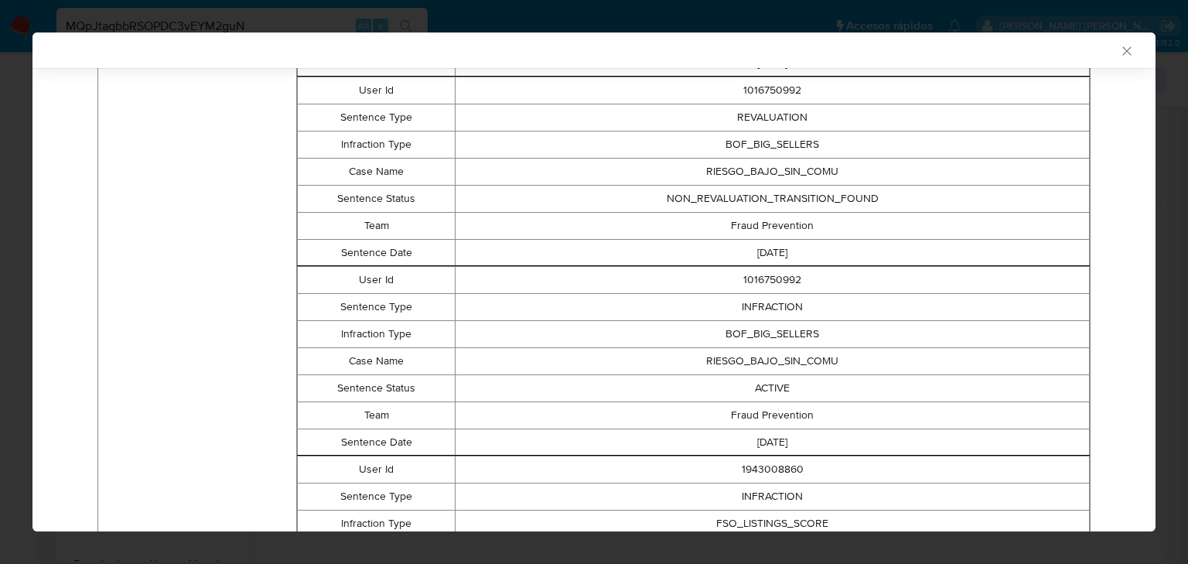
scroll to position [514, 0]
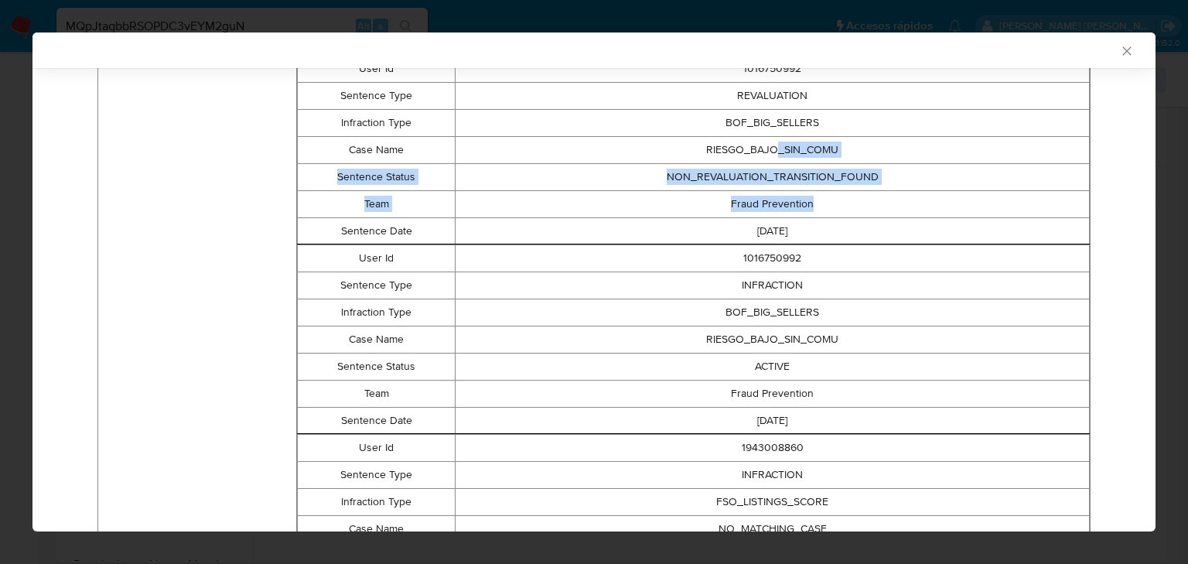
drag, startPoint x: 768, startPoint y: 155, endPoint x: 839, endPoint y: 191, distance: 80.6
click at [839, 191] on tbody "User Id 1016750992 Sentence Type REVALUATION Infraction Type BOF_BIG_SELLERS Ca…" at bounding box center [693, 150] width 792 height 190
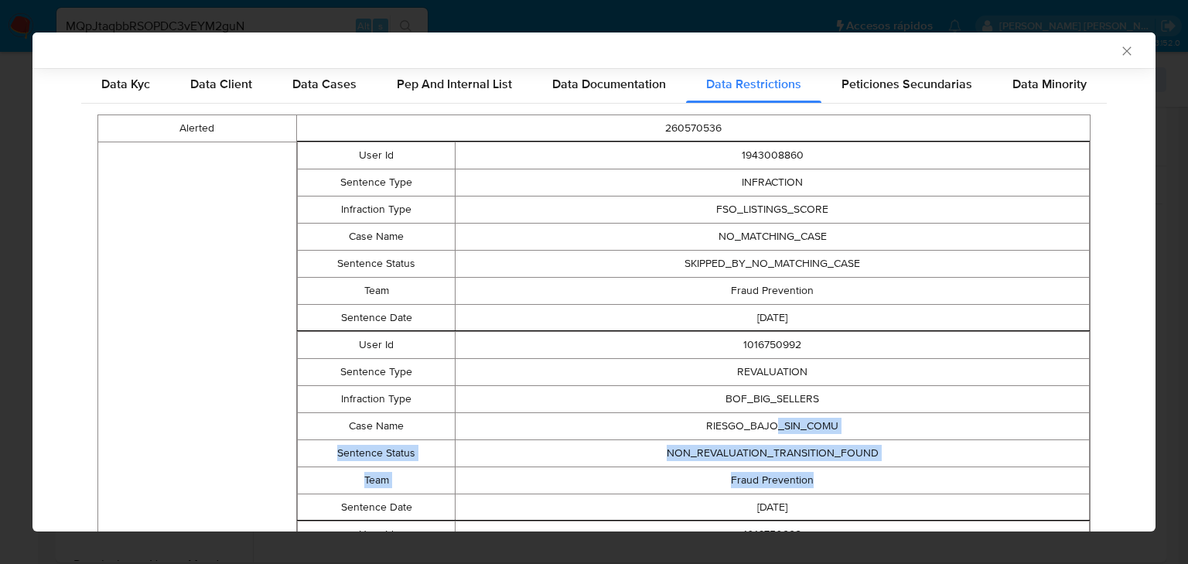
scroll to position [80, 0]
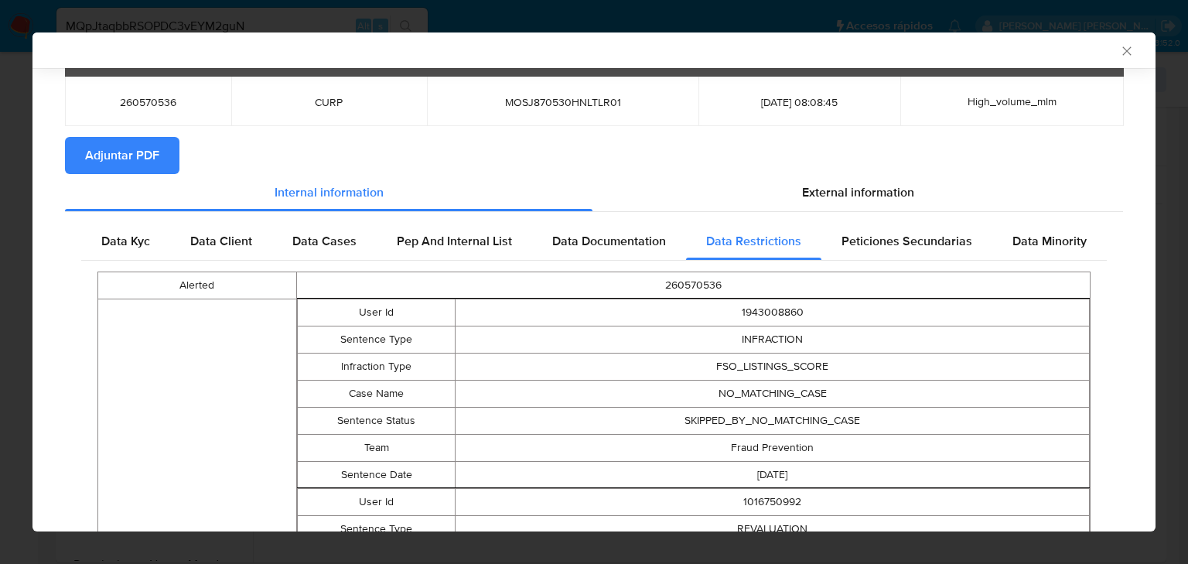
click at [883, 234] on span "Peticiones Secundarias" at bounding box center [907, 241] width 131 height 18
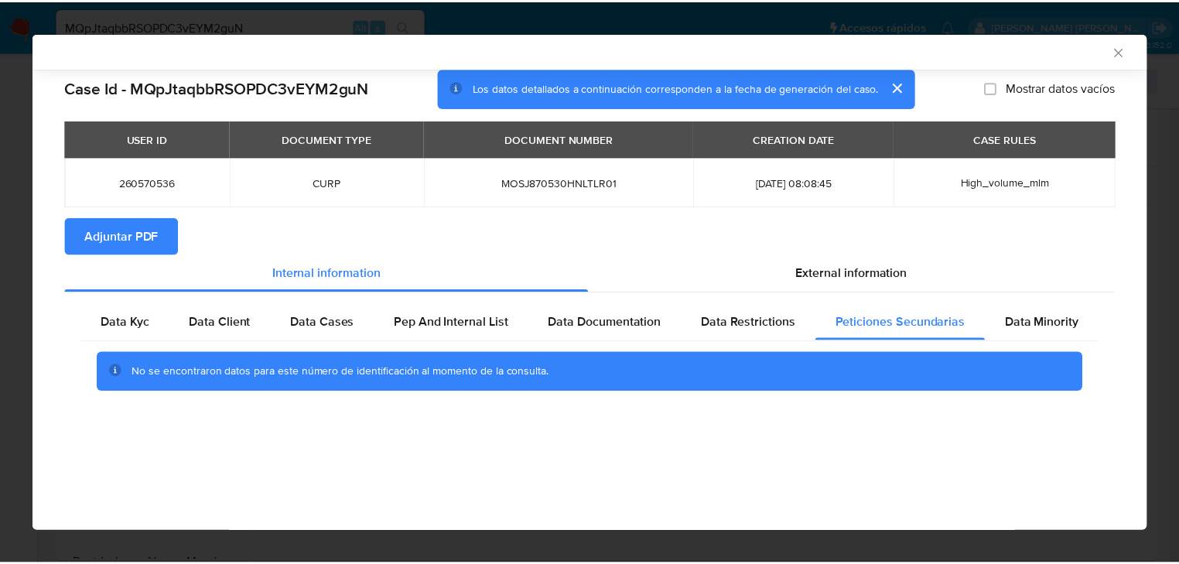
scroll to position [0, 0]
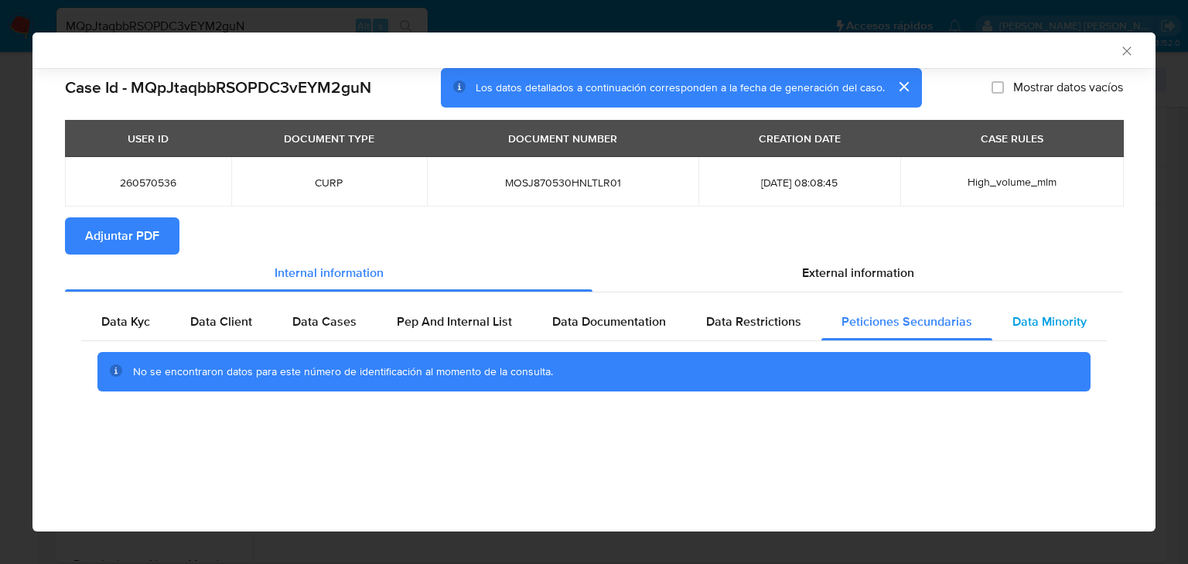
click at [1031, 328] on span "Data Minority" at bounding box center [1050, 322] width 74 height 18
drag, startPoint x: 891, startPoint y: 269, endPoint x: 649, endPoint y: 300, distance: 243.4
click at [889, 269] on span "External information" at bounding box center [858, 273] width 112 height 18
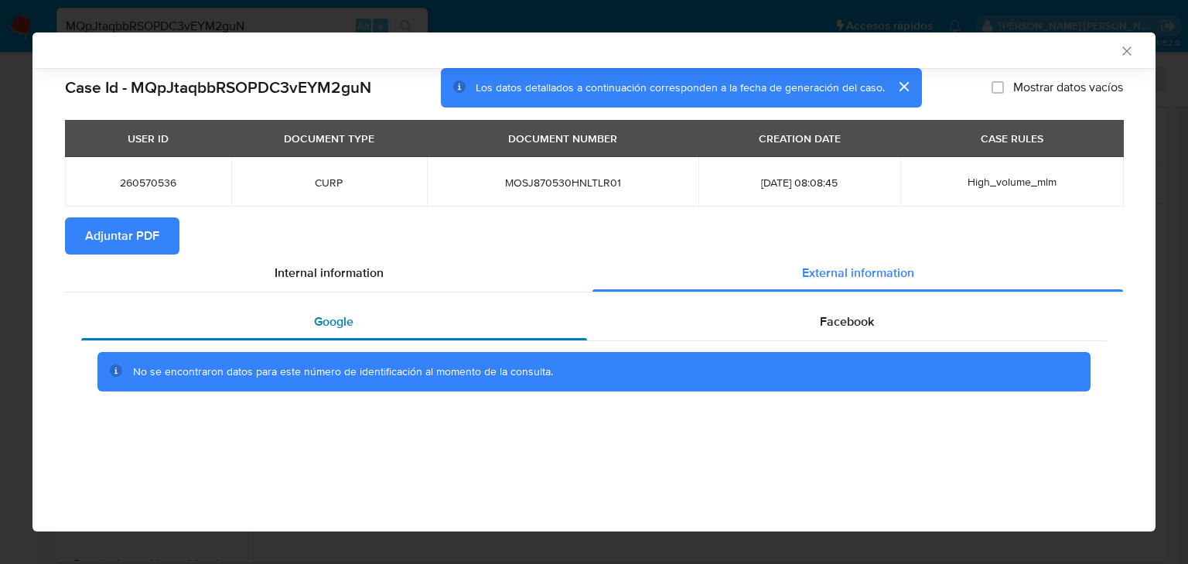
click at [379, 309] on div "Google" at bounding box center [334, 321] width 506 height 37
click at [841, 320] on span "Facebook" at bounding box center [847, 322] width 54 height 18
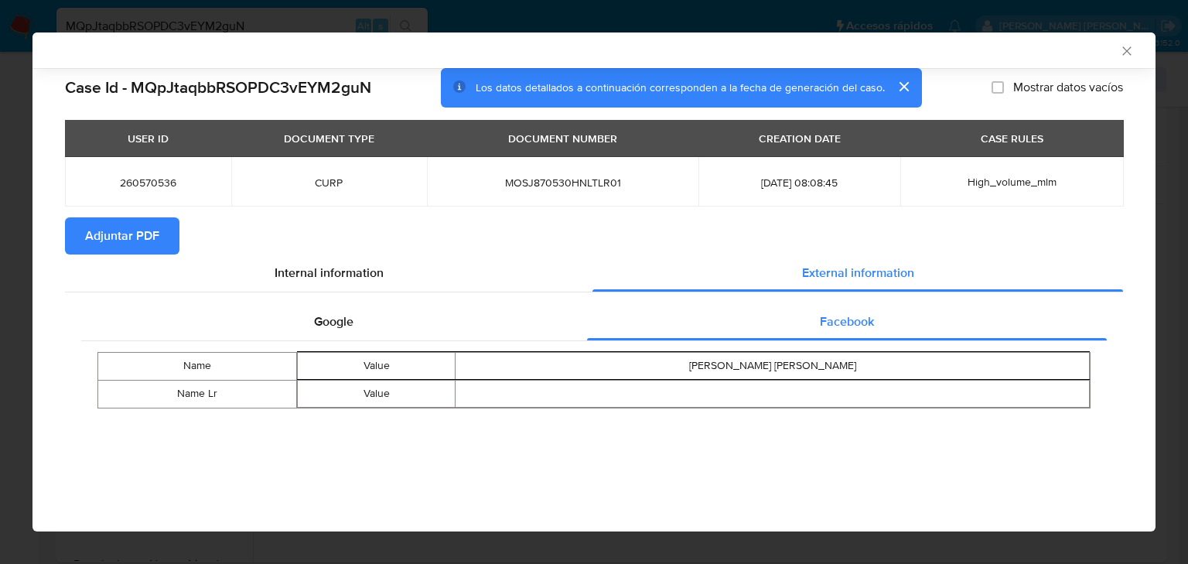
click at [105, 251] on span "Adjuntar PDF" at bounding box center [122, 236] width 74 height 34
click at [1125, 53] on icon "Cerrar ventana" at bounding box center [1127, 50] width 9 height 9
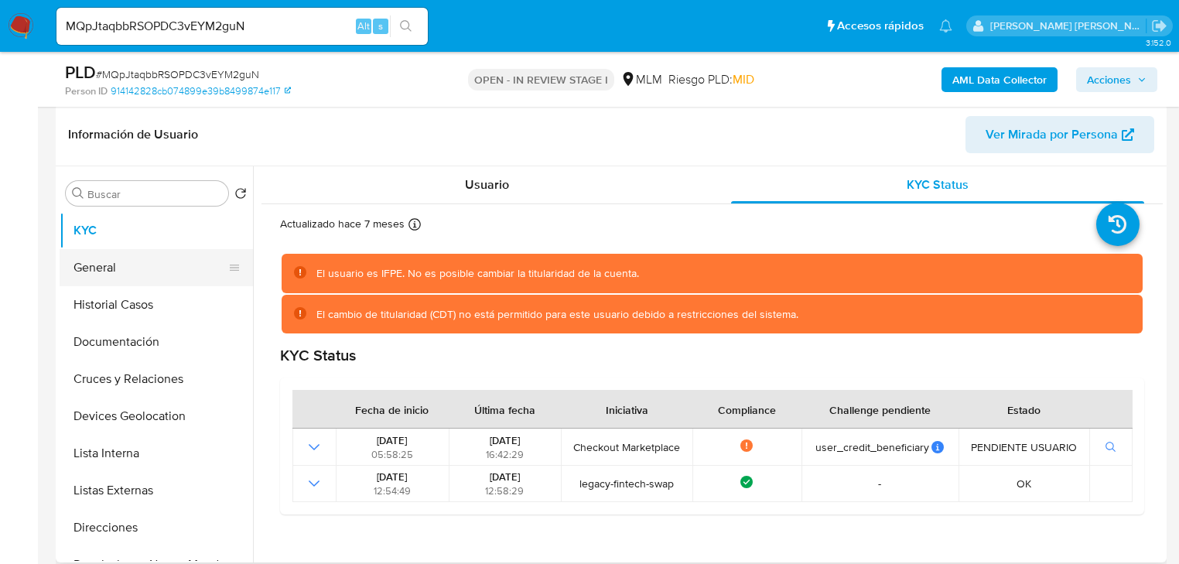
click at [139, 270] on button "General" at bounding box center [150, 267] width 181 height 37
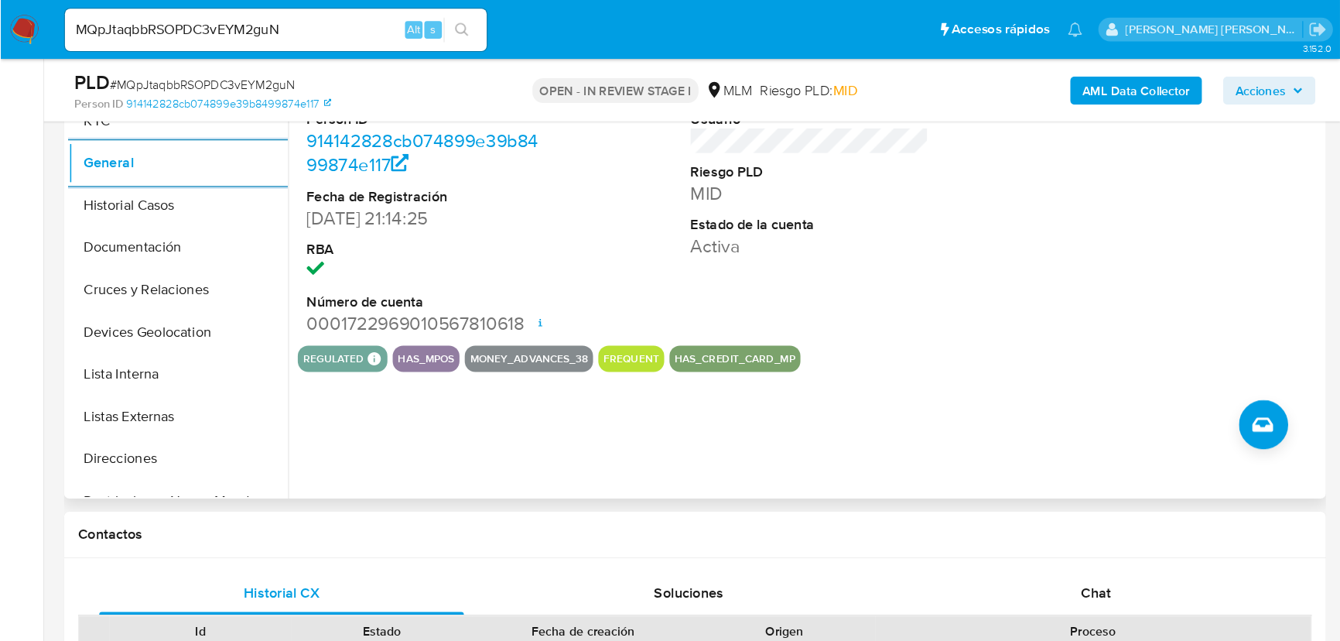
scroll to position [359, 0]
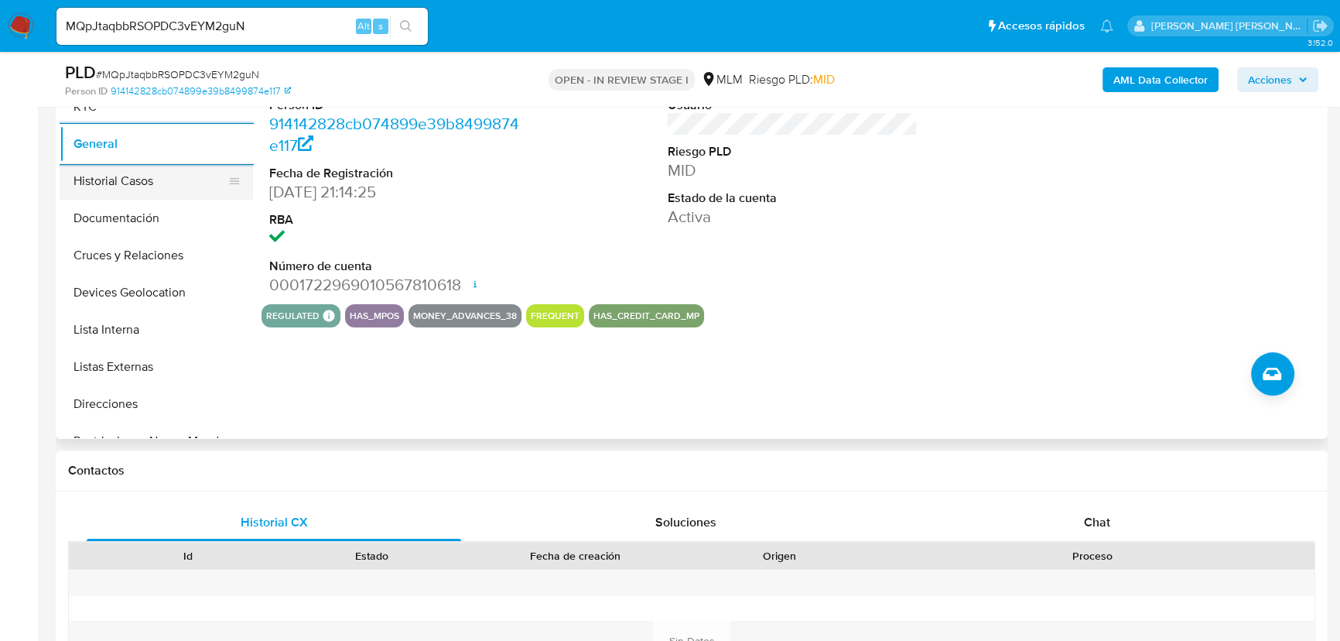
drag, startPoint x: 119, startPoint y: 166, endPoint x: 133, endPoint y: 176, distance: 17.2
click at [121, 167] on button "Historial Casos" at bounding box center [150, 180] width 181 height 37
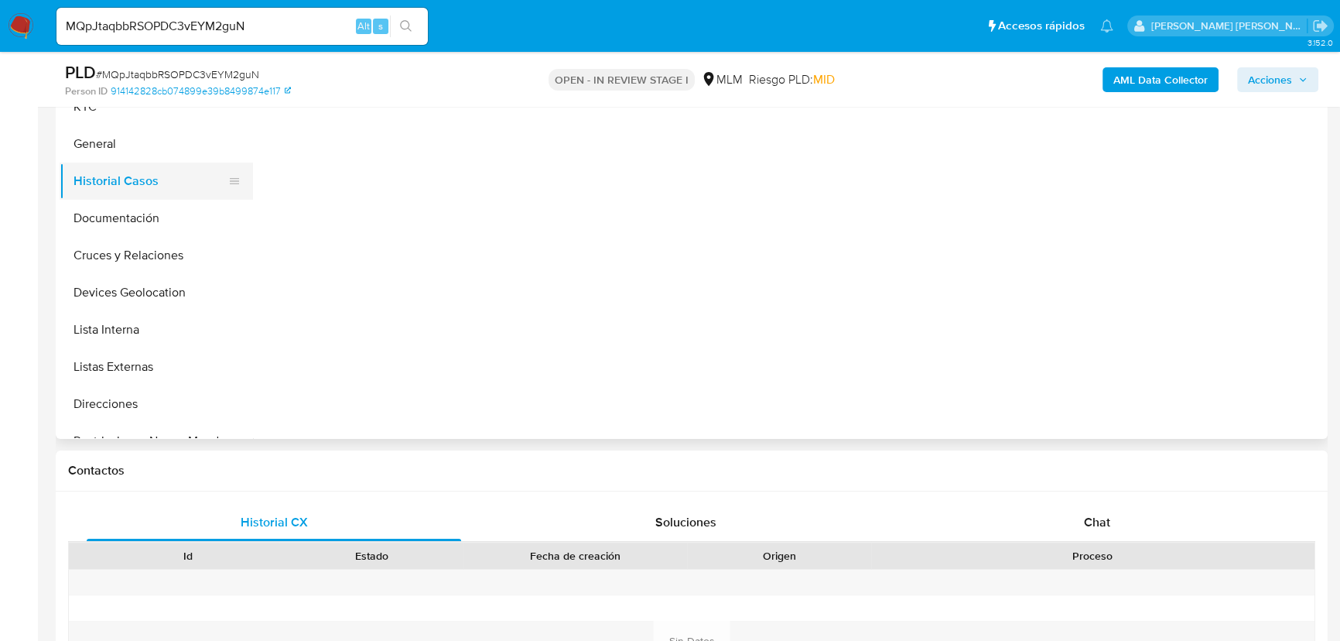
click at [133, 178] on button "Historial Casos" at bounding box center [150, 180] width 181 height 37
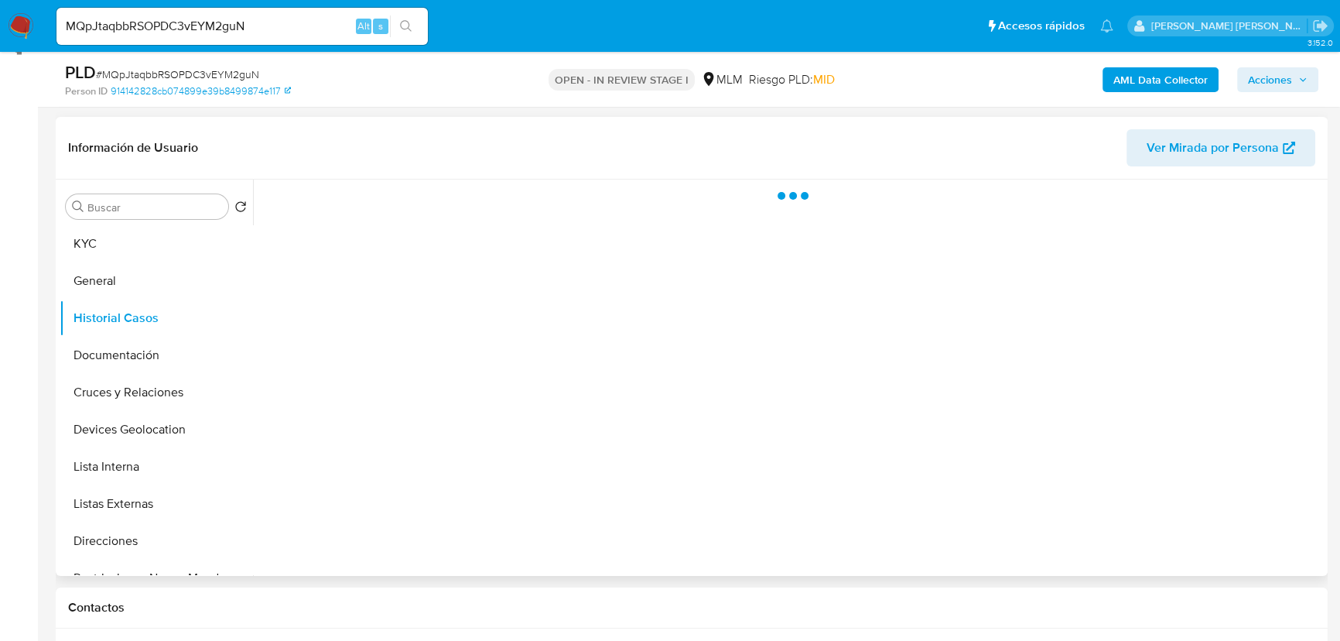
scroll to position [218, 0]
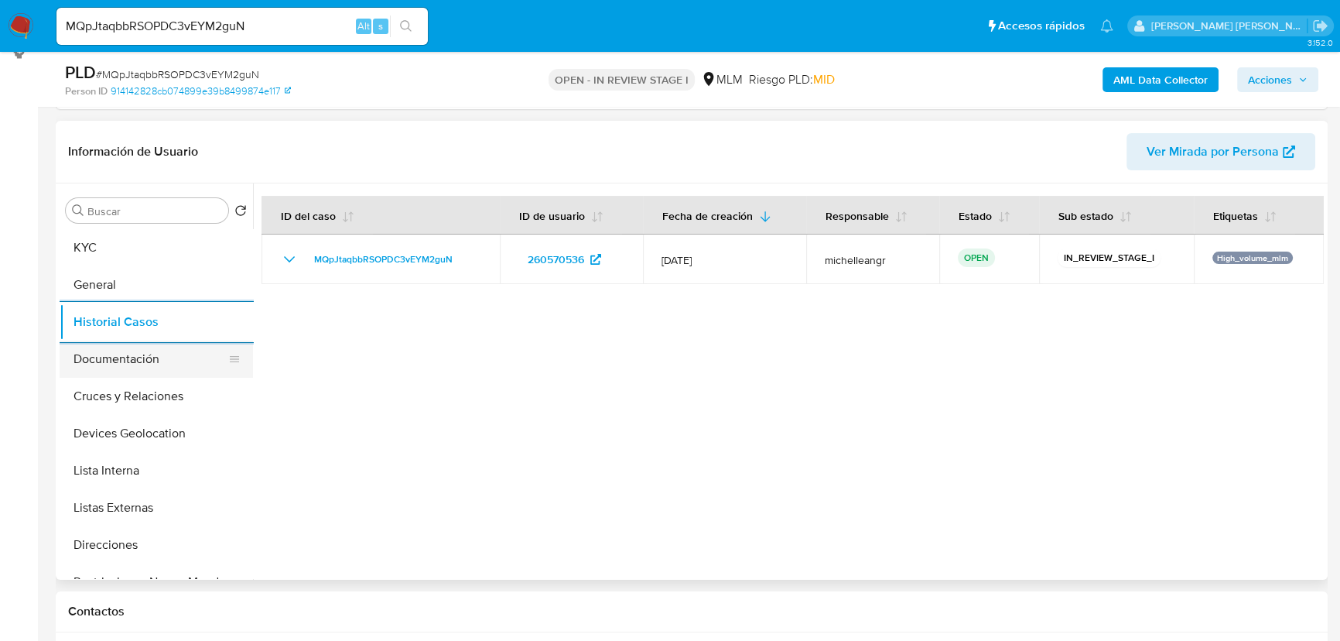
click at [160, 372] on button "Documentación" at bounding box center [150, 358] width 181 height 37
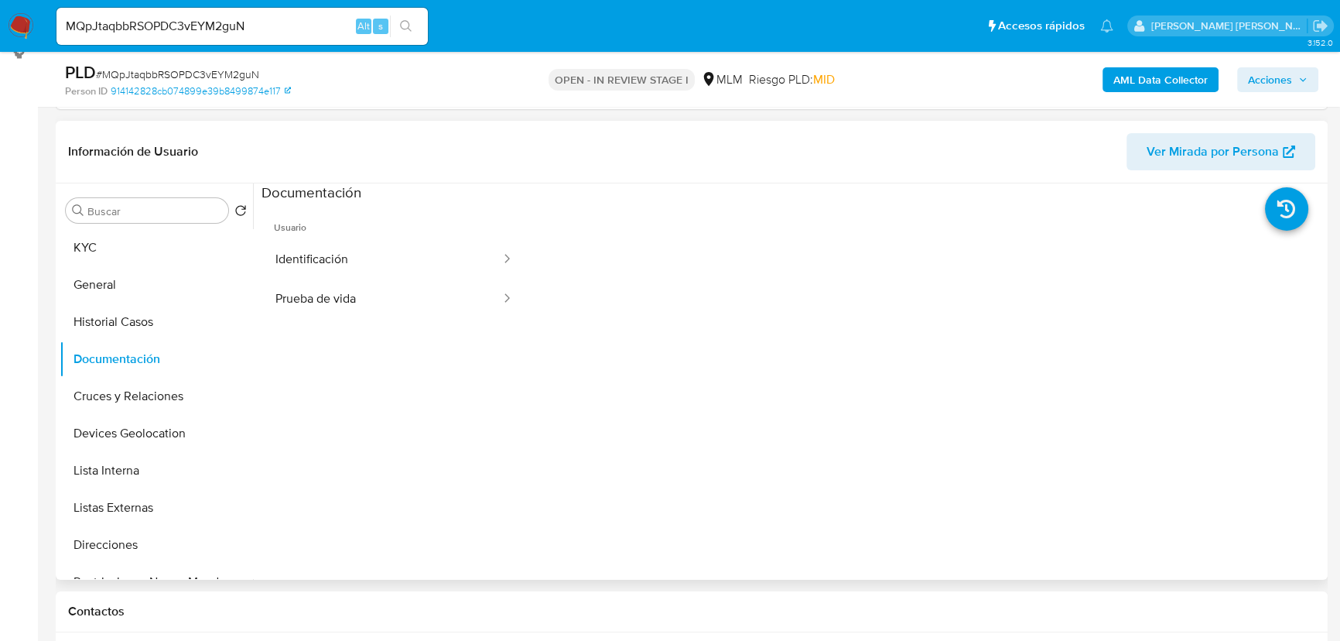
drag, startPoint x: 385, startPoint y: 238, endPoint x: 518, endPoint y: 280, distance: 138.7
click at [391, 240] on button "Identificación" at bounding box center [382, 259] width 241 height 39
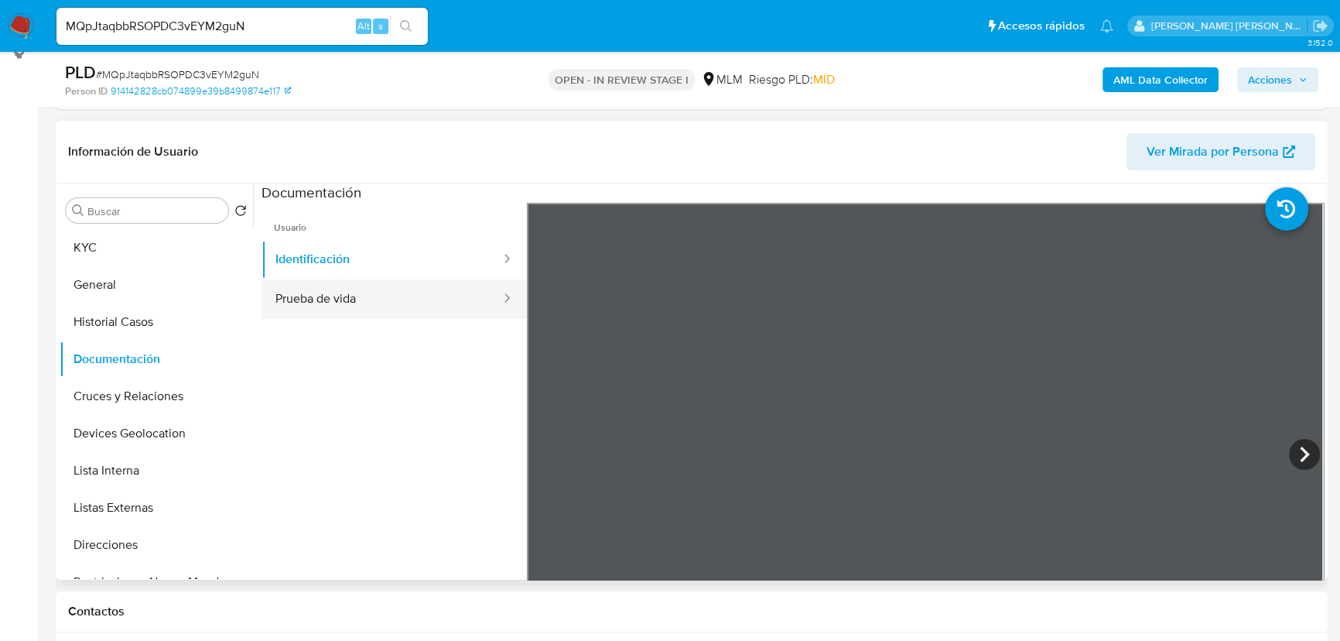
drag, startPoint x: 438, startPoint y: 303, endPoint x: 477, endPoint y: 299, distance: 39.6
click at [438, 302] on button "Prueba de vida" at bounding box center [382, 298] width 241 height 39
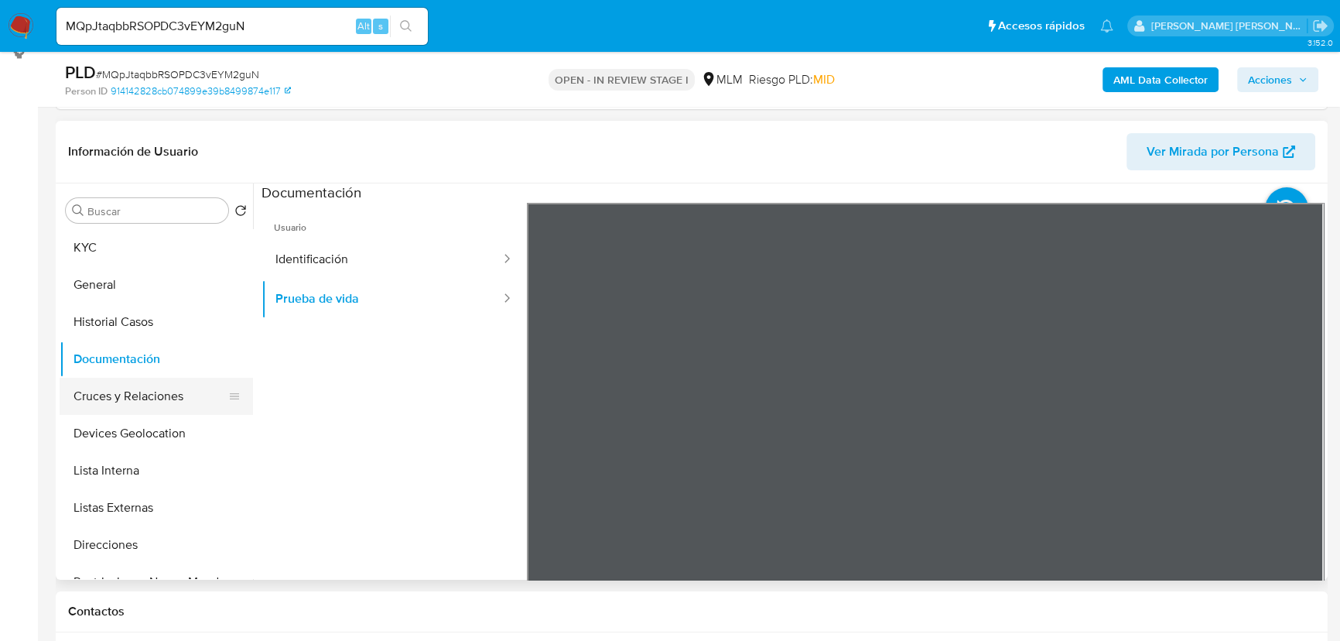
click at [134, 392] on button "Cruces y Relaciones" at bounding box center [150, 396] width 181 height 37
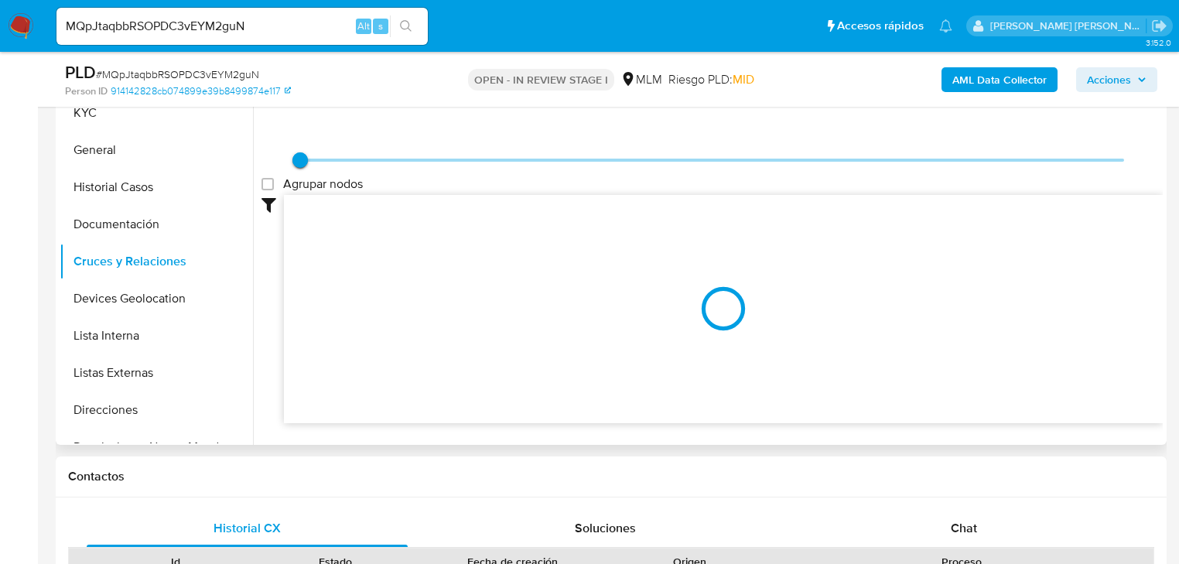
scroll to position [412, 0]
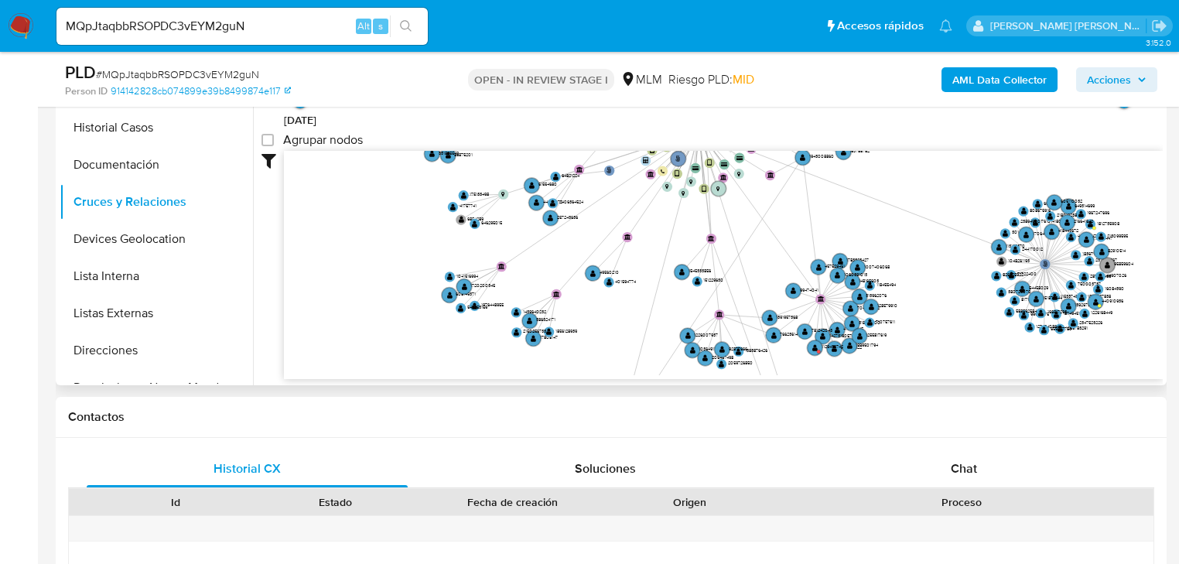
drag, startPoint x: 722, startPoint y: 210, endPoint x: 721, endPoint y: 313, distance: 102.1
click at [714, 342] on icon "phone-4c703d6a3968787210b1c23679901f15  user-260570536  260570536 person-9141…" at bounding box center [723, 263] width 879 height 224
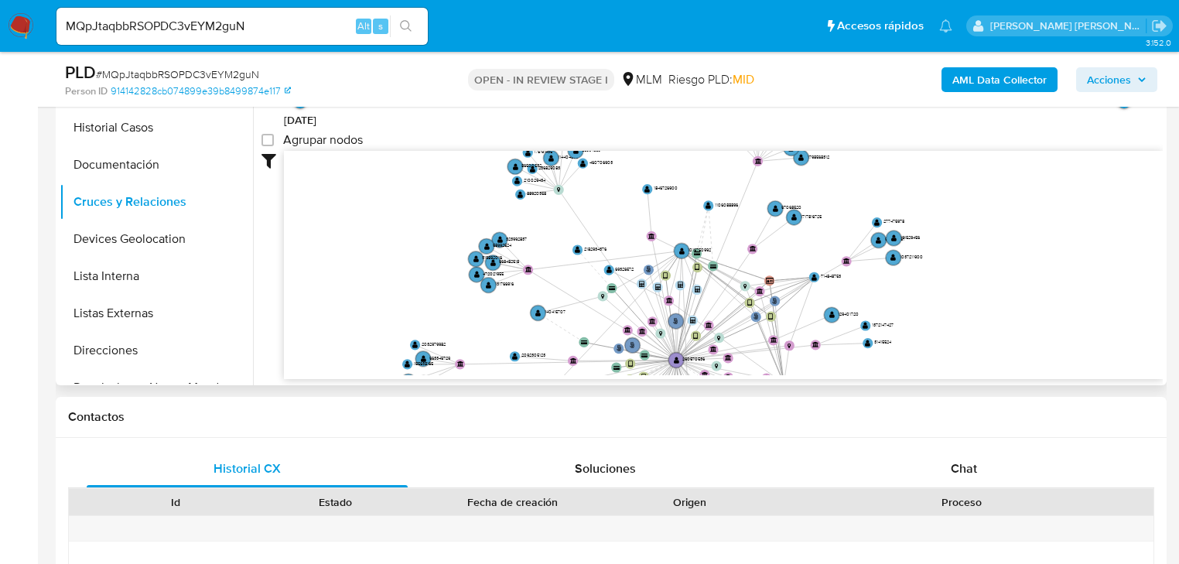
drag, startPoint x: 731, startPoint y: 231, endPoint x: 711, endPoint y: 356, distance: 126.9
click at [711, 355] on icon "phone-4c703d6a3968787210b1c23679901f15  user-260570536  260570536 person-9141…" at bounding box center [723, 263] width 879 height 224
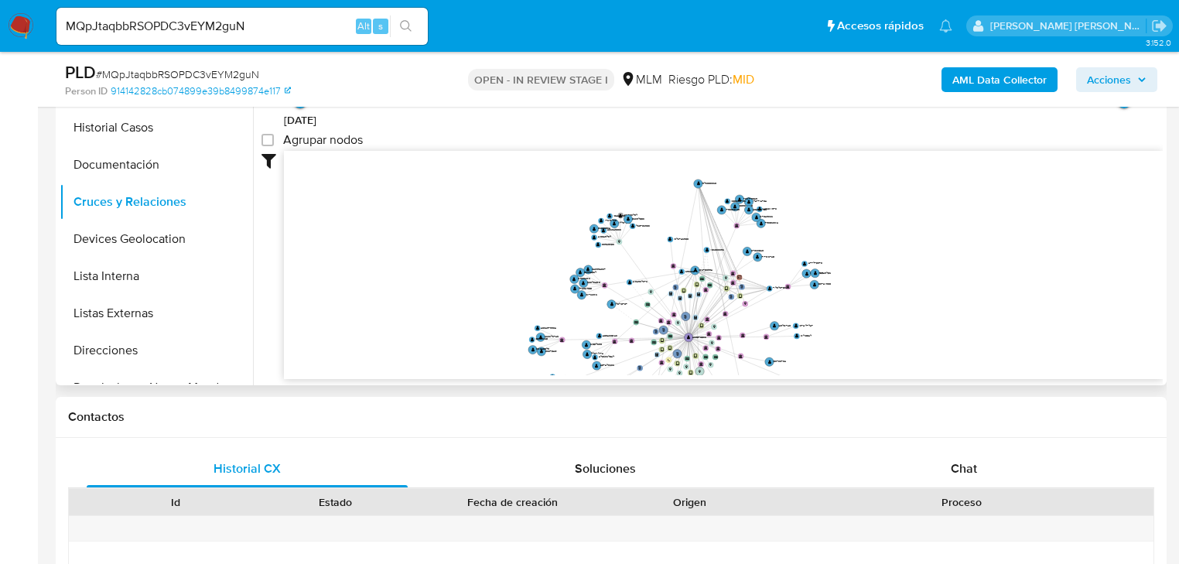
drag, startPoint x: 706, startPoint y: 213, endPoint x: 692, endPoint y: 170, distance: 44.5
click at [694, 180] on circle at bounding box center [698, 184] width 9 height 9
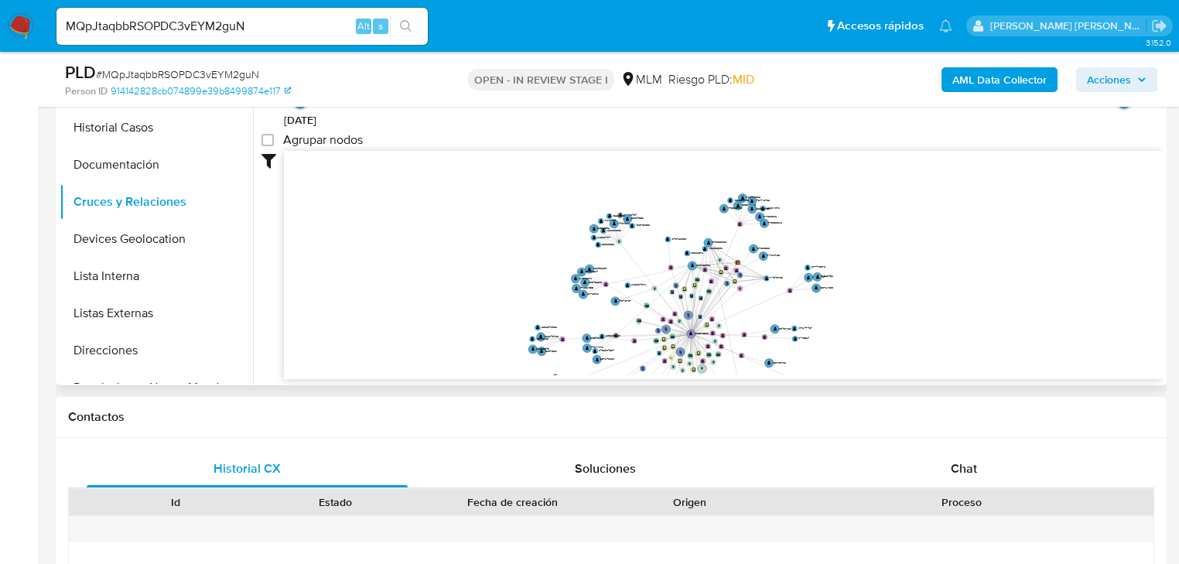
drag, startPoint x: 675, startPoint y: 306, endPoint x: 703, endPoint y: 143, distance: 165.6
click at [703, 151] on icon "phone-4c703d6a3968787210b1c23679901f15  user-260570536  260570536 person-9141…" at bounding box center [723, 263] width 879 height 224
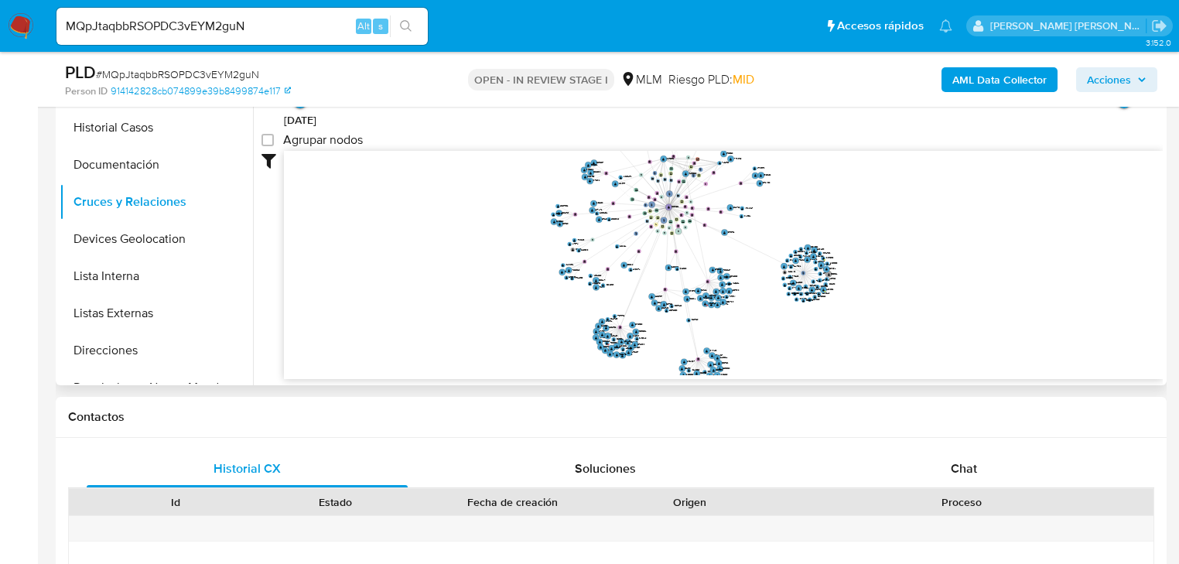
click at [207, 235] on button "Devices Geolocation" at bounding box center [156, 239] width 193 height 37
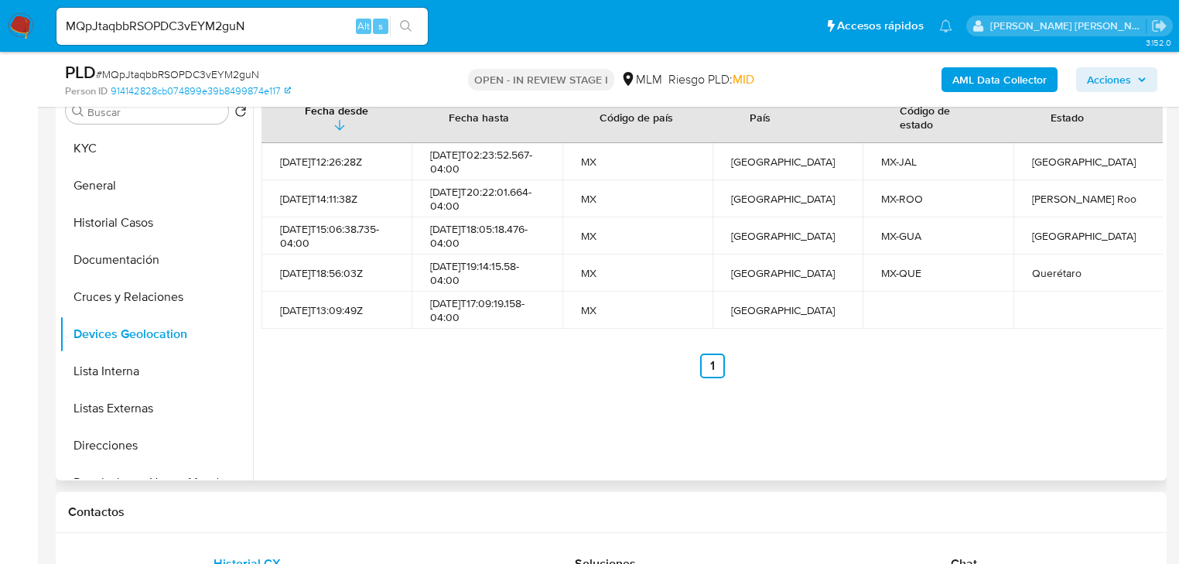
scroll to position [289, 0]
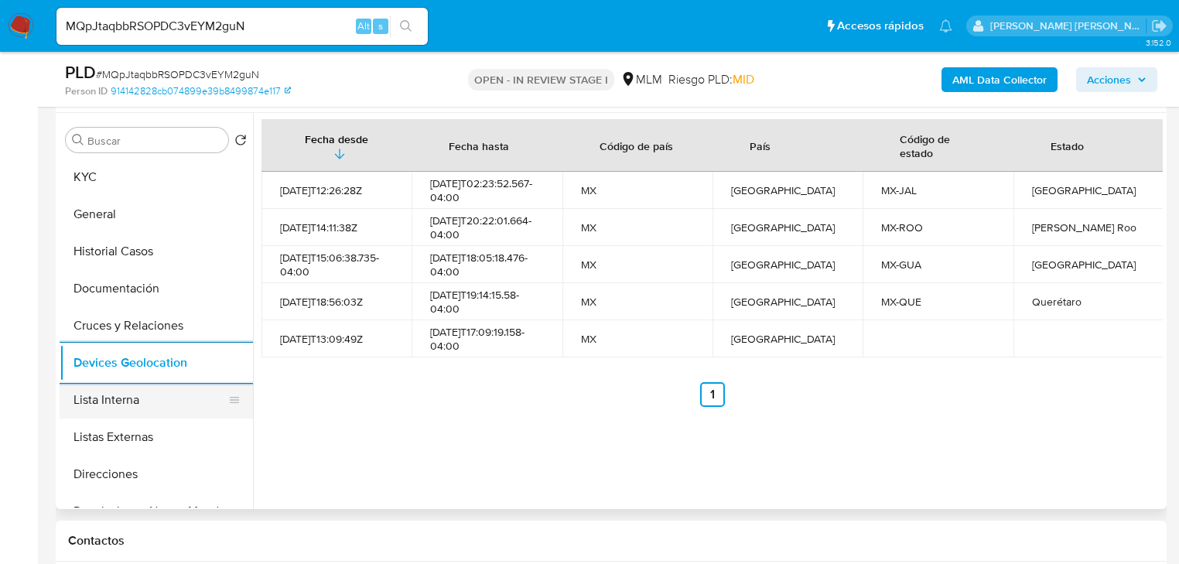
click at [147, 405] on button "Lista Interna" at bounding box center [150, 399] width 181 height 37
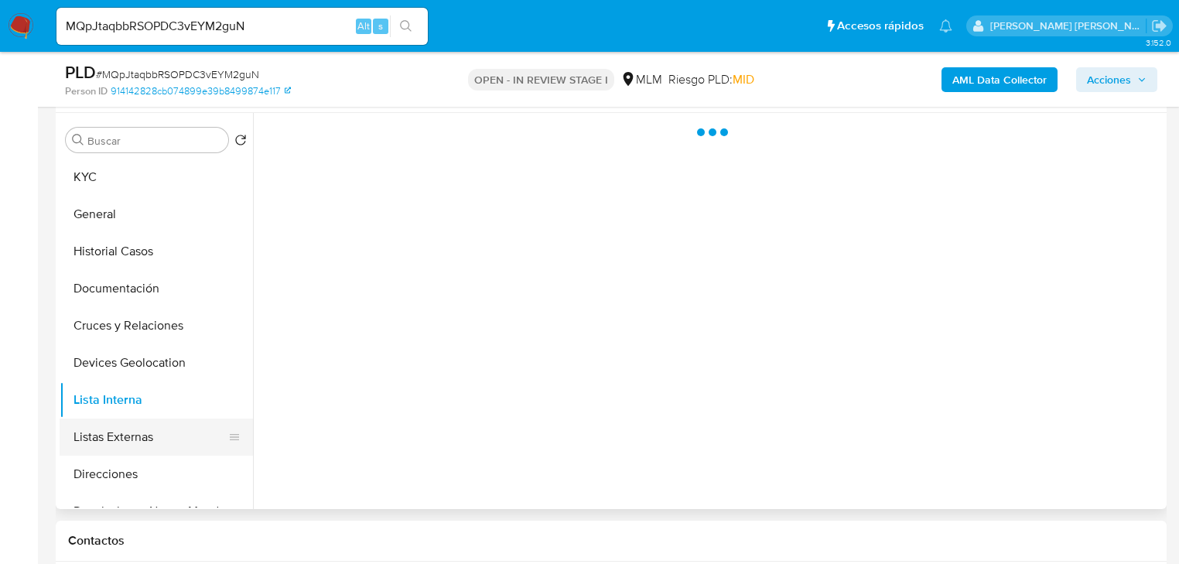
drag, startPoint x: 150, startPoint y: 437, endPoint x: 238, endPoint y: 417, distance: 90.5
click at [156, 433] on button "Listas Externas" at bounding box center [150, 437] width 181 height 37
drag, startPoint x: 542, startPoint y: 401, endPoint x: 546, endPoint y: 381, distance: 20.6
click at [546, 385] on div at bounding box center [708, 311] width 910 height 396
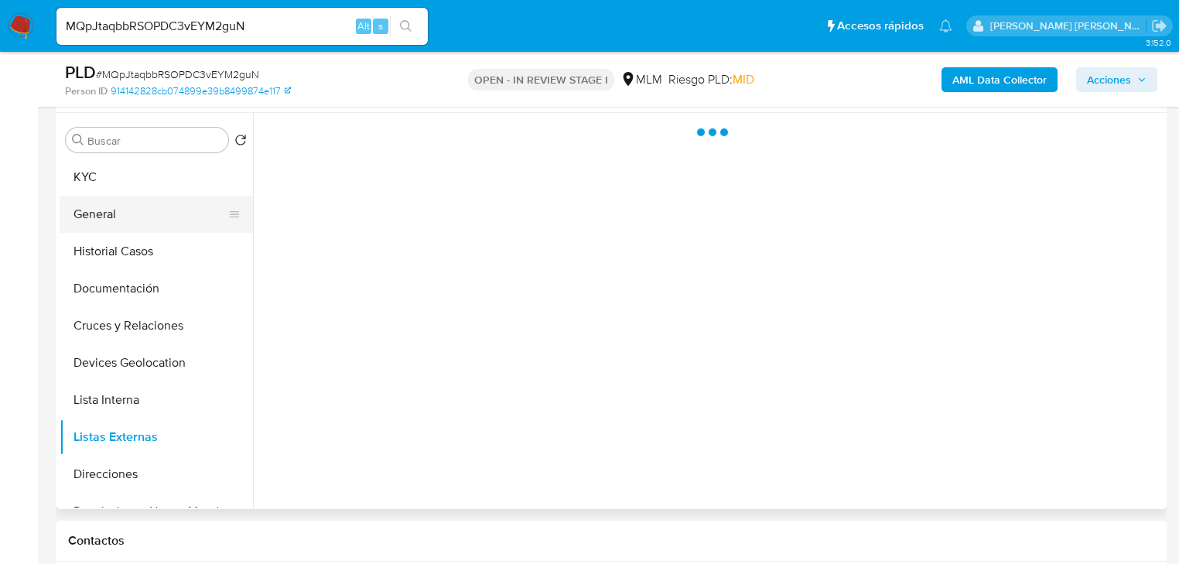
click at [138, 176] on button "KYC" at bounding box center [156, 177] width 193 height 37
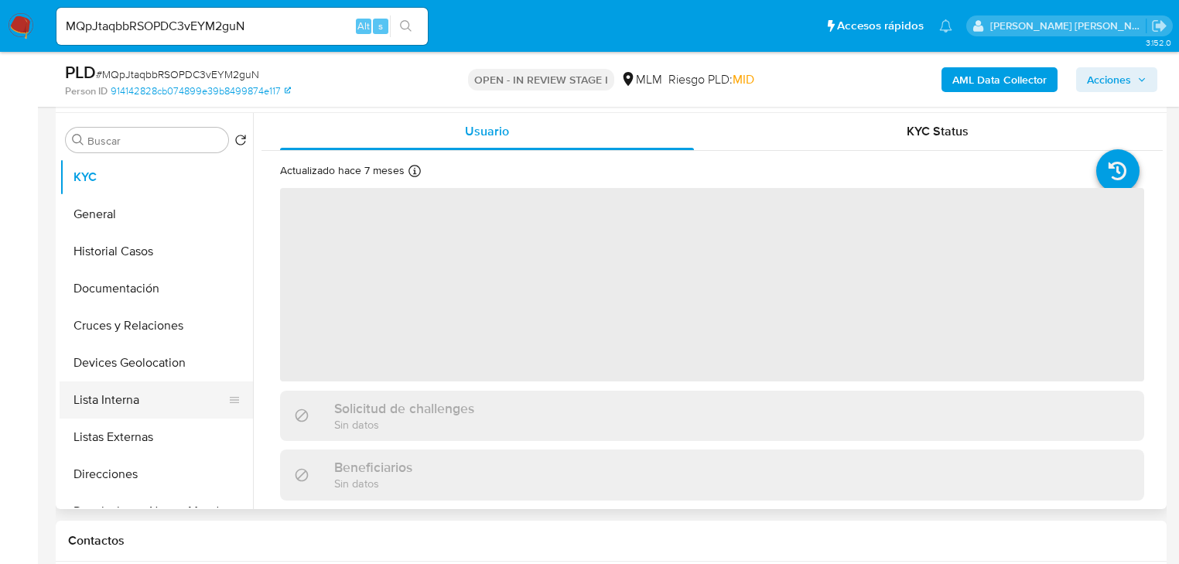
click at [162, 409] on button "Lista Interna" at bounding box center [150, 399] width 181 height 37
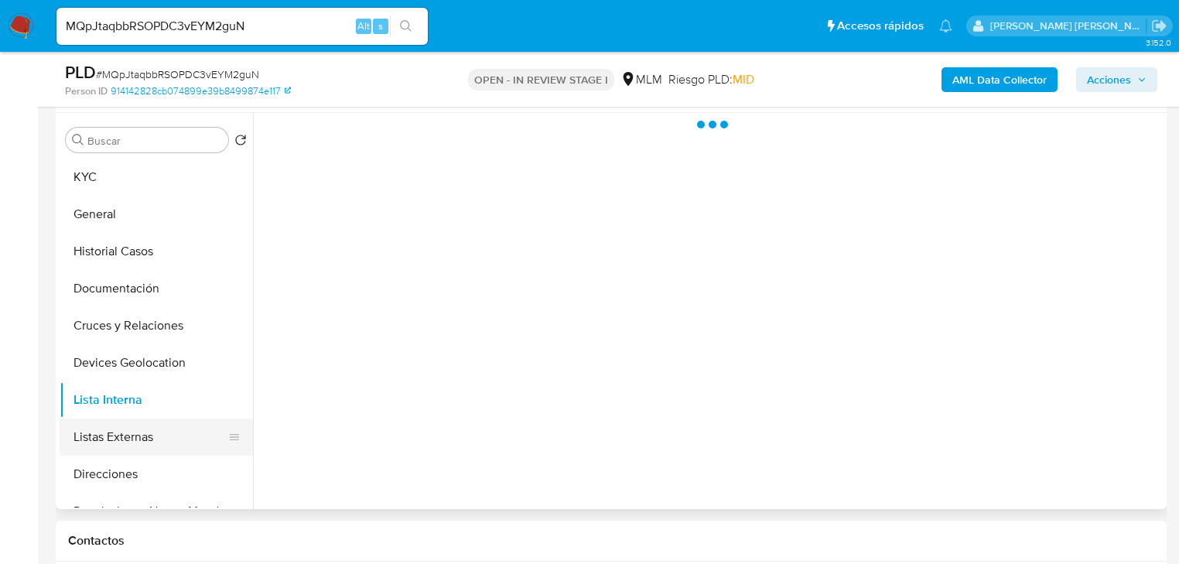
drag, startPoint x: 164, startPoint y: 439, endPoint x: 204, endPoint y: 424, distance: 42.8
click at [164, 435] on button "Listas Externas" at bounding box center [150, 437] width 181 height 37
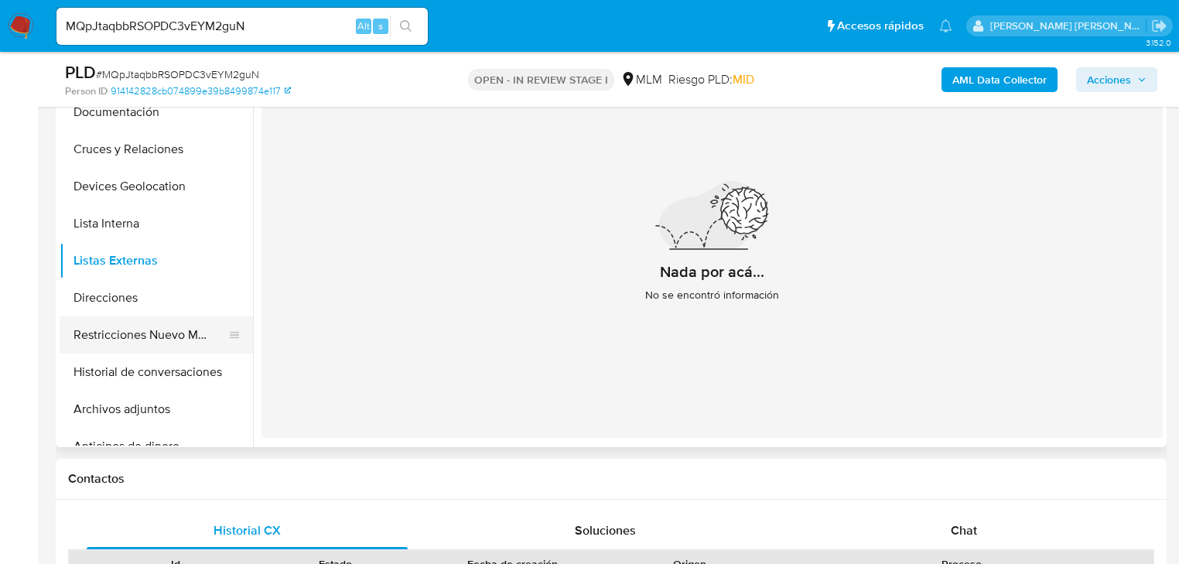
scroll to position [124, 0]
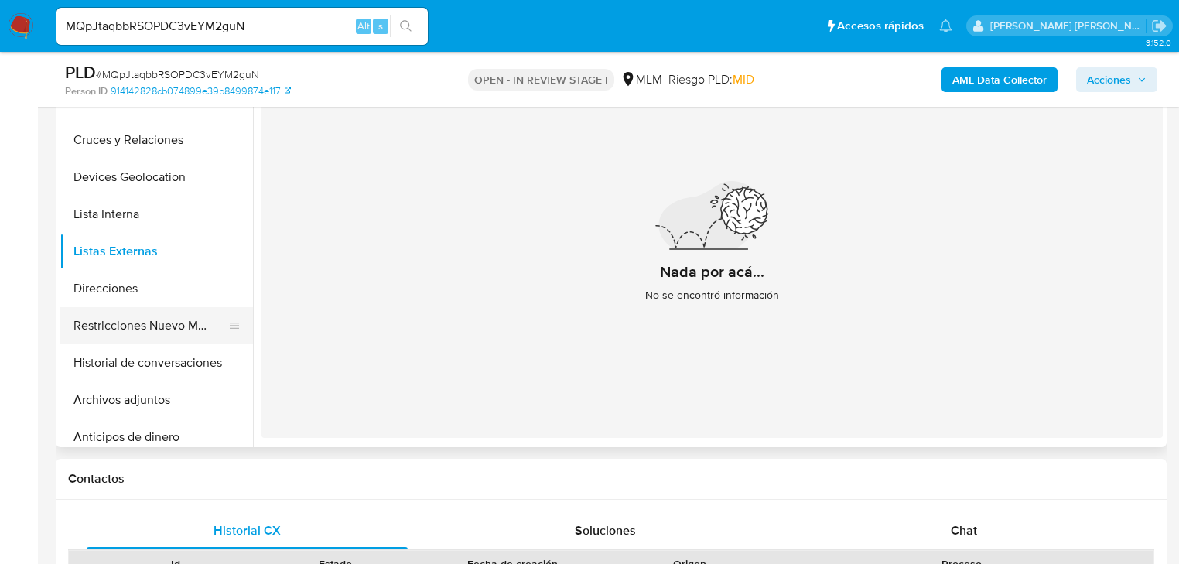
drag, startPoint x: 116, startPoint y: 324, endPoint x: 355, endPoint y: 313, distance: 239.4
click at [118, 323] on button "Restricciones Nuevo Mundo" at bounding box center [156, 325] width 193 height 37
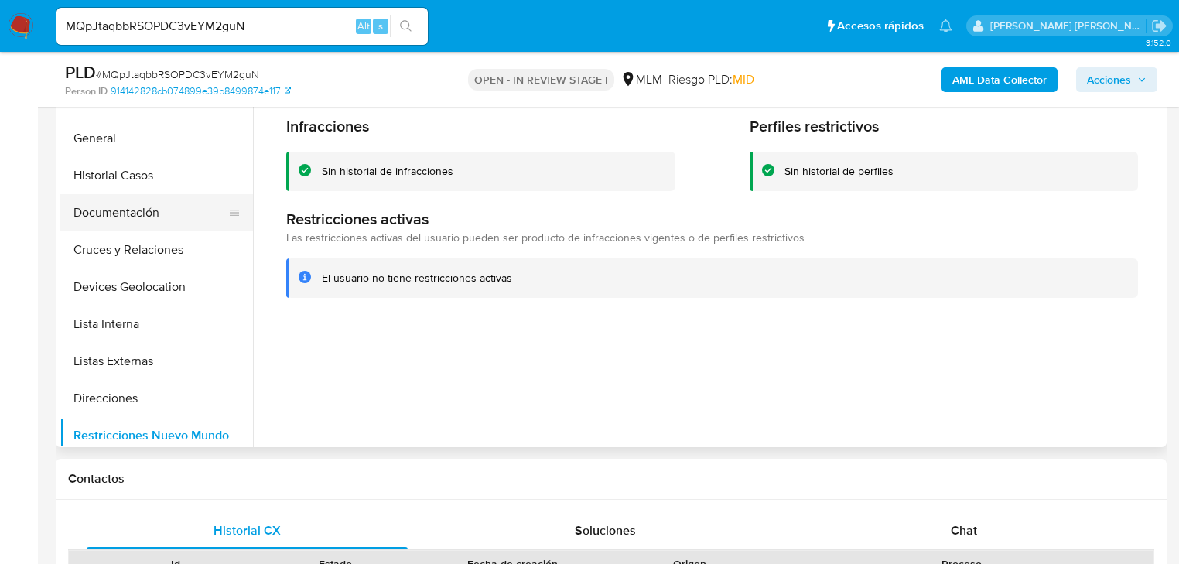
scroll to position [0, 0]
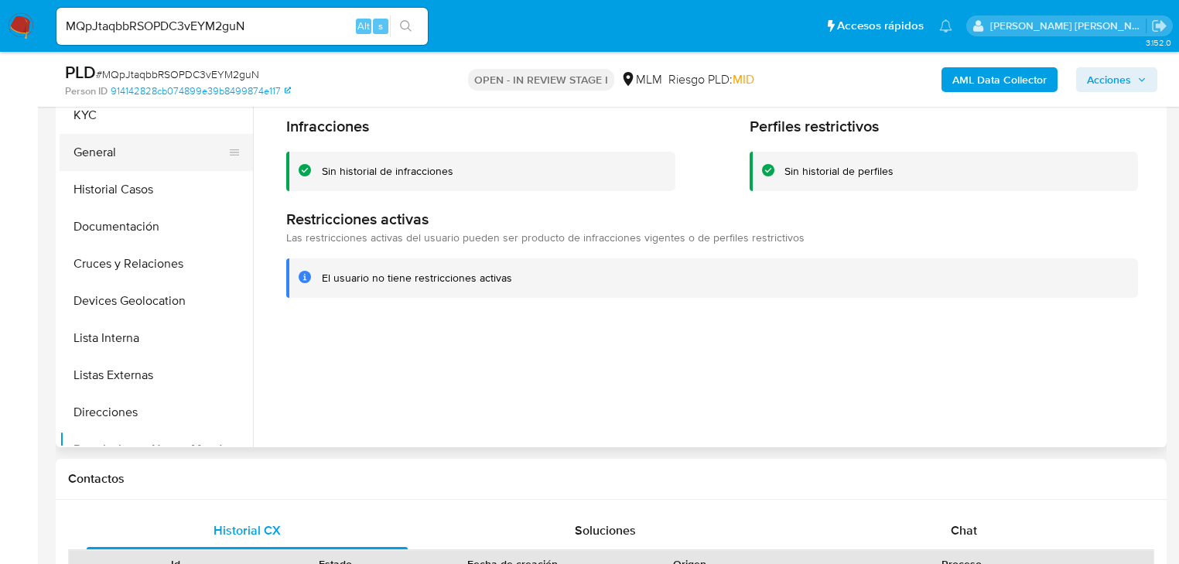
click at [159, 171] on button "Historial Casos" at bounding box center [156, 189] width 193 height 37
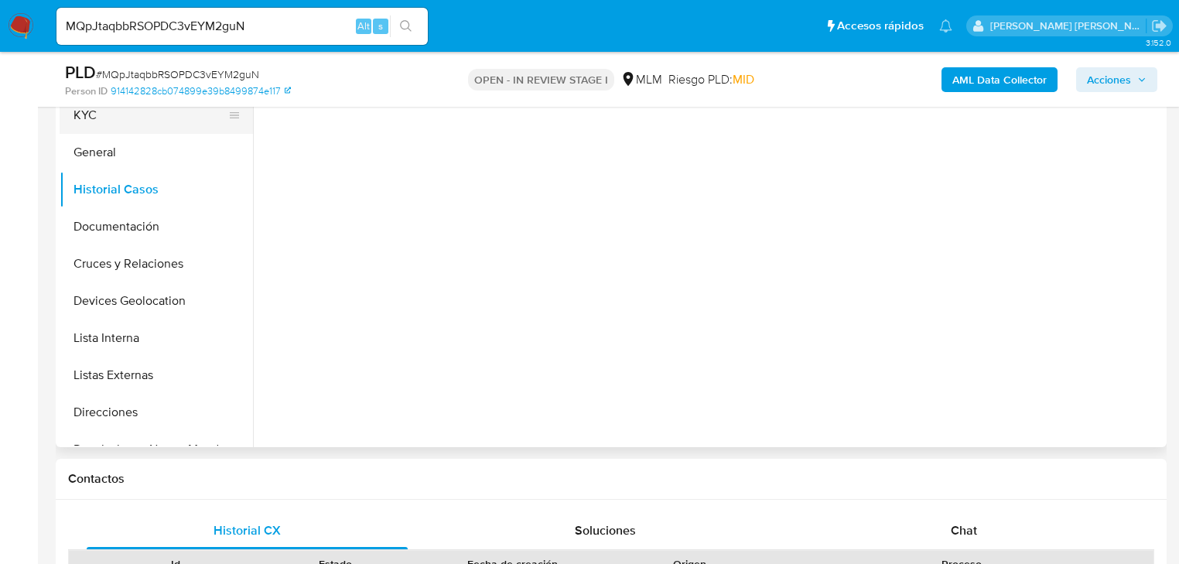
drag, startPoint x: 148, startPoint y: 148, endPoint x: 166, endPoint y: 122, distance: 31.1
click at [151, 143] on button "General" at bounding box center [156, 152] width 193 height 37
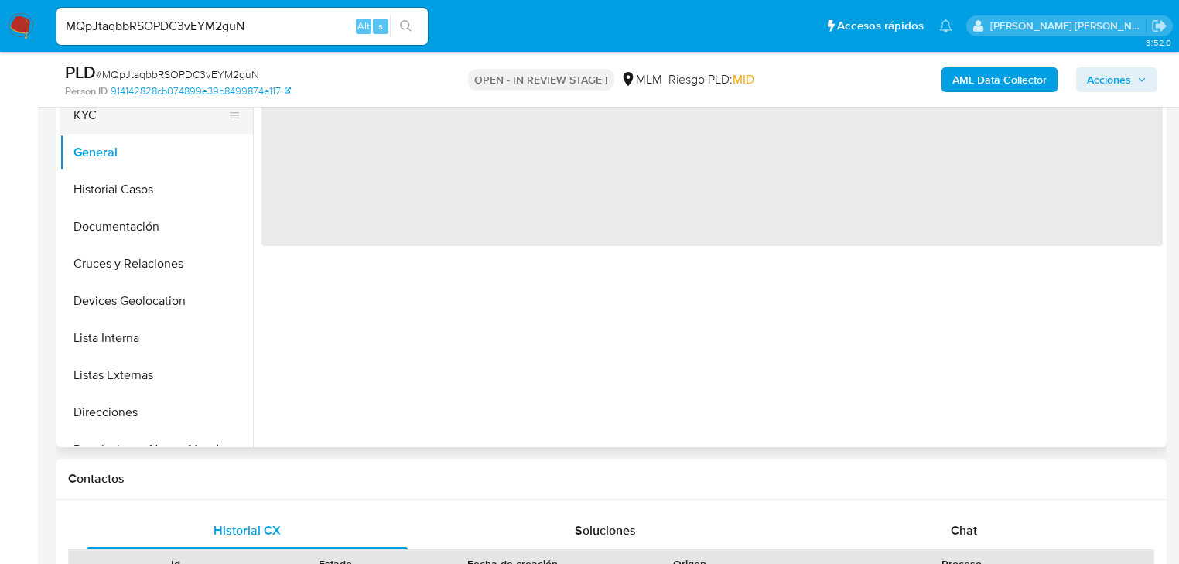
click at [162, 124] on button "KYC" at bounding box center [150, 115] width 181 height 37
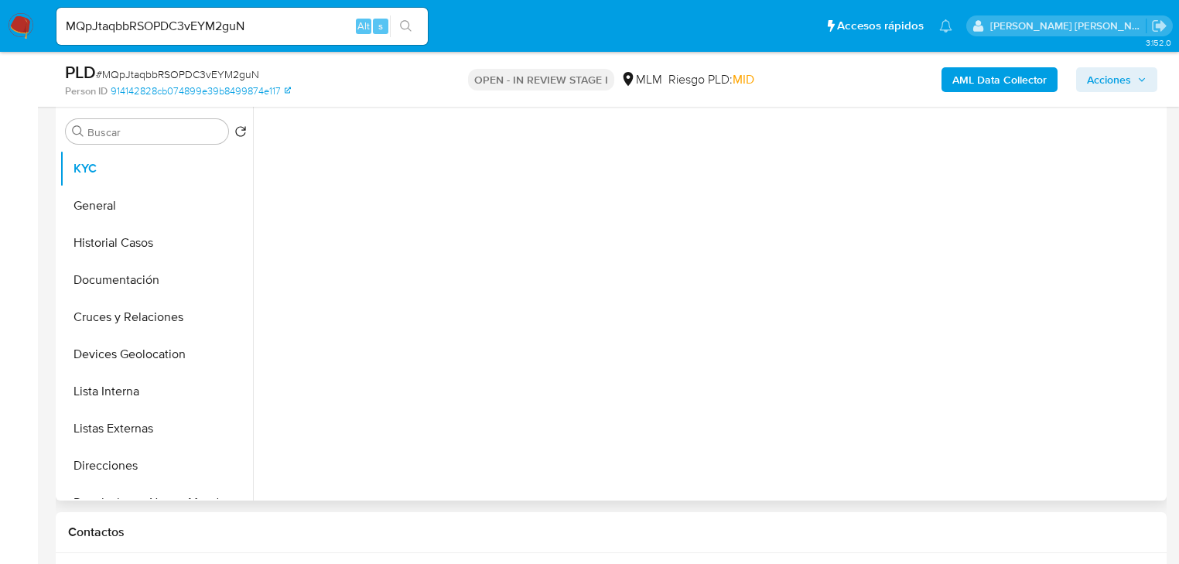
scroll to position [227, 0]
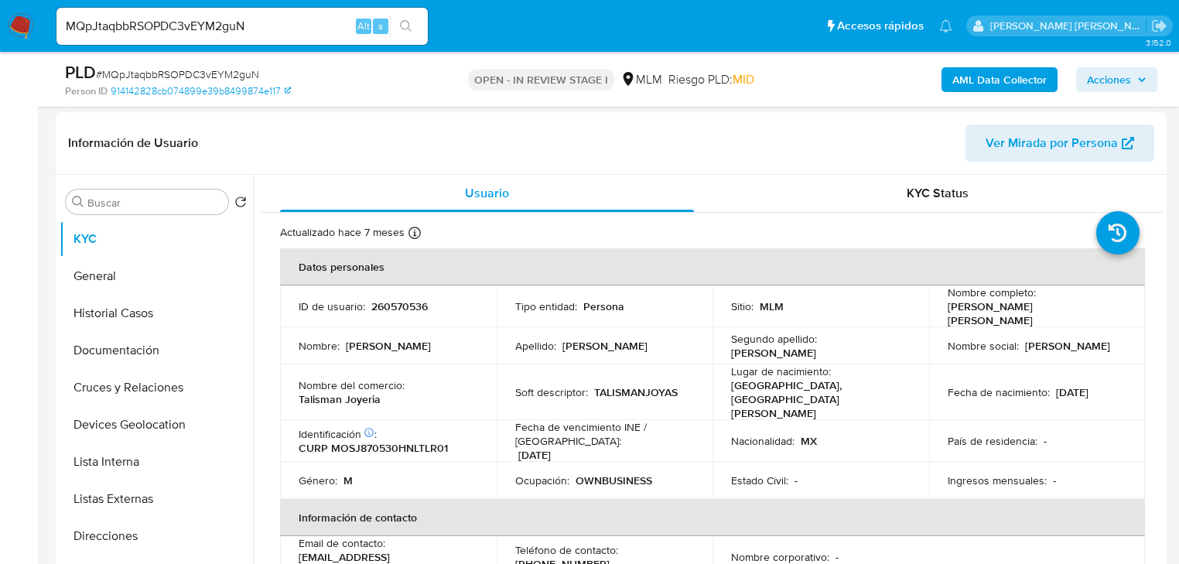
drag, startPoint x: 149, startPoint y: 355, endPoint x: 539, endPoint y: 368, distance: 390.1
click at [149, 355] on button "Documentación" at bounding box center [156, 350] width 193 height 37
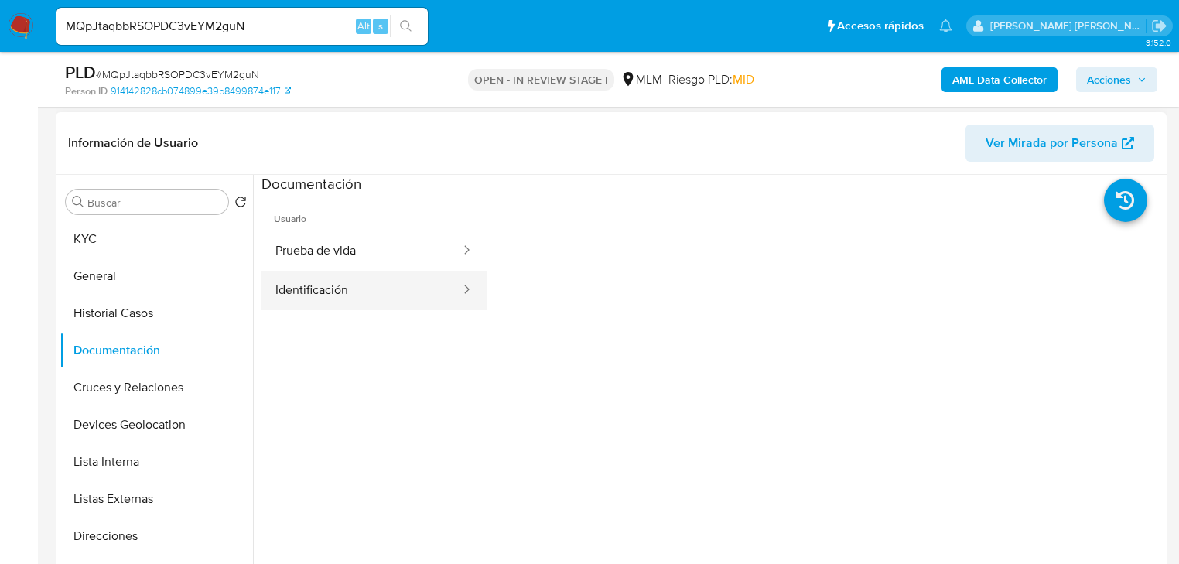
click at [349, 276] on button "Identificación" at bounding box center [362, 290] width 200 height 39
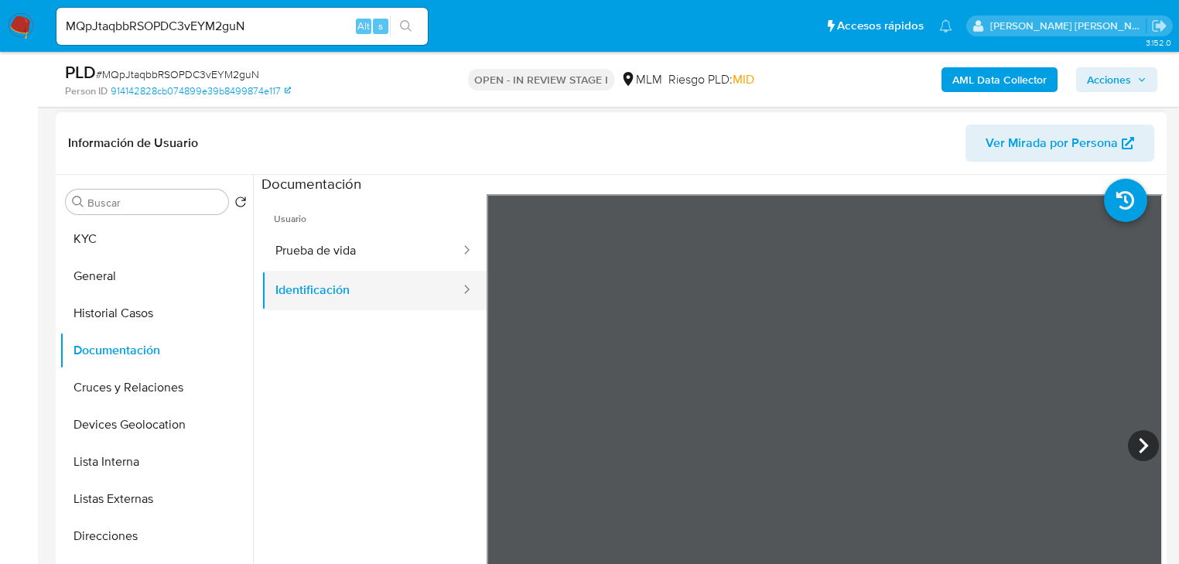
click at [410, 257] on button "Prueba de vida" at bounding box center [362, 250] width 200 height 39
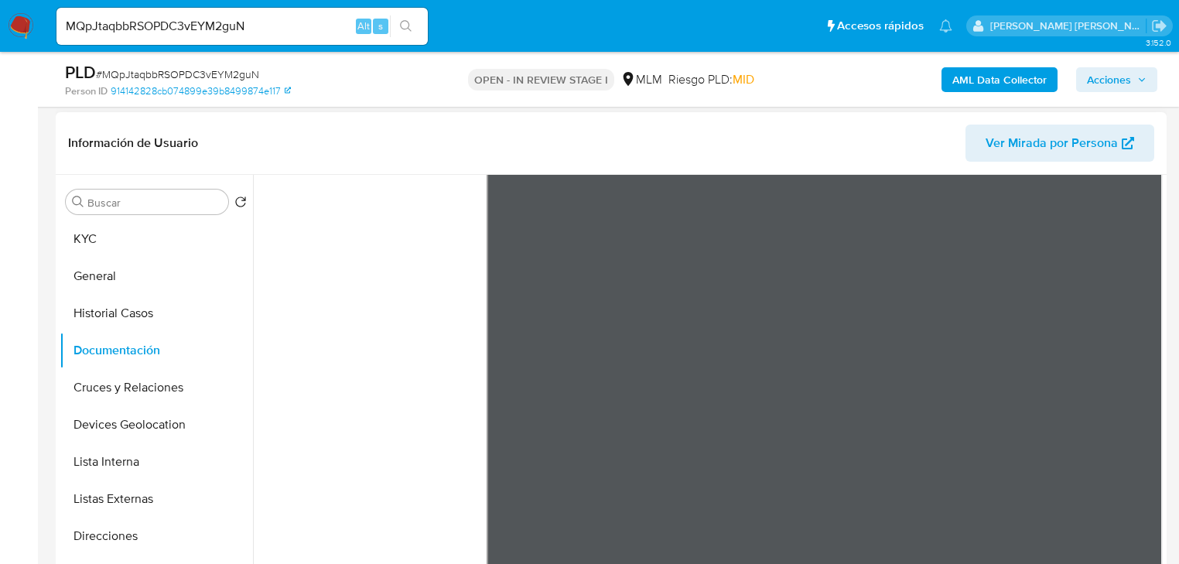
scroll to position [130, 0]
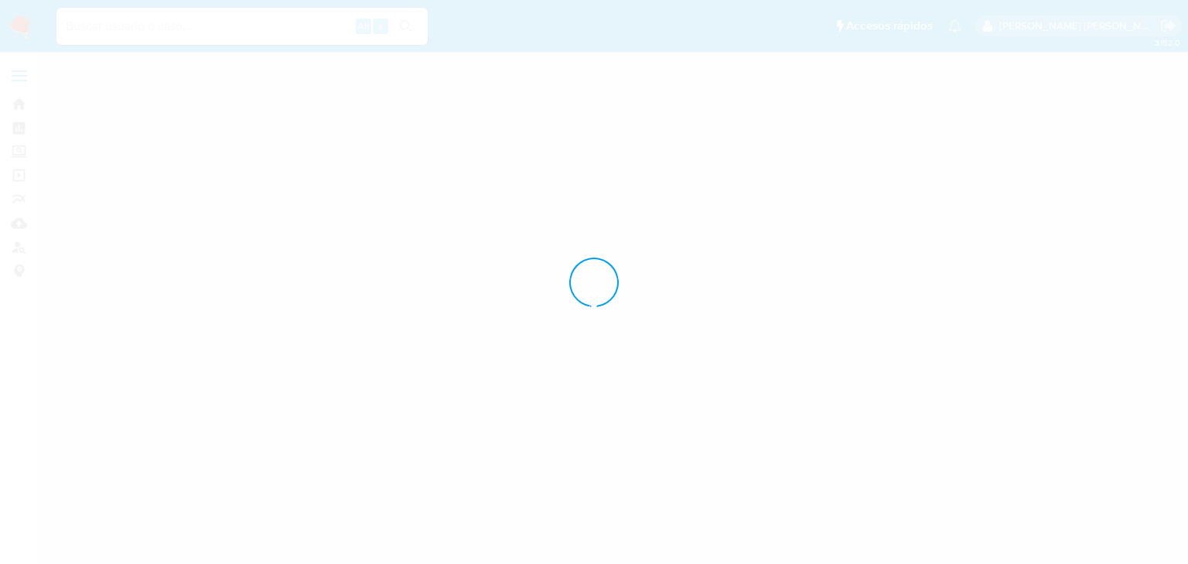
click at [175, 29] on div at bounding box center [594, 282] width 1188 height 564
click at [175, 31] on div at bounding box center [594, 282] width 1188 height 564
click at [175, 29] on div at bounding box center [594, 282] width 1188 height 564
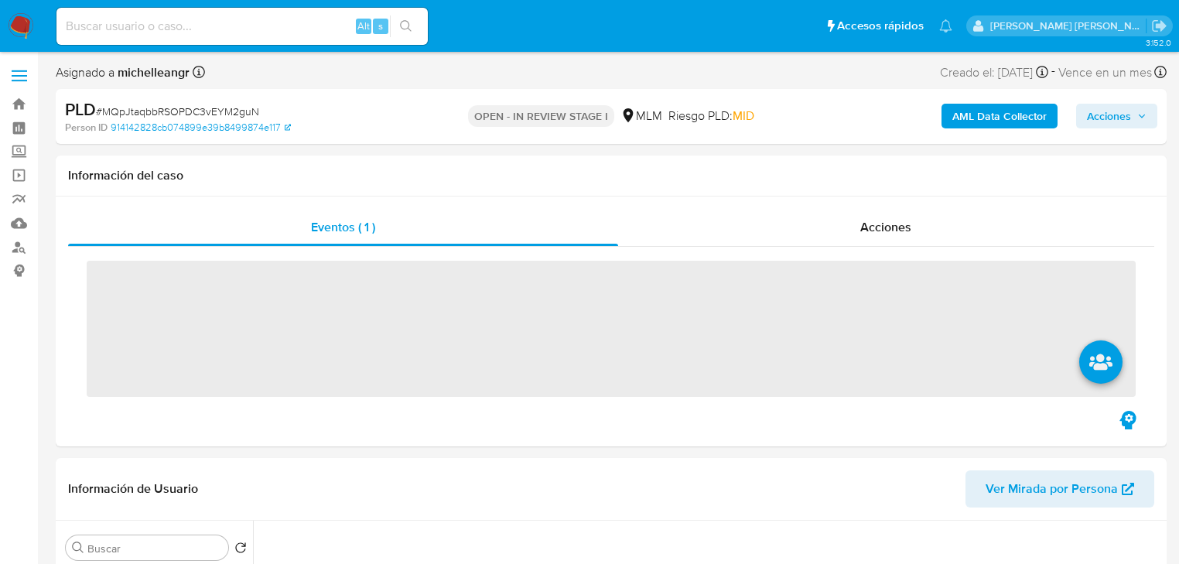
click at [175, 27] on input at bounding box center [241, 26] width 371 height 20
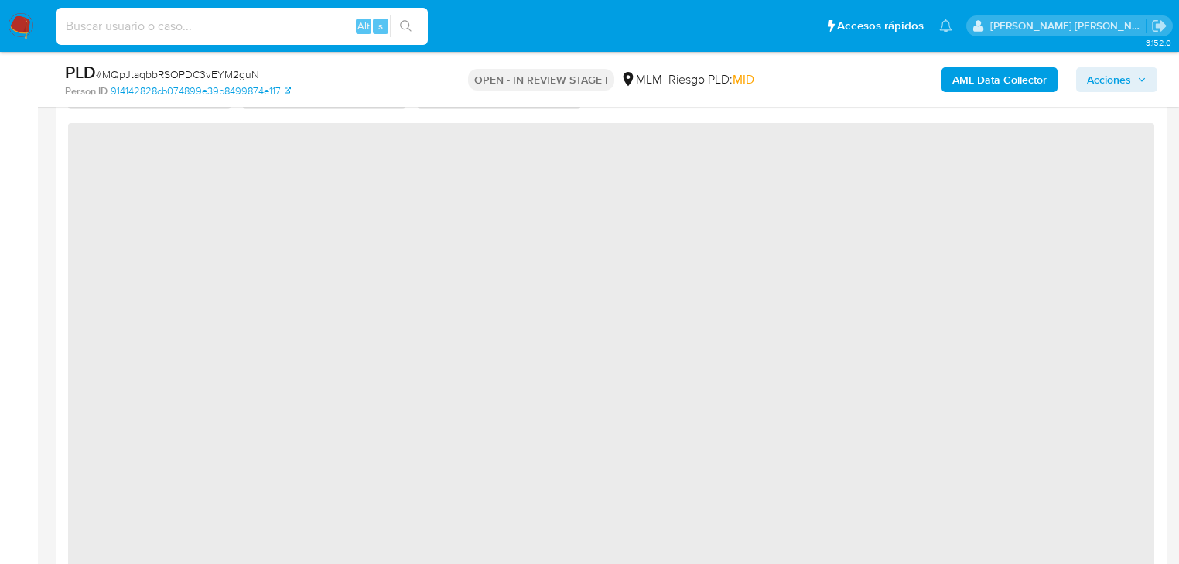
scroll to position [1362, 0]
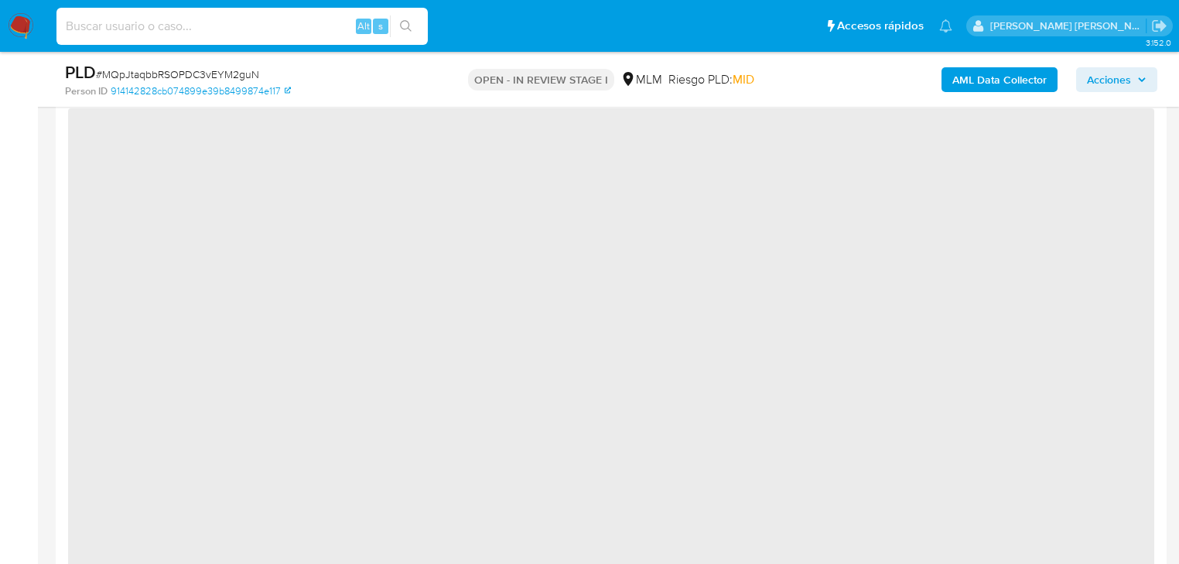
select select "10"
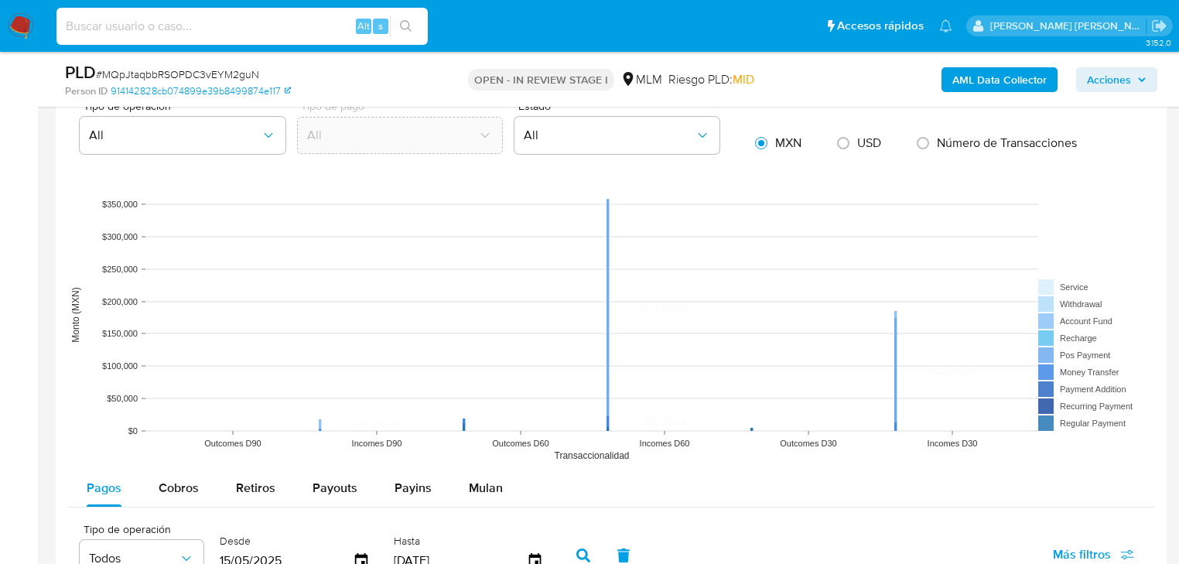
scroll to position [1609, 0]
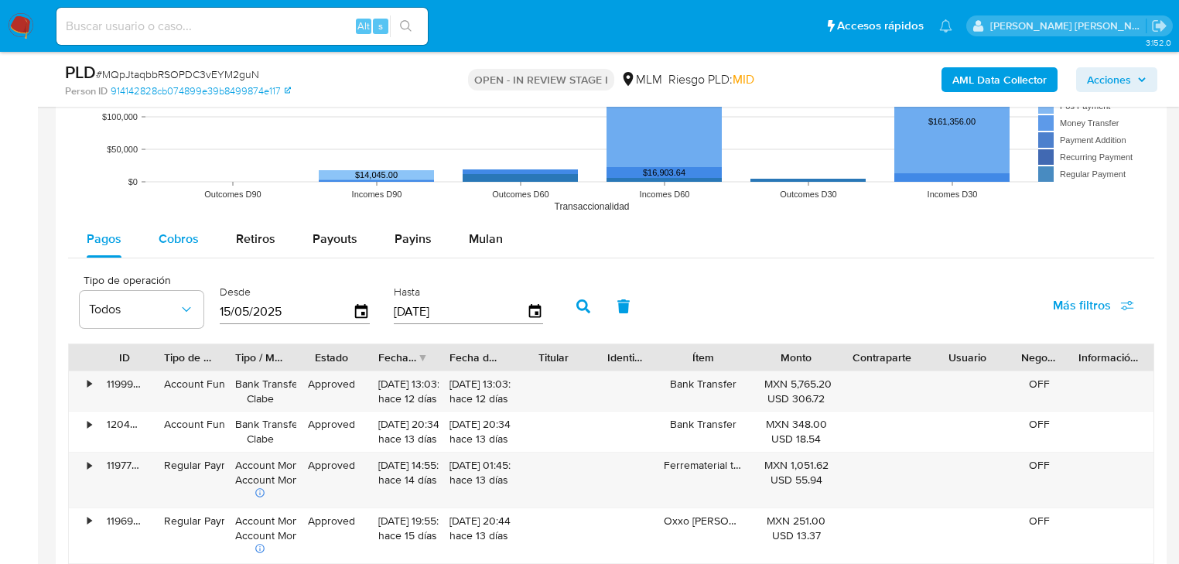
click at [183, 235] on span "Cobros" at bounding box center [179, 239] width 40 height 18
select select "10"
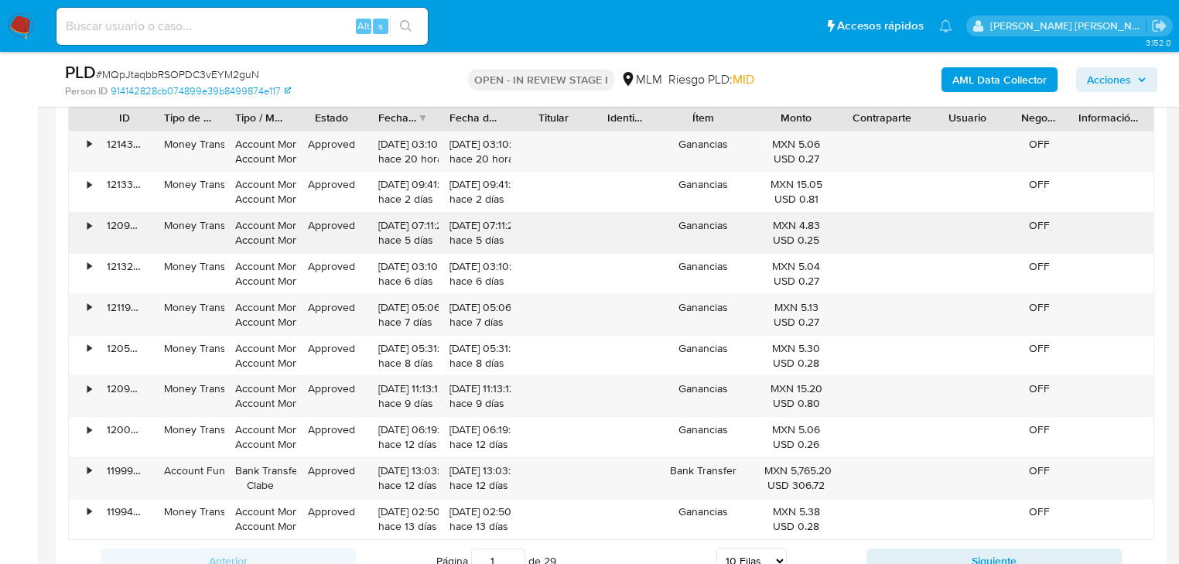
scroll to position [1919, 0]
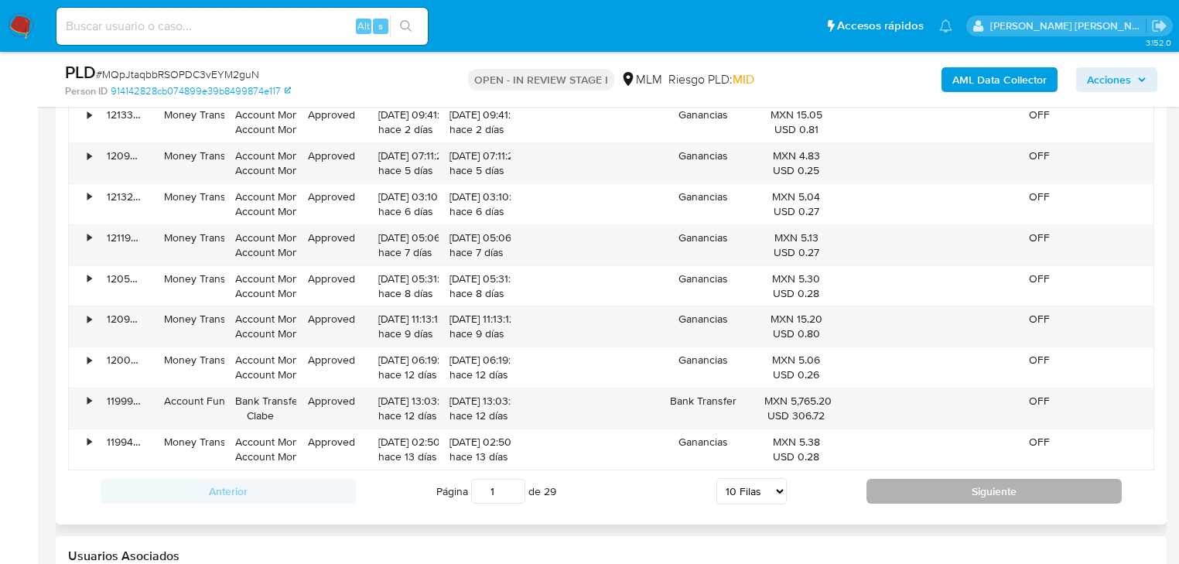
click at [928, 489] on button "Siguiente" at bounding box center [994, 491] width 255 height 25
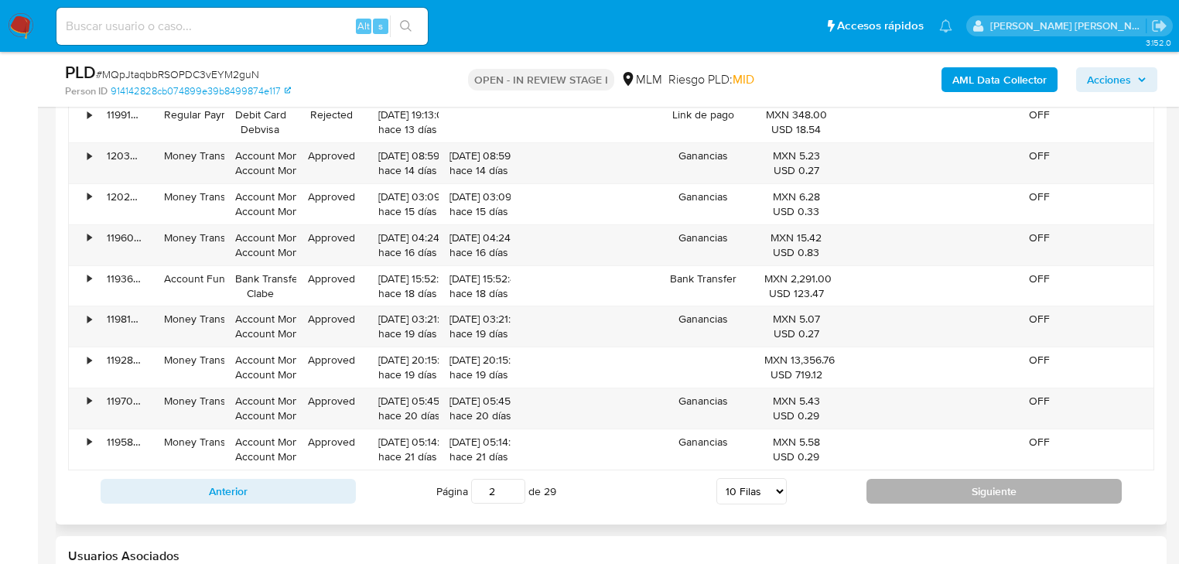
click at [922, 492] on button "Siguiente" at bounding box center [994, 491] width 255 height 25
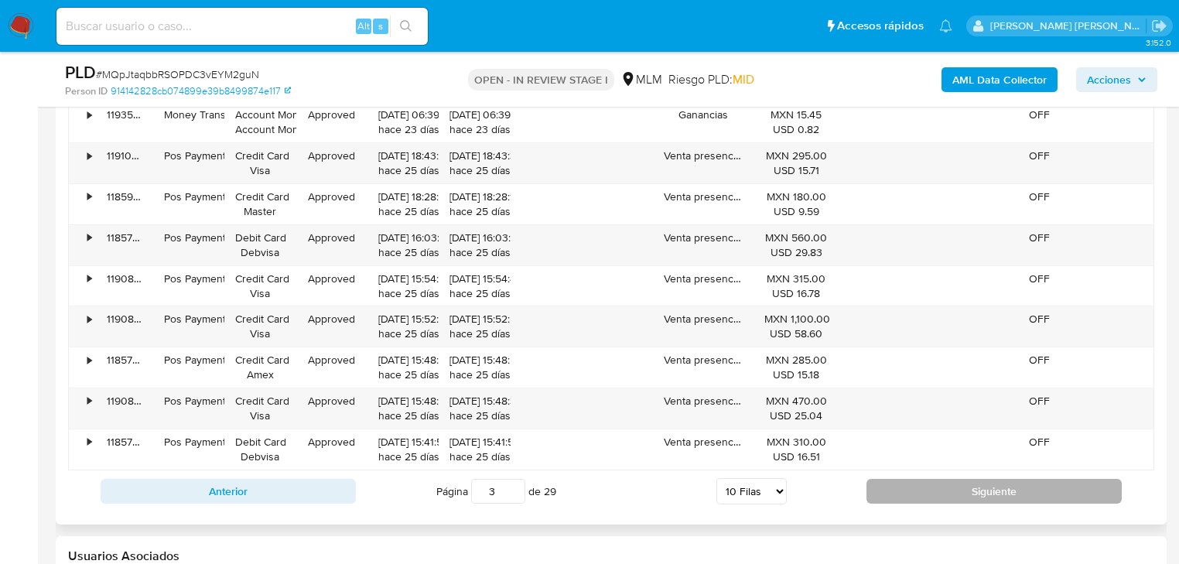
click at [911, 486] on button "Siguiente" at bounding box center [994, 491] width 255 height 25
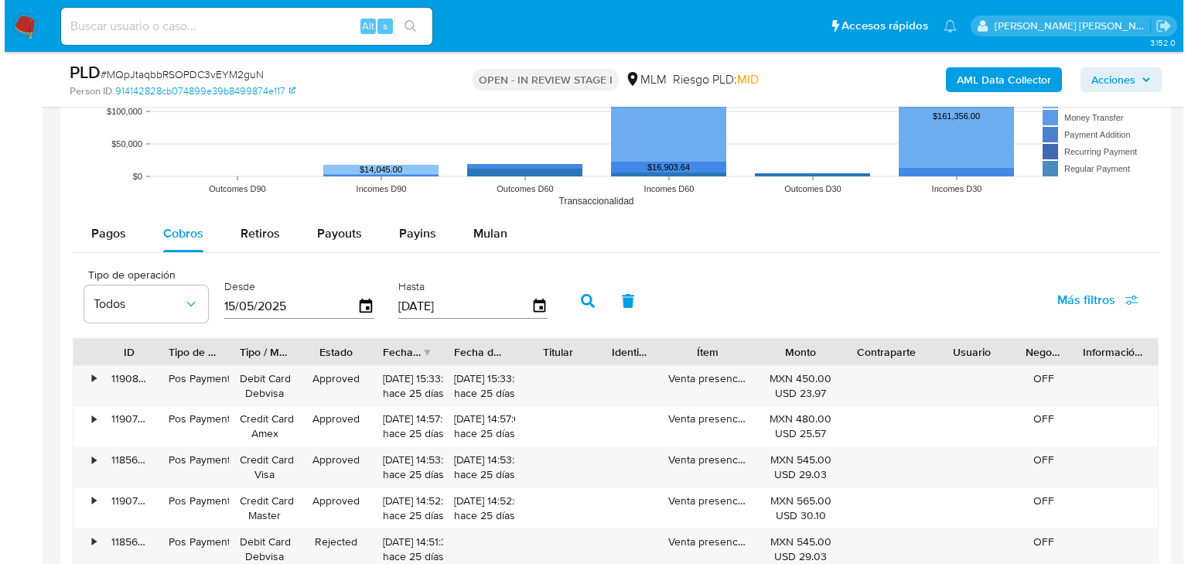
scroll to position [1671, 0]
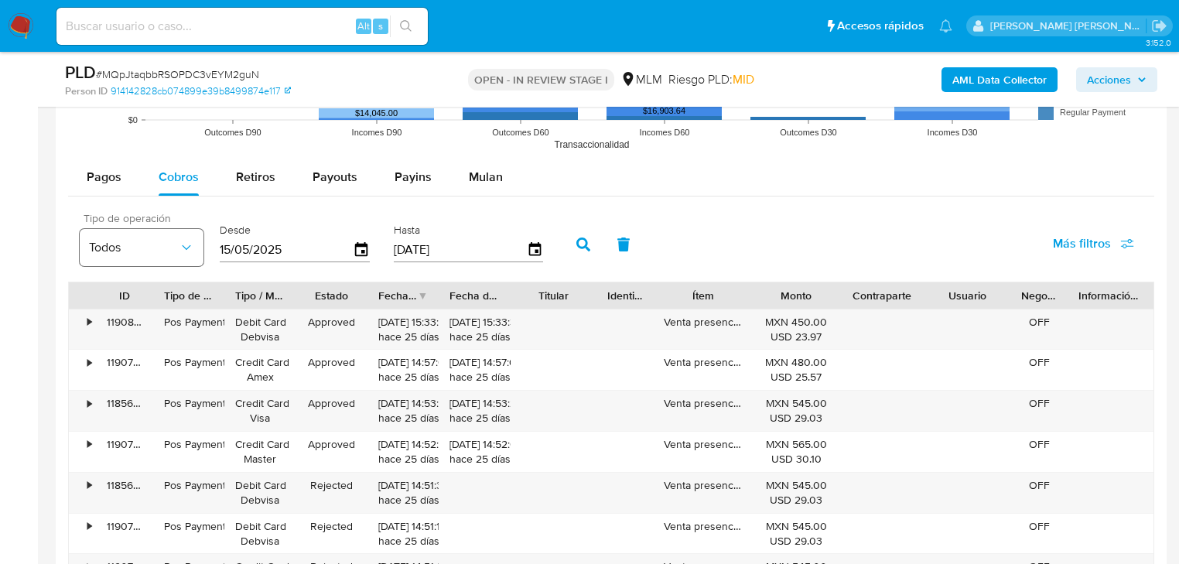
click at [149, 245] on span "Todos" at bounding box center [134, 247] width 90 height 15
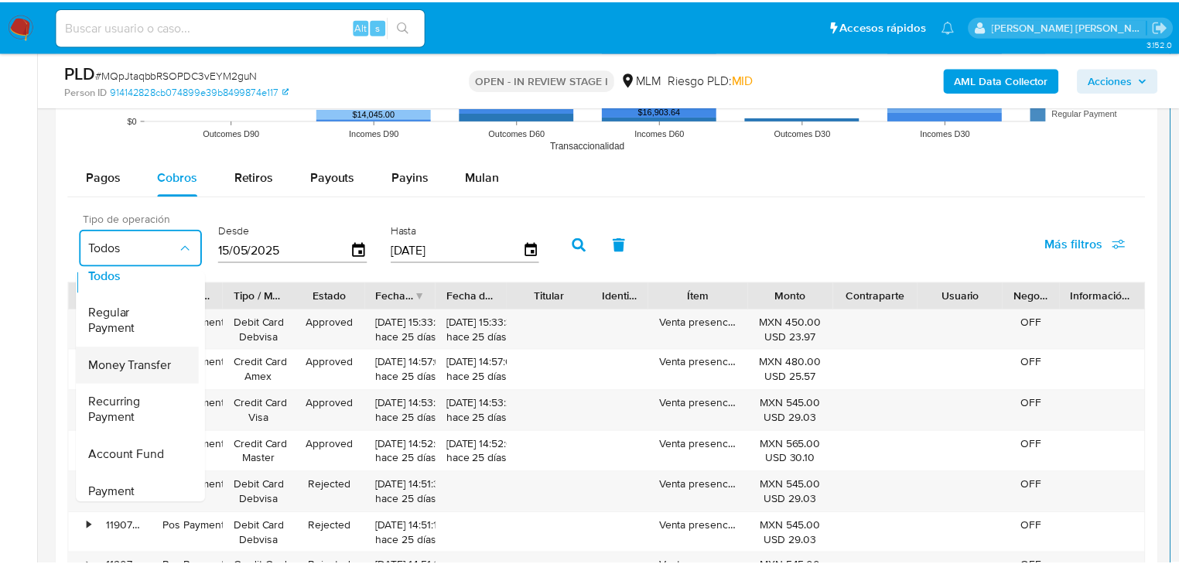
scroll to position [0, 0]
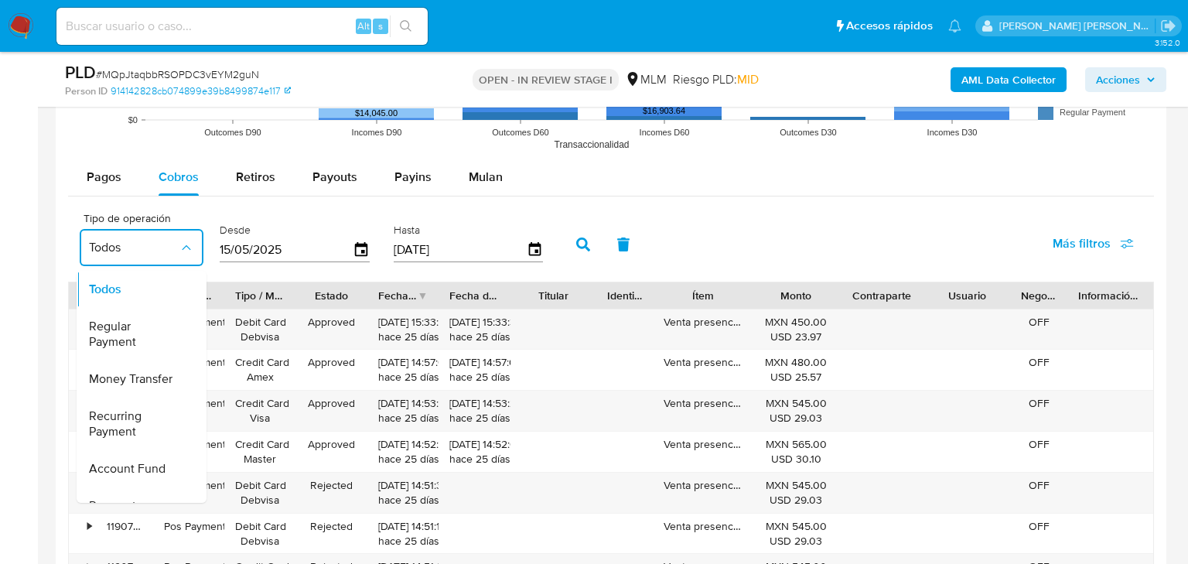
drag, startPoint x: 114, startPoint y: 340, endPoint x: 402, endPoint y: 290, distance: 292.0
click at [116, 337] on span "Regular Payment" at bounding box center [134, 334] width 90 height 31
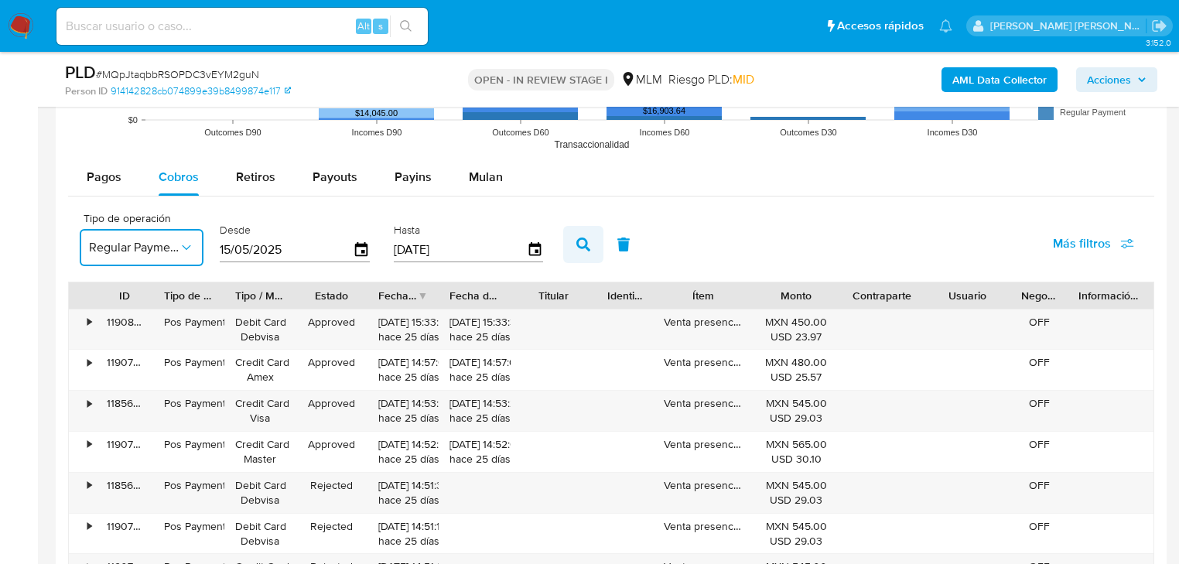
click at [590, 250] on button "button" at bounding box center [583, 244] width 40 height 37
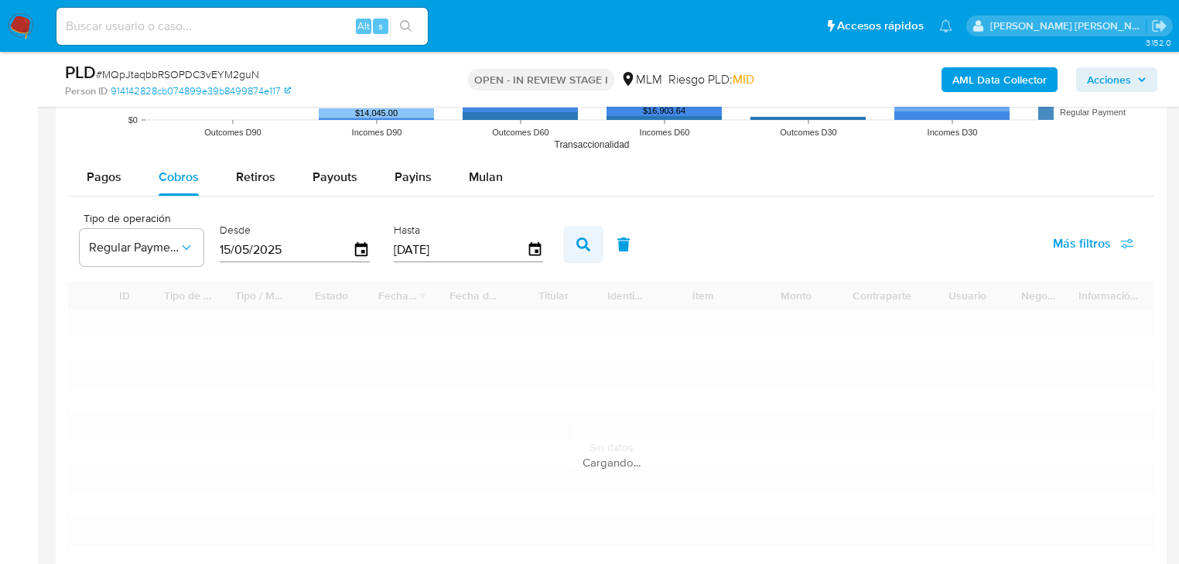
type input "1"
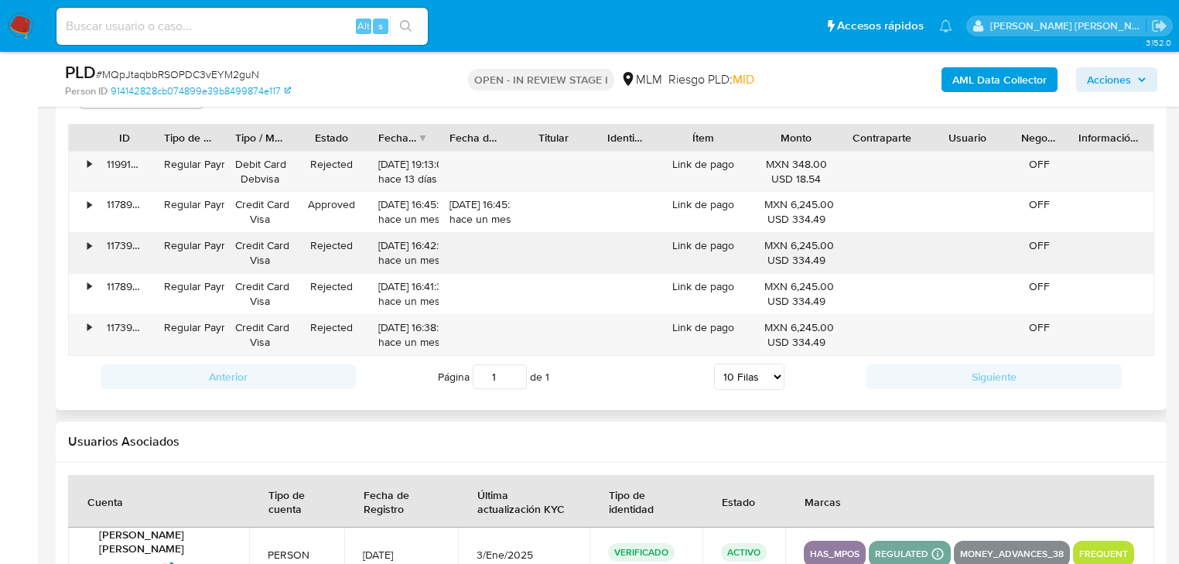
scroll to position [1733, 0]
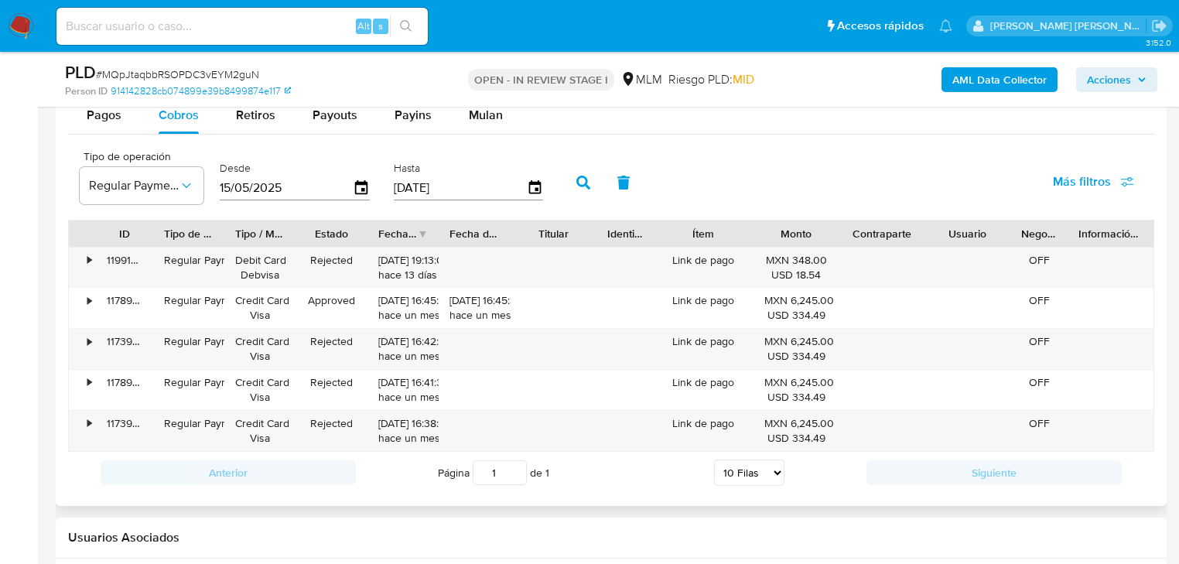
click at [750, 471] on select "5 Filas 10 Filas 20 Filas 25 Filas 50 Filas 100 Filas" at bounding box center [749, 473] width 70 height 26
select select "100"
click at [714, 460] on select "5 Filas 10 Filas 20 Filas 25 Filas 50 Filas 100 Filas" at bounding box center [749, 473] width 70 height 26
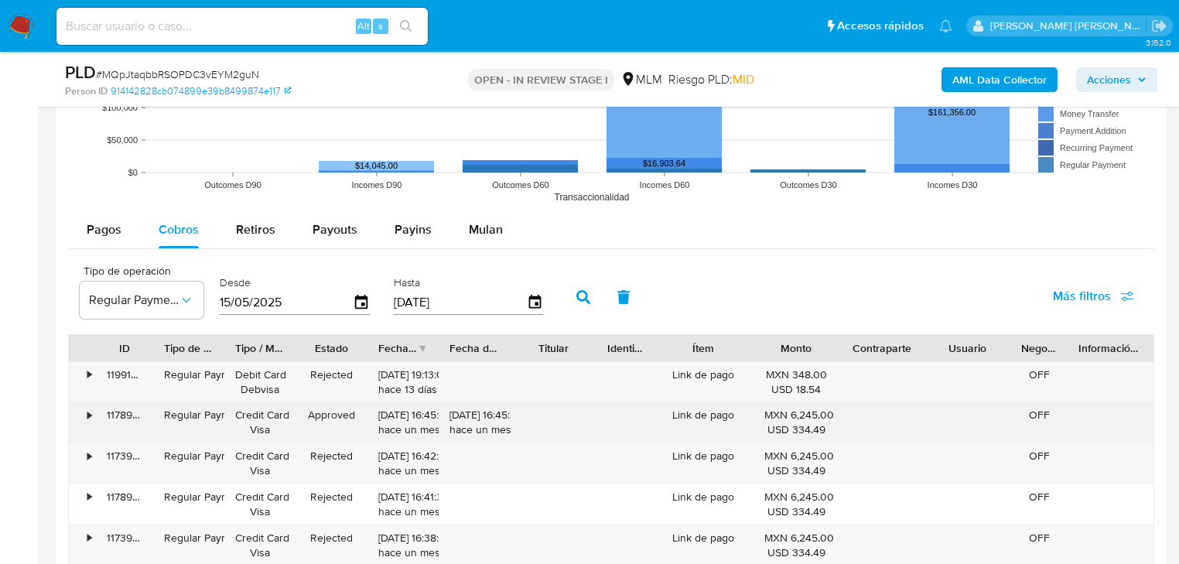
scroll to position [1617, 0]
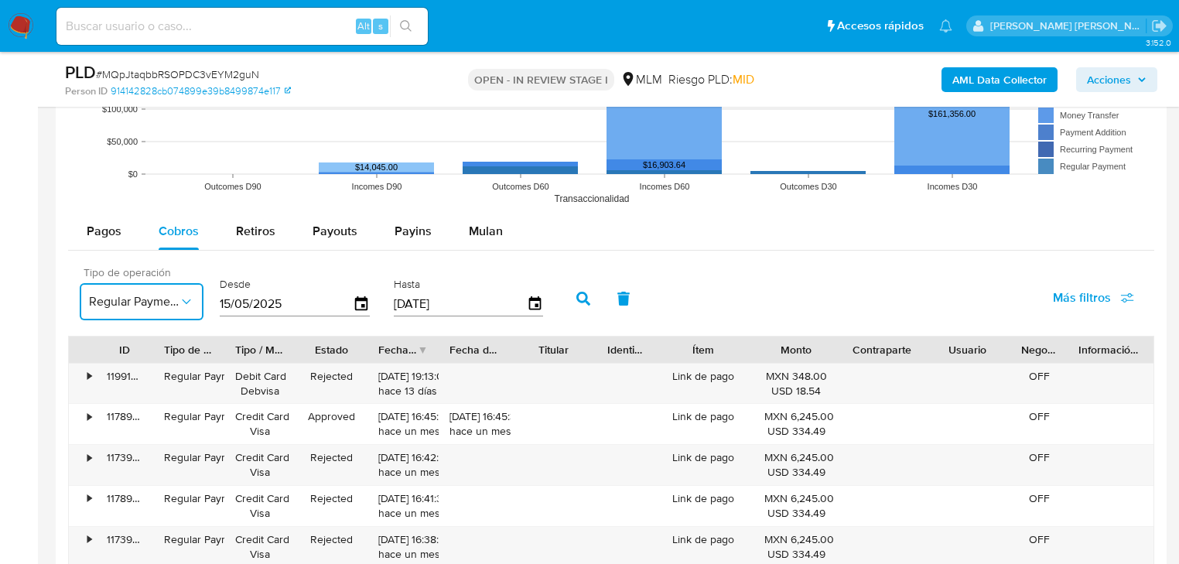
click at [174, 309] on button "Regular Payment" at bounding box center [142, 301] width 124 height 37
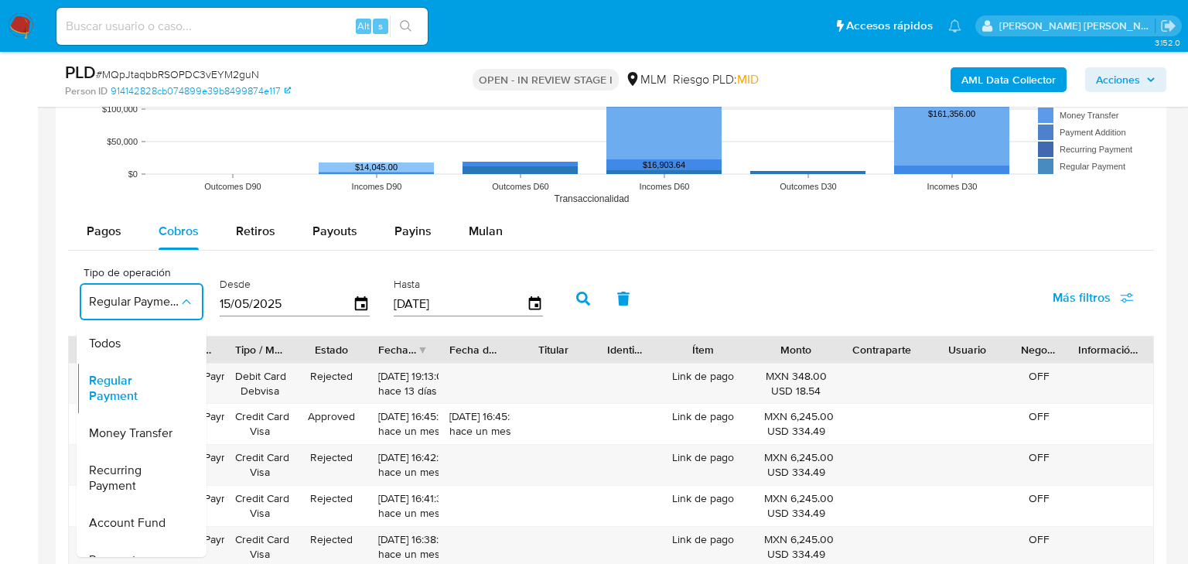
click at [130, 356] on div "Todos" at bounding box center [134, 343] width 90 height 37
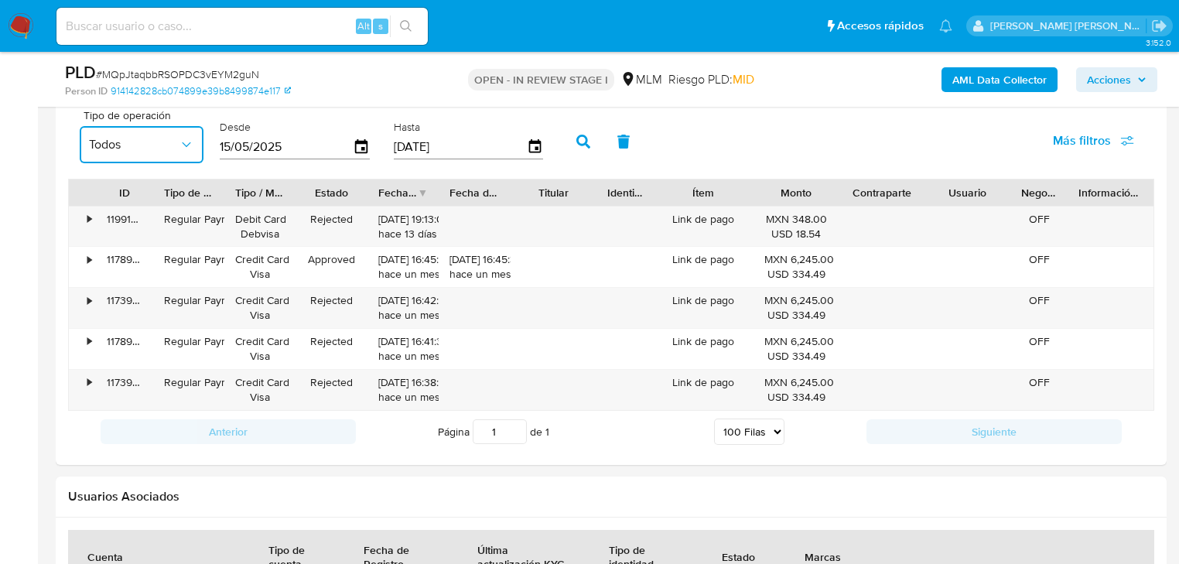
scroll to position [1865, 0]
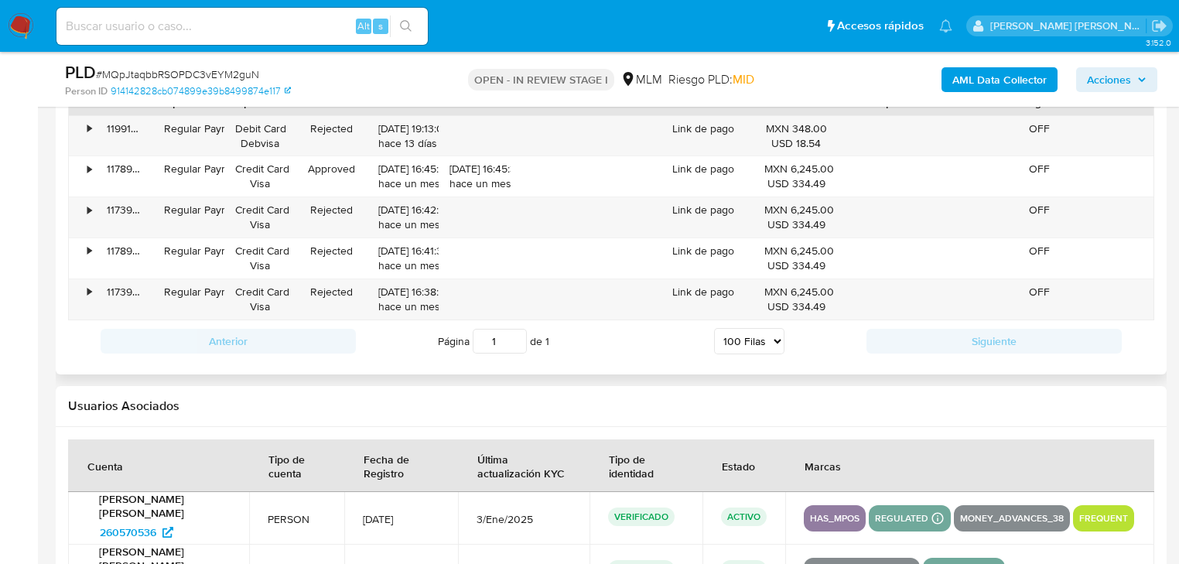
click at [738, 347] on select "5 Filas 10 Filas 20 Filas 25 Filas 50 Filas 100 Filas" at bounding box center [749, 341] width 70 height 26
click at [714, 328] on select "5 Filas 10 Filas 20 Filas 25 Filas 50 Filas 100 Filas" at bounding box center [749, 341] width 70 height 26
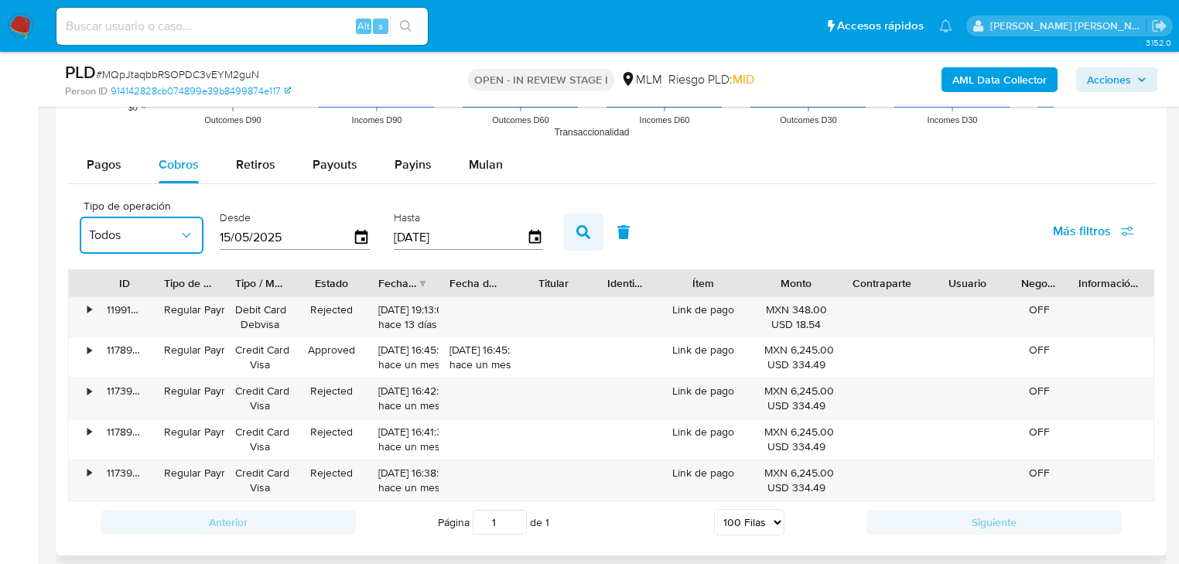
scroll to position [1679, 0]
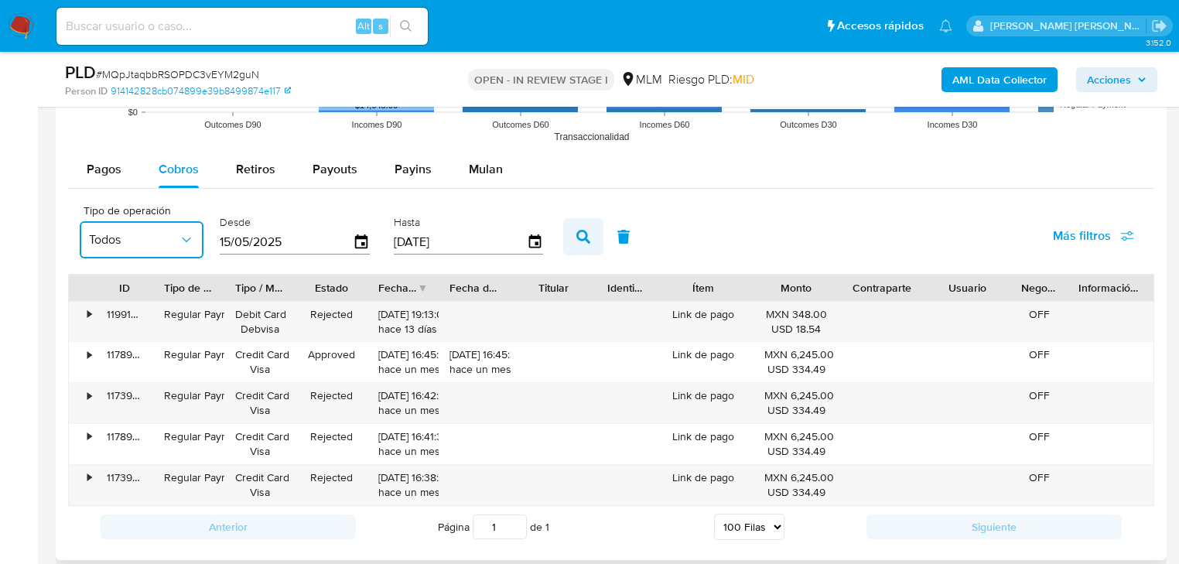
click at [580, 233] on icon "button" at bounding box center [583, 237] width 14 height 14
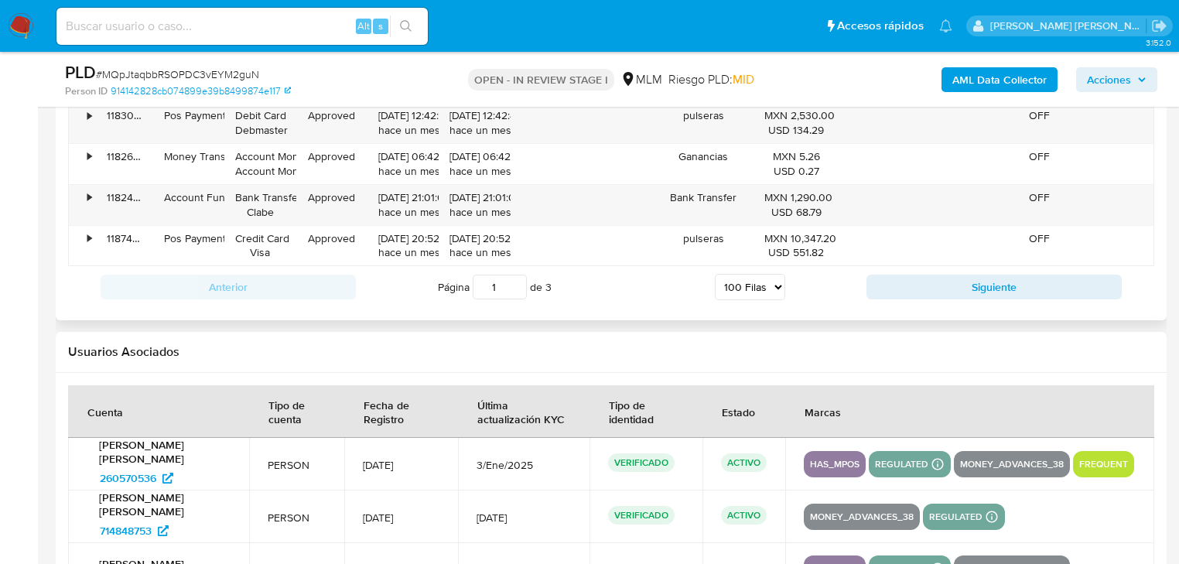
scroll to position [5888, 0]
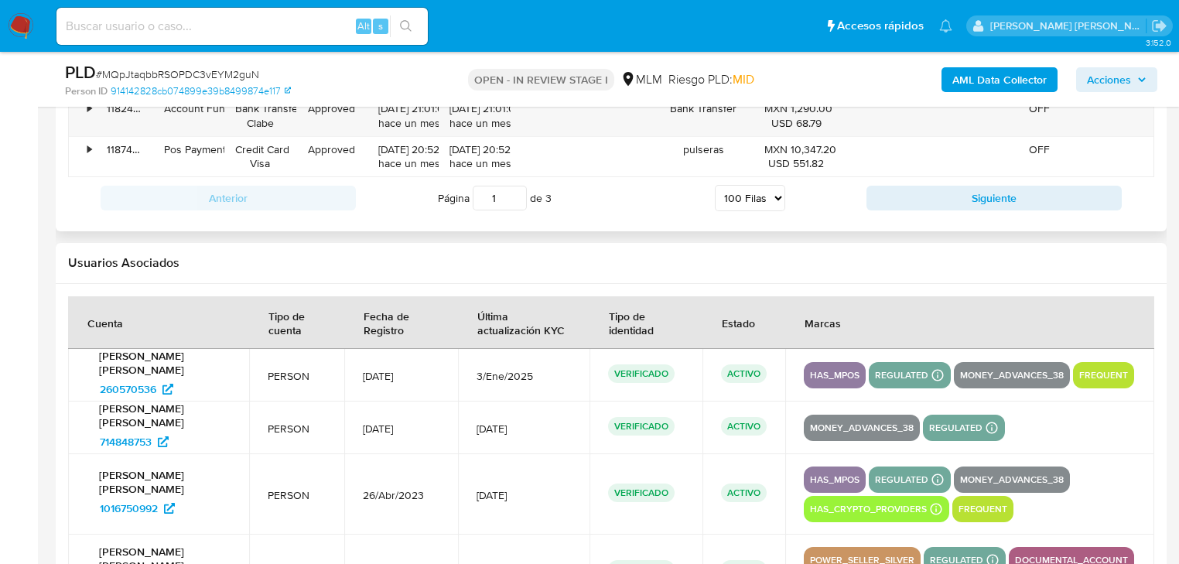
click at [1000, 188] on button "Siguiente" at bounding box center [994, 198] width 255 height 25
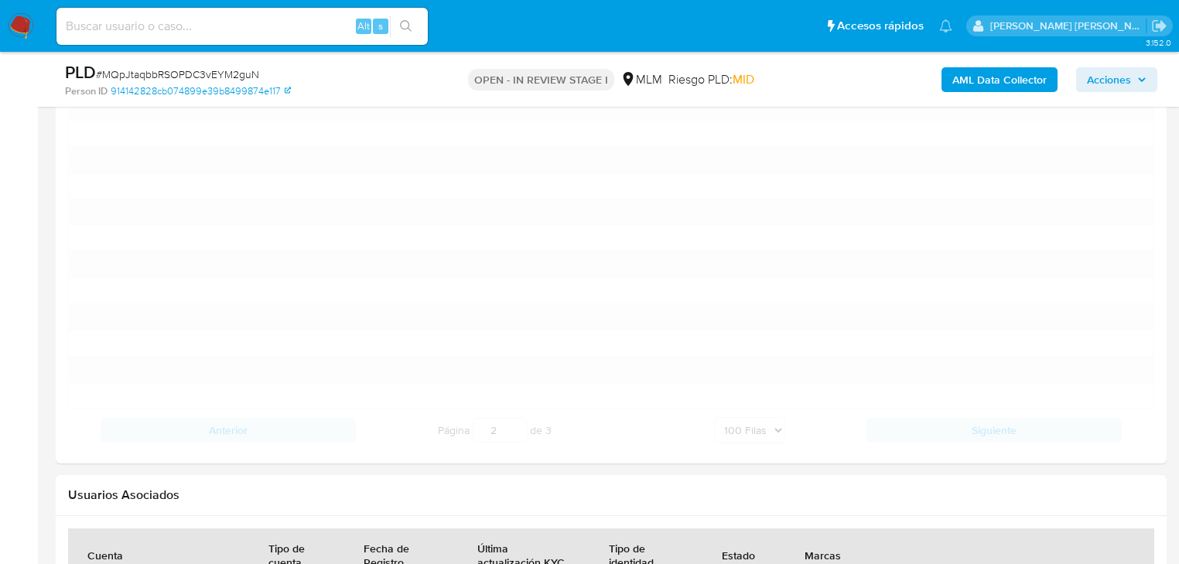
scroll to position [4064, 0]
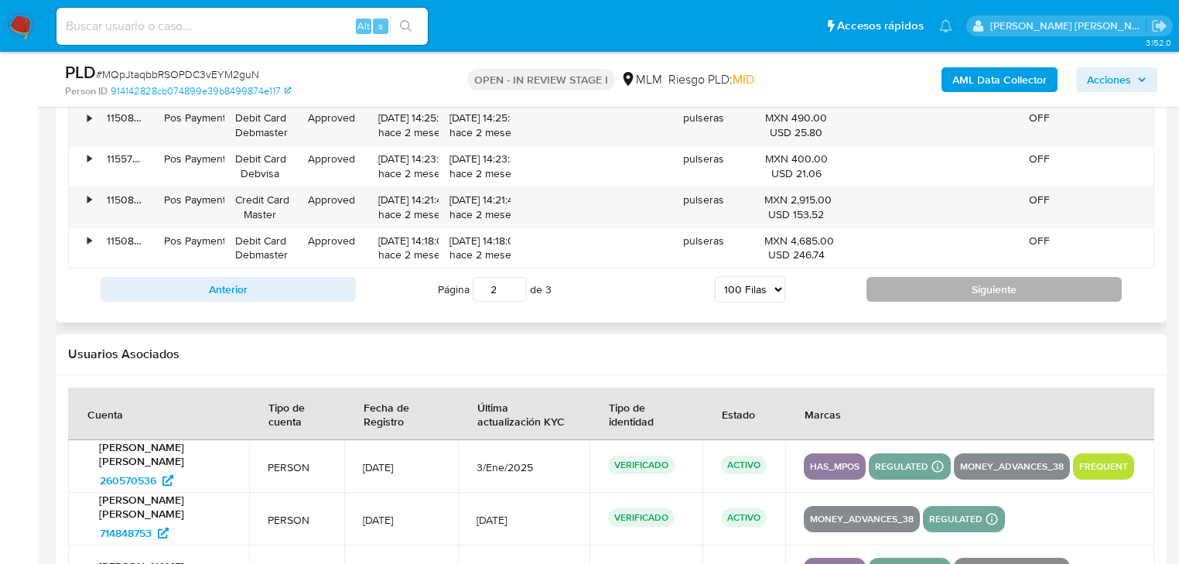
click at [921, 277] on button "Siguiente" at bounding box center [994, 289] width 255 height 25
type input "3"
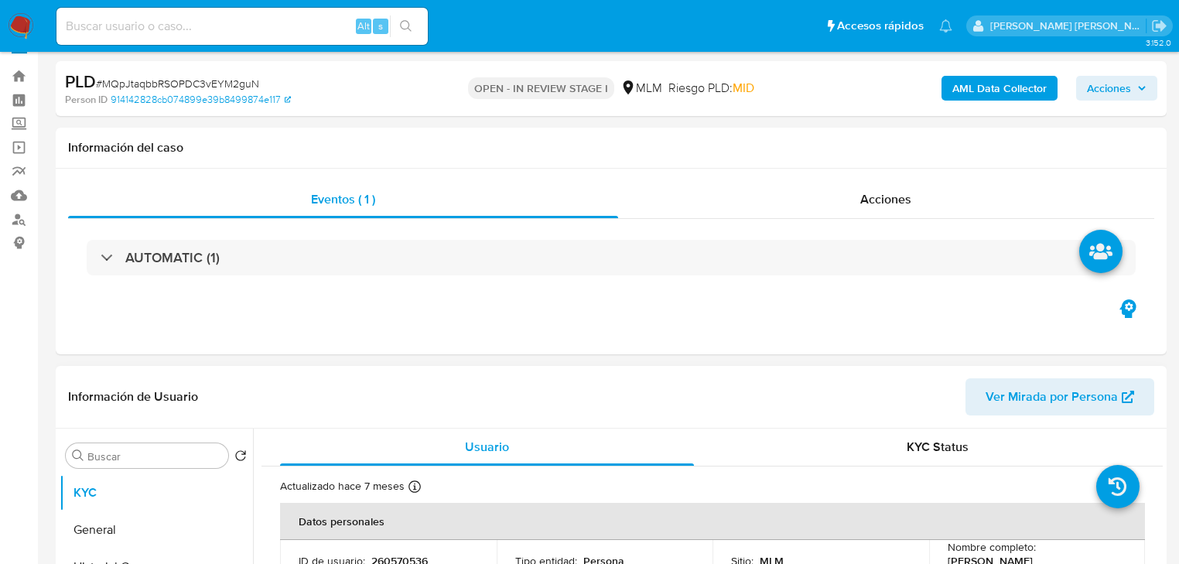
scroll to position [0, 0]
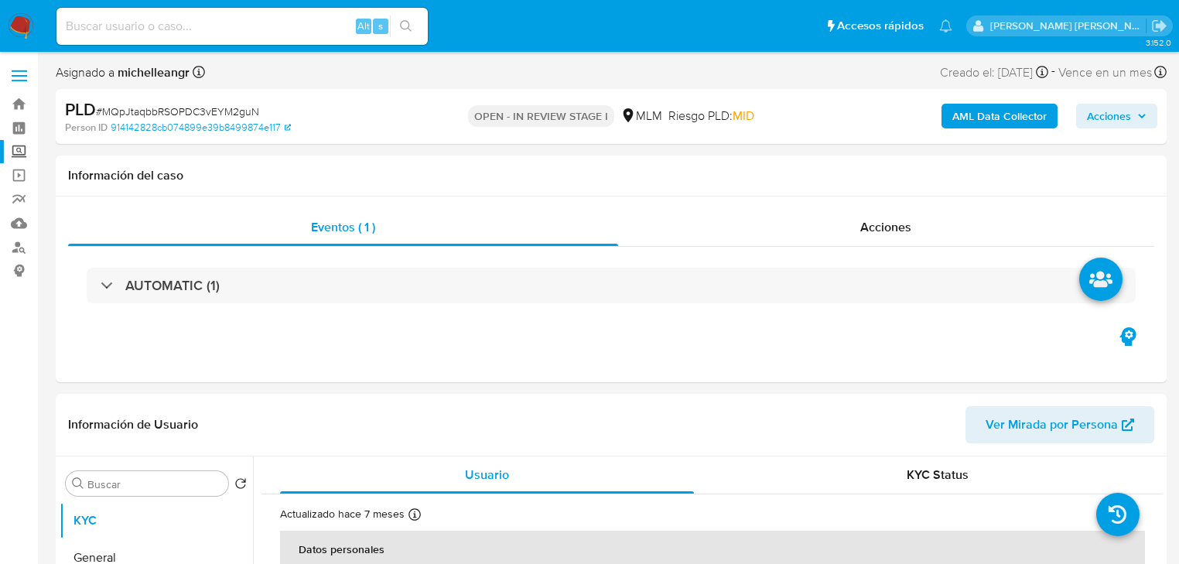
click at [23, 149] on label "Screening" at bounding box center [92, 152] width 184 height 24
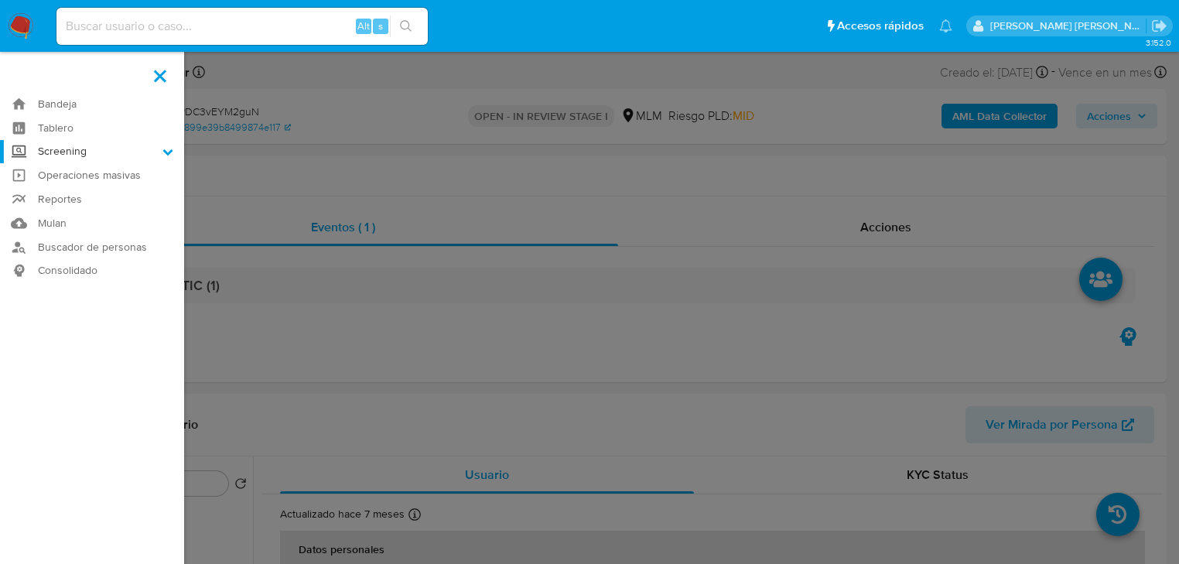
click at [0, 0] on input "Screening" at bounding box center [0, 0] width 0 height 0
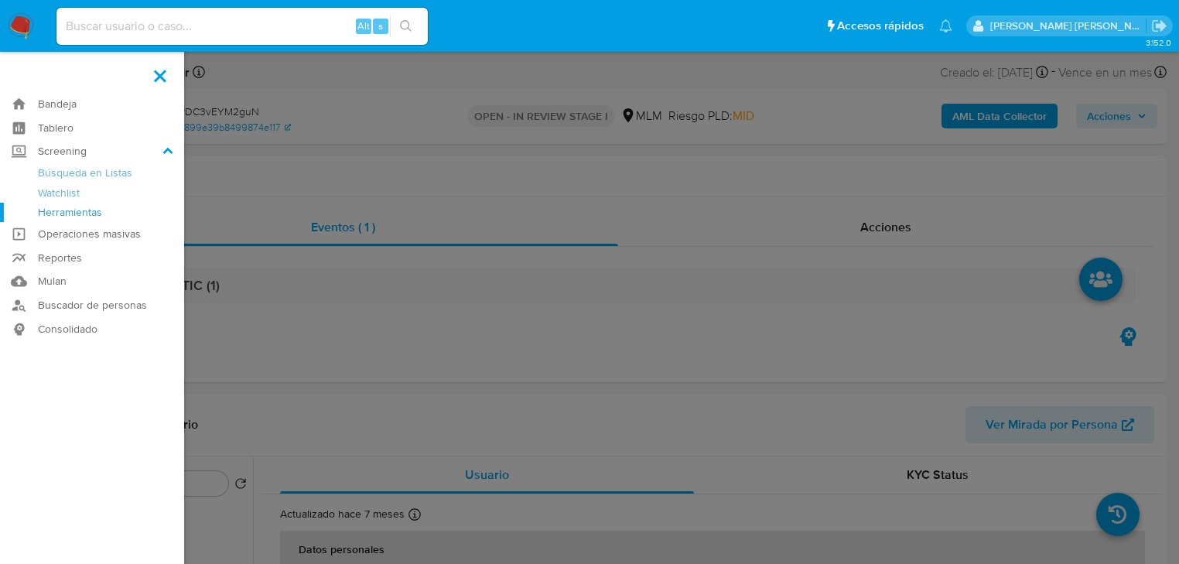
click at [87, 210] on link "Herramientas" at bounding box center [92, 212] width 184 height 19
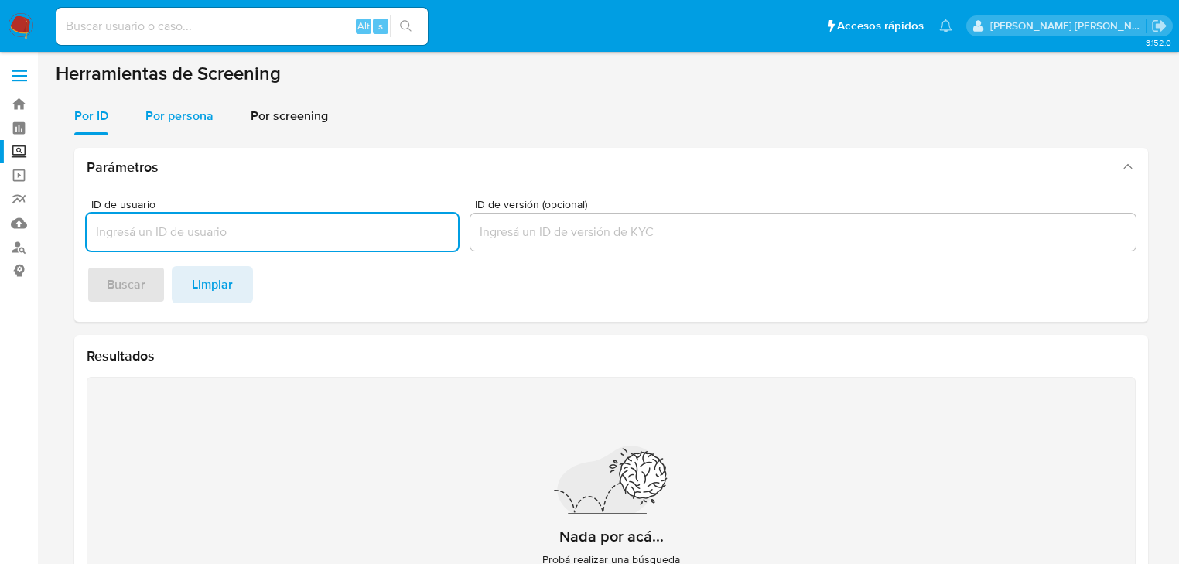
click at [162, 114] on span "Por persona" at bounding box center [179, 116] width 68 height 18
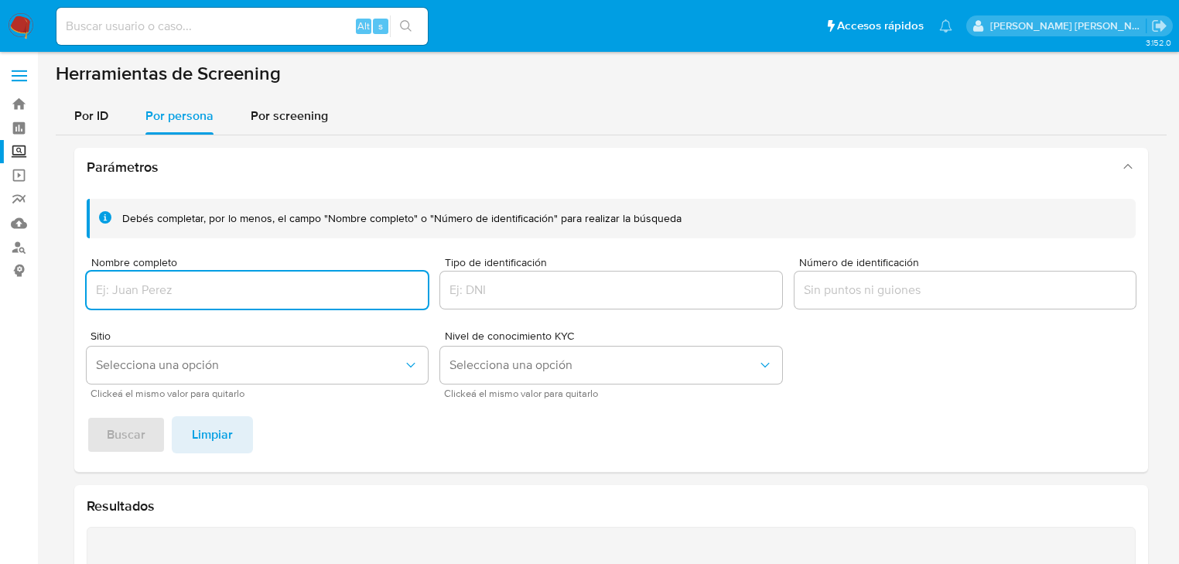
click at [155, 285] on input "Nombre completo" at bounding box center [257, 290] width 341 height 20
type input "[PERSON_NAME] [PERSON_NAME]"
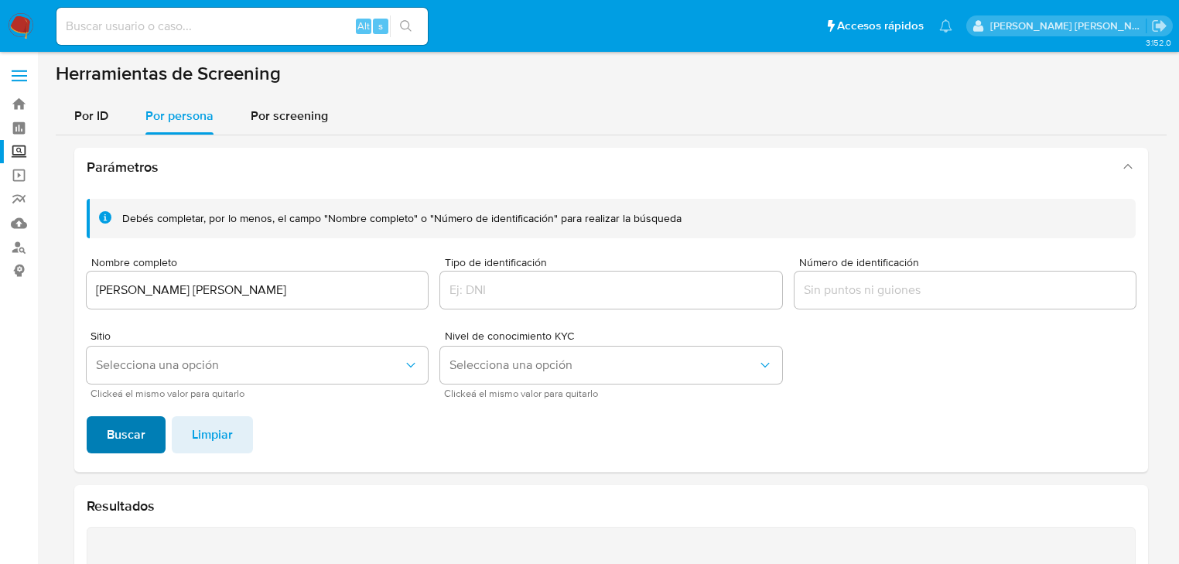
click at [129, 420] on span "Buscar" at bounding box center [126, 435] width 39 height 34
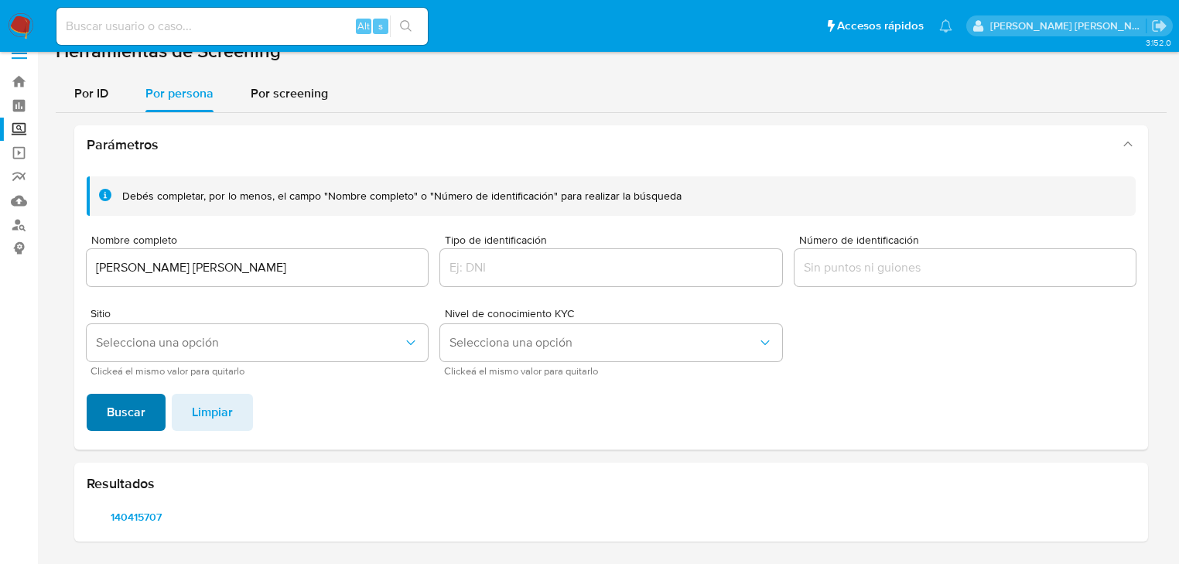
scroll to position [22, 0]
click at [147, 528] on span "140415707" at bounding box center [135, 518] width 77 height 22
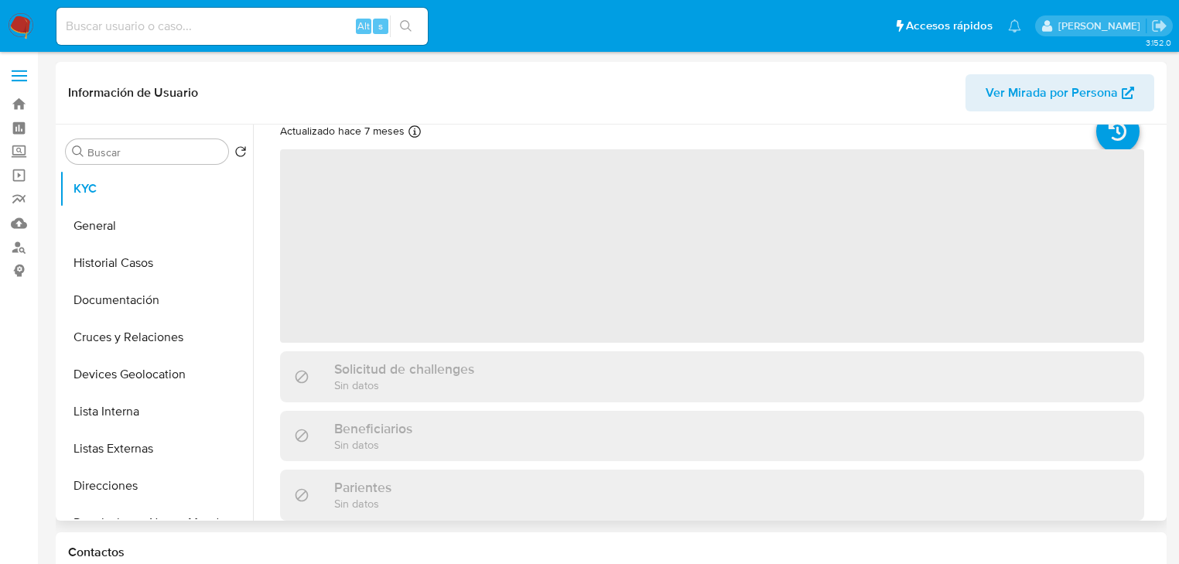
scroll to position [51, 0]
select select "10"
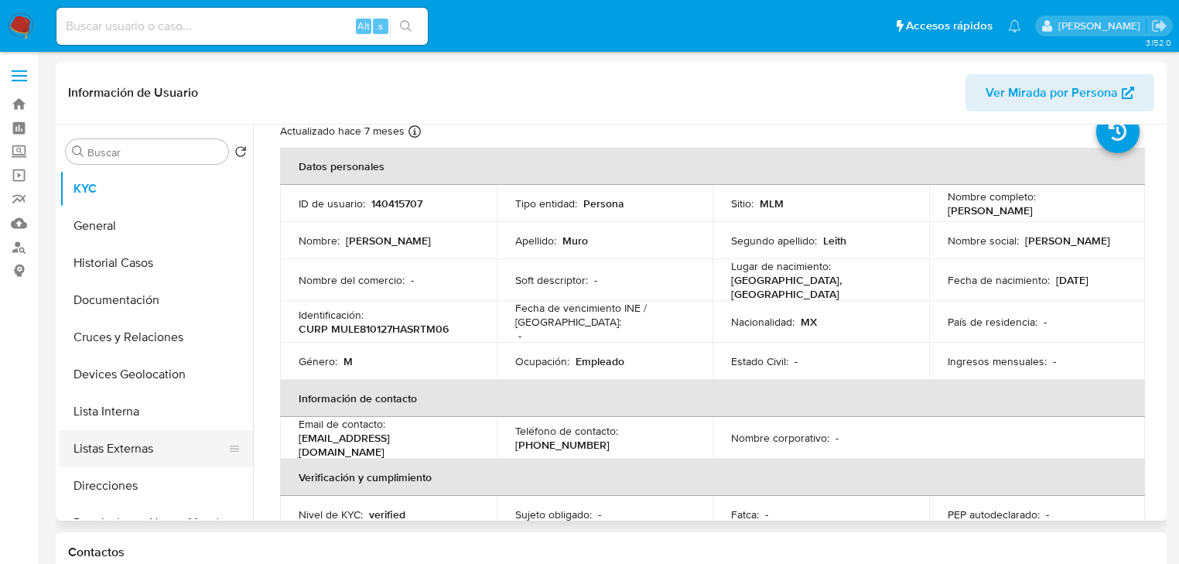
click at [152, 450] on button "Listas Externas" at bounding box center [150, 448] width 181 height 37
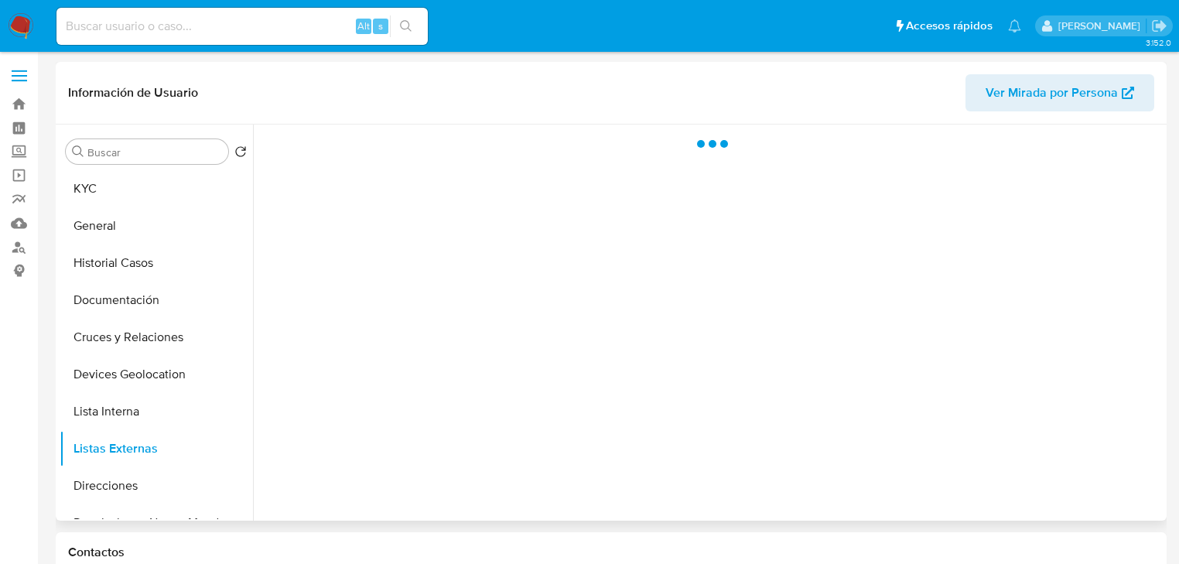
scroll to position [0, 0]
click at [552, 296] on div at bounding box center [708, 323] width 910 height 396
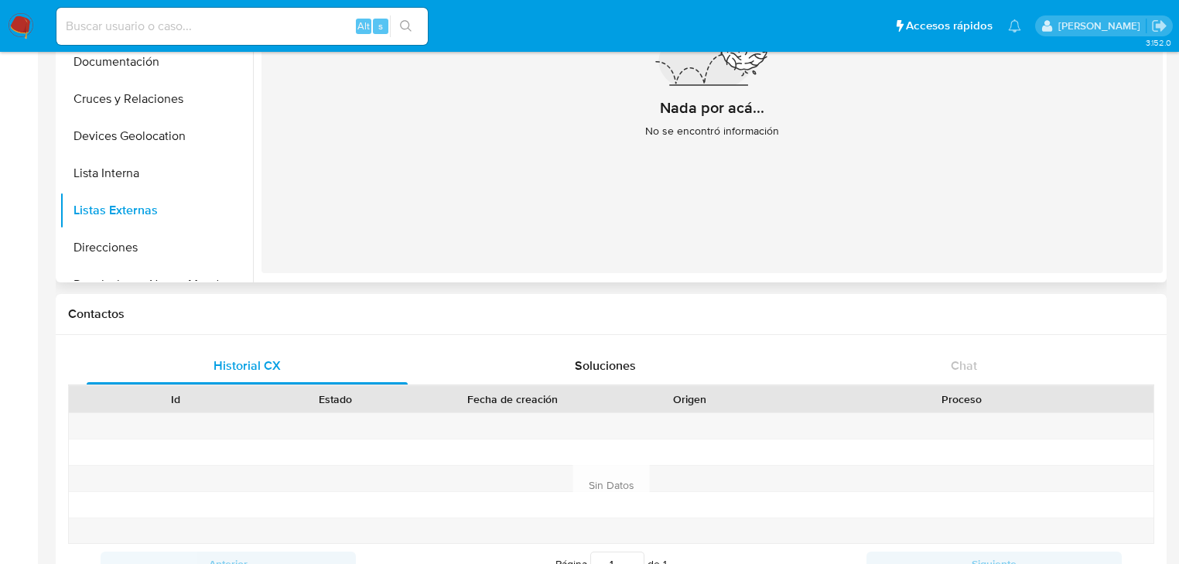
scroll to position [124, 0]
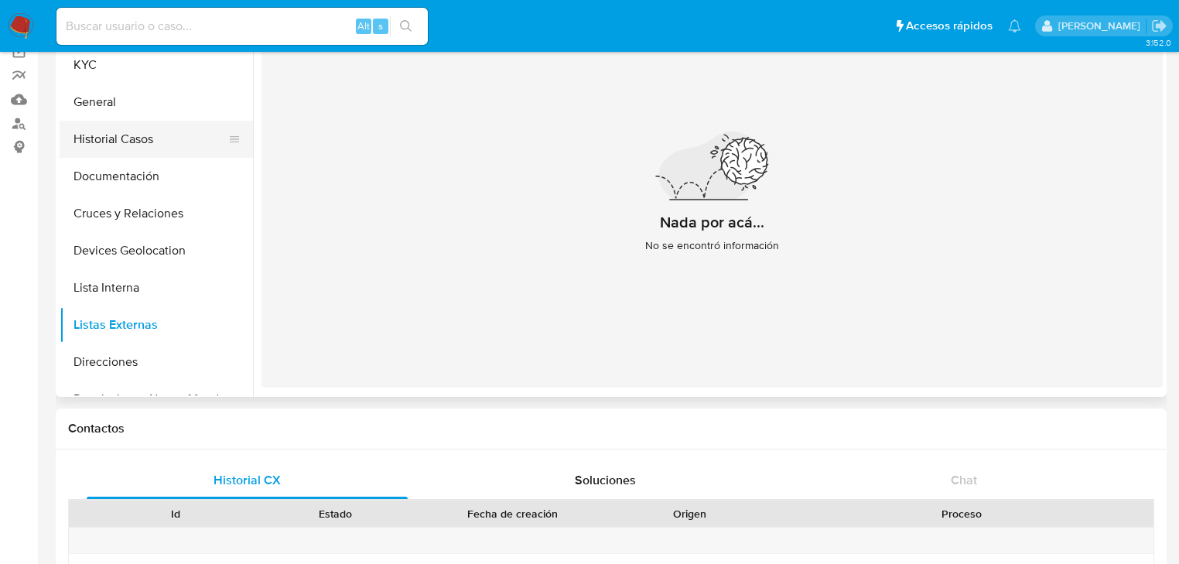
click at [143, 139] on button "Historial Casos" at bounding box center [150, 139] width 181 height 37
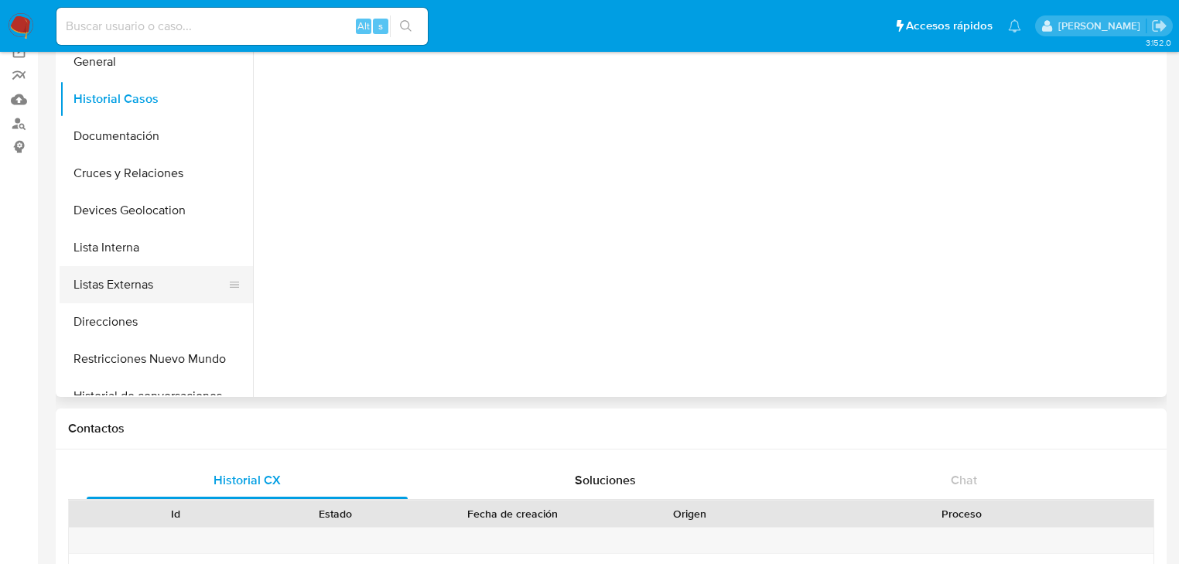
scroll to position [62, 0]
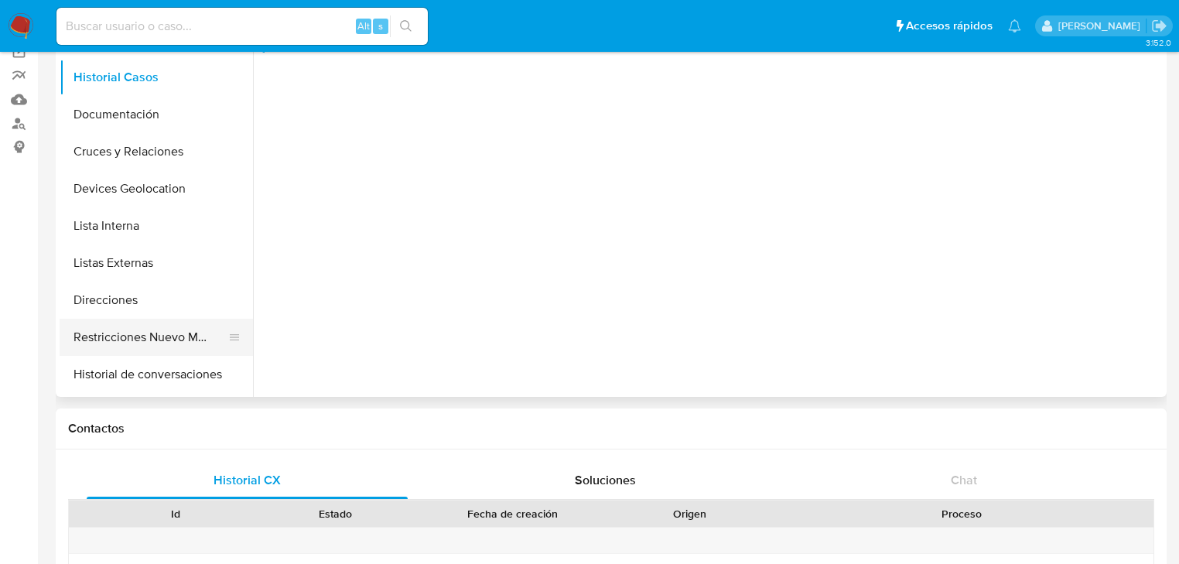
click at [167, 334] on button "Restricciones Nuevo Mundo" at bounding box center [150, 337] width 181 height 37
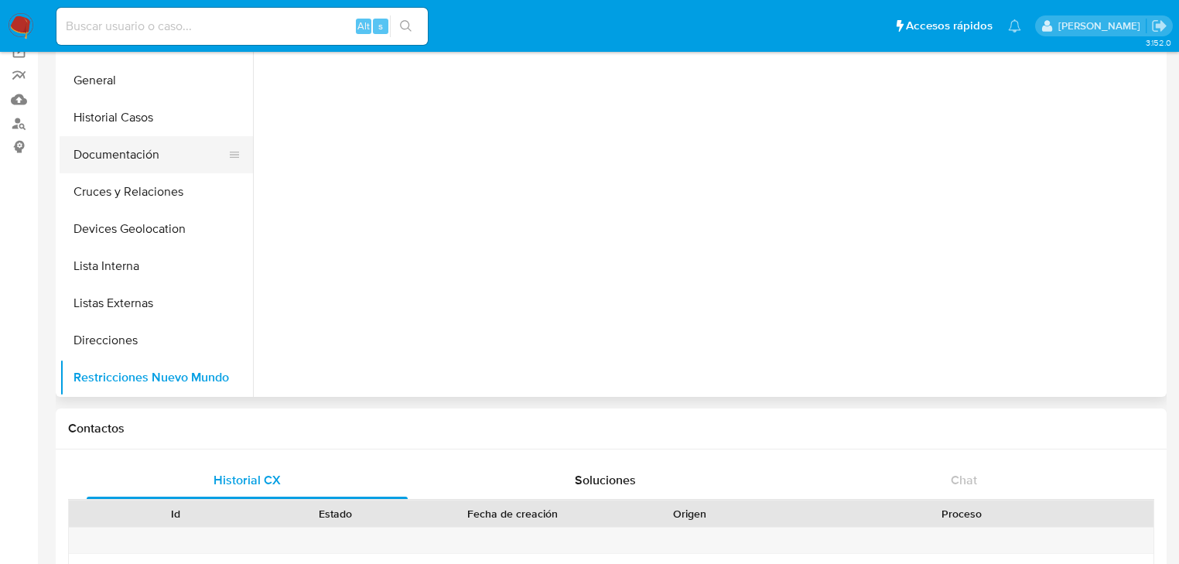
scroll to position [0, 0]
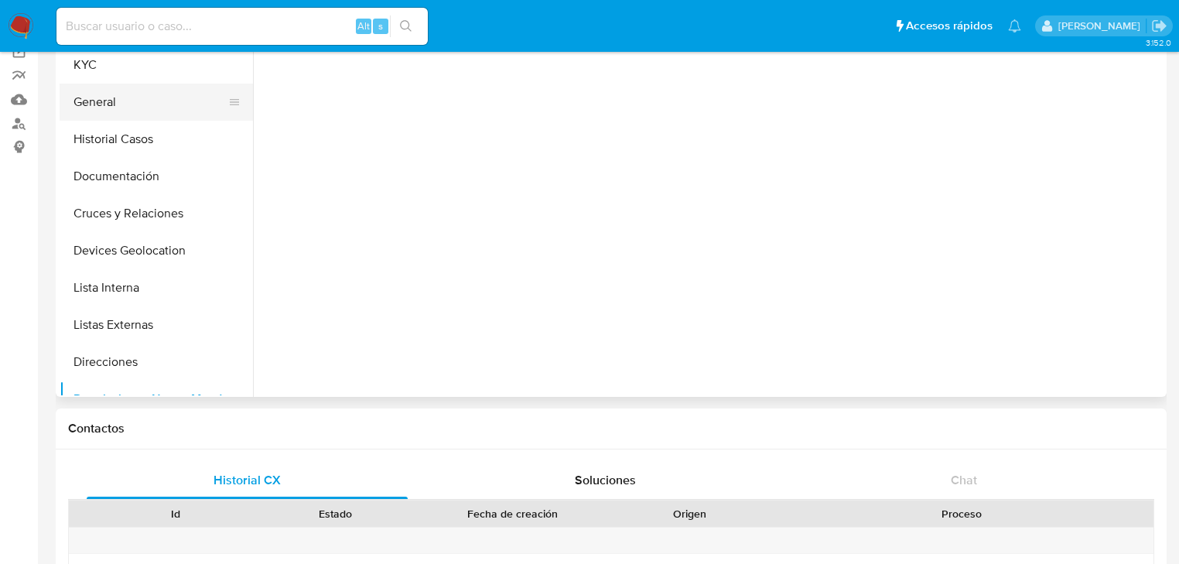
drag, startPoint x: 115, startPoint y: 71, endPoint x: 192, endPoint y: 112, distance: 87.6
click at [115, 71] on button "KYC" at bounding box center [156, 64] width 193 height 37
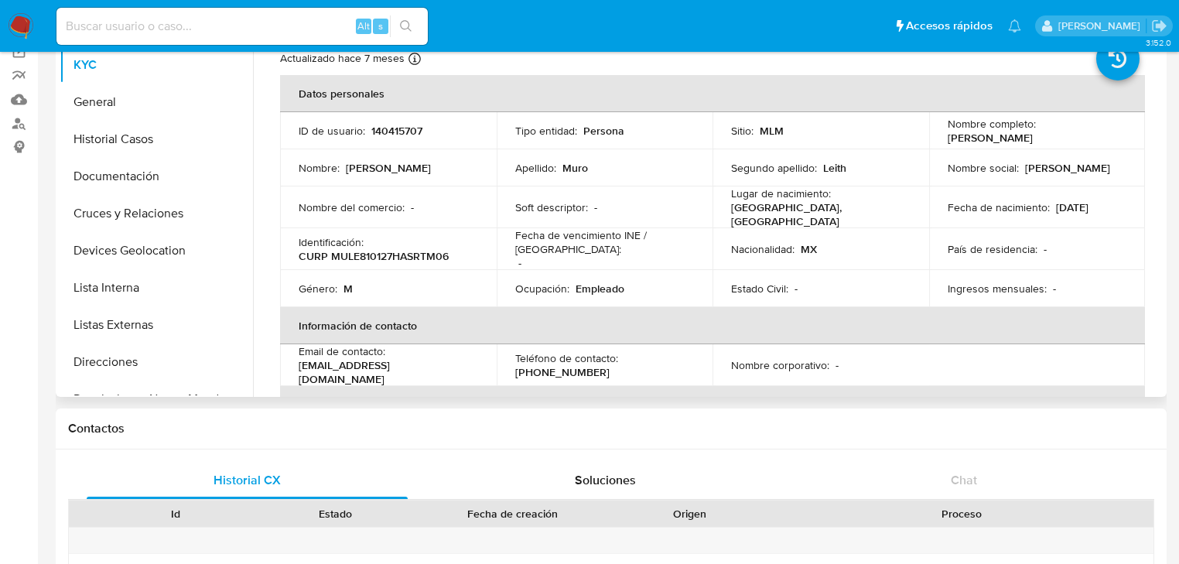
click at [403, 132] on p "140415707" at bounding box center [396, 131] width 51 height 14
copy p "140415707"
click at [421, 249] on p "CURP MULE810127HASRTM06" at bounding box center [374, 256] width 150 height 14
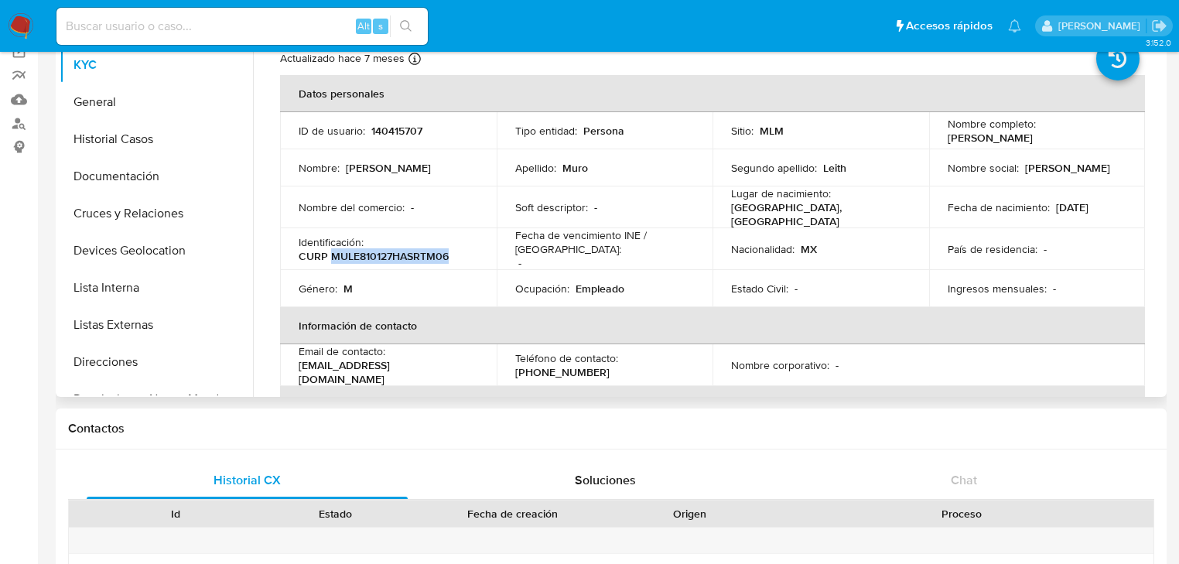
copy p "MULE810127HASRTM06"
click at [1100, 290] on div "Ingresos mensuales : -" at bounding box center [1038, 289] width 180 height 14
click at [1075, 263] on td "País de residencia : -" at bounding box center [1037, 249] width 217 height 42
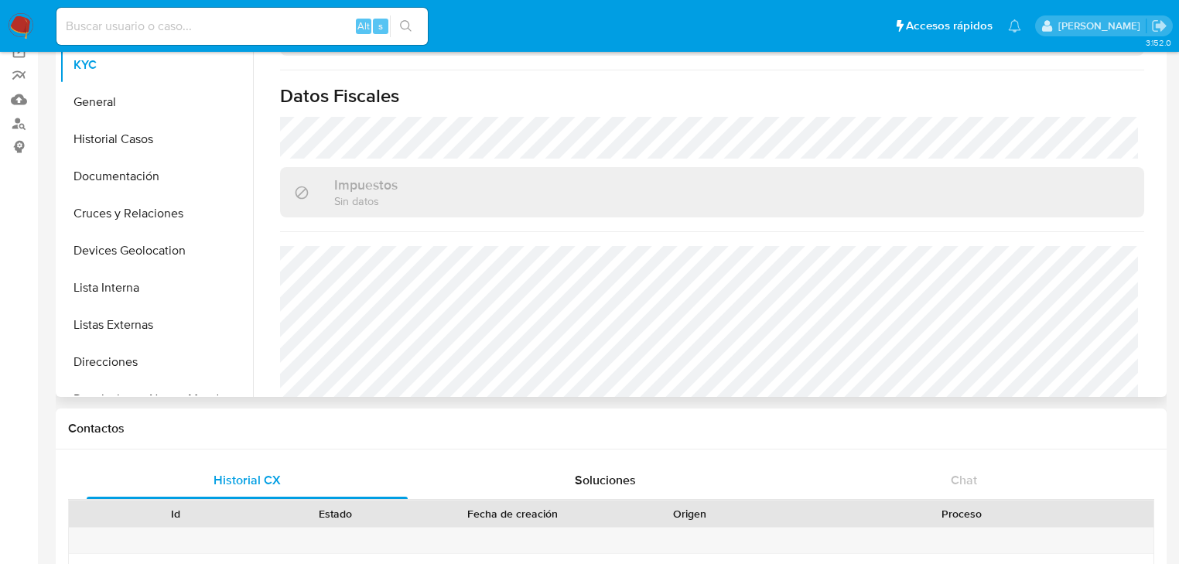
scroll to position [977, 0]
